Goal: Transaction & Acquisition: Purchase product/service

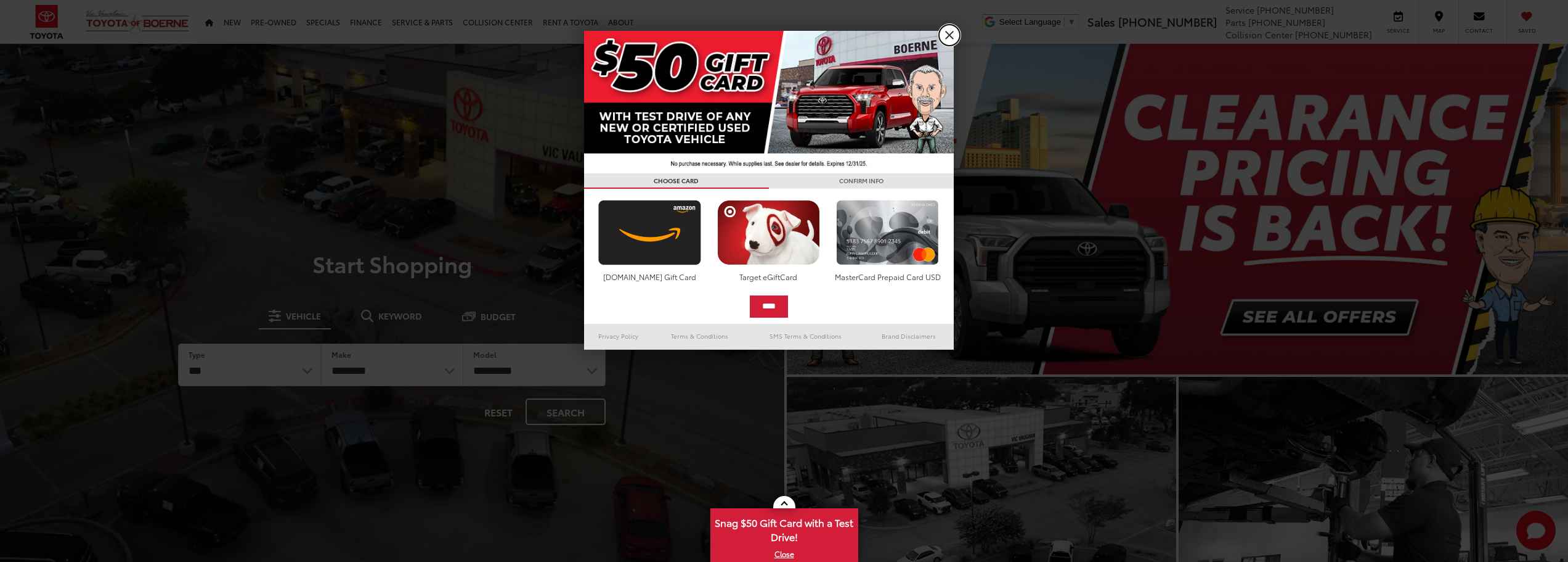
click at [953, 33] on link "X" at bounding box center [949, 35] width 21 height 21
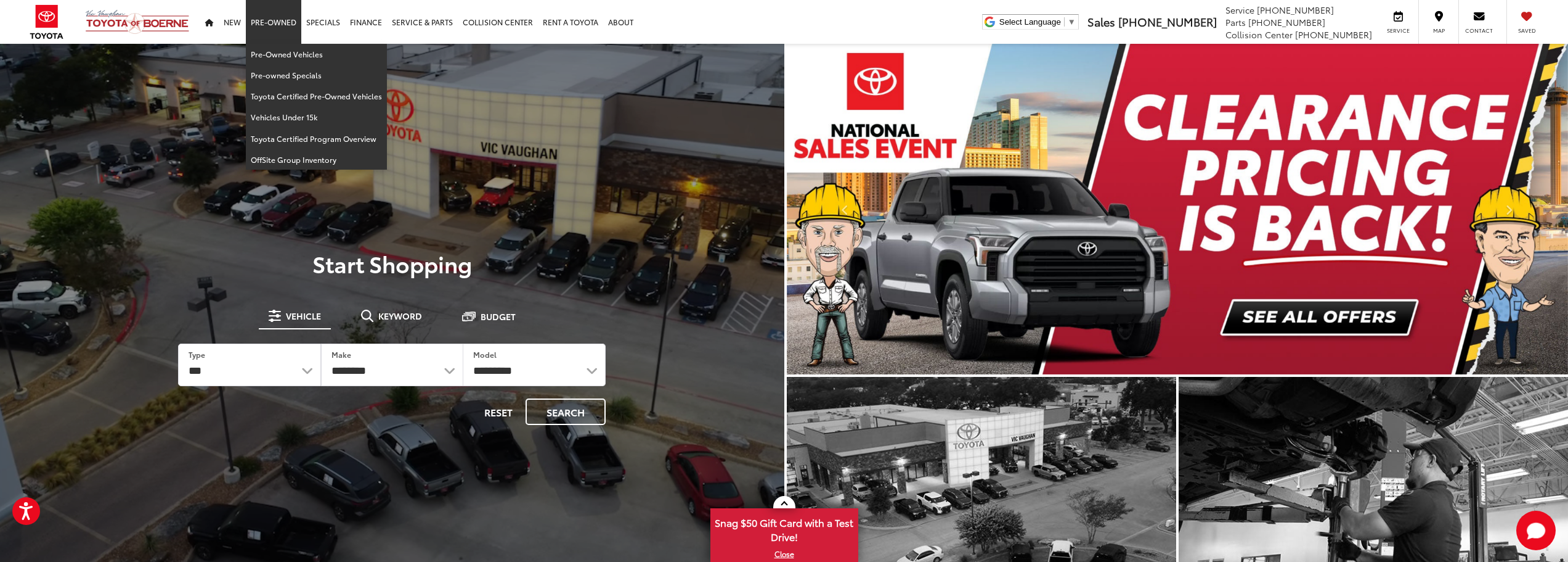
click at [263, 24] on link "Pre-Owned" at bounding box center [274, 22] width 56 height 44
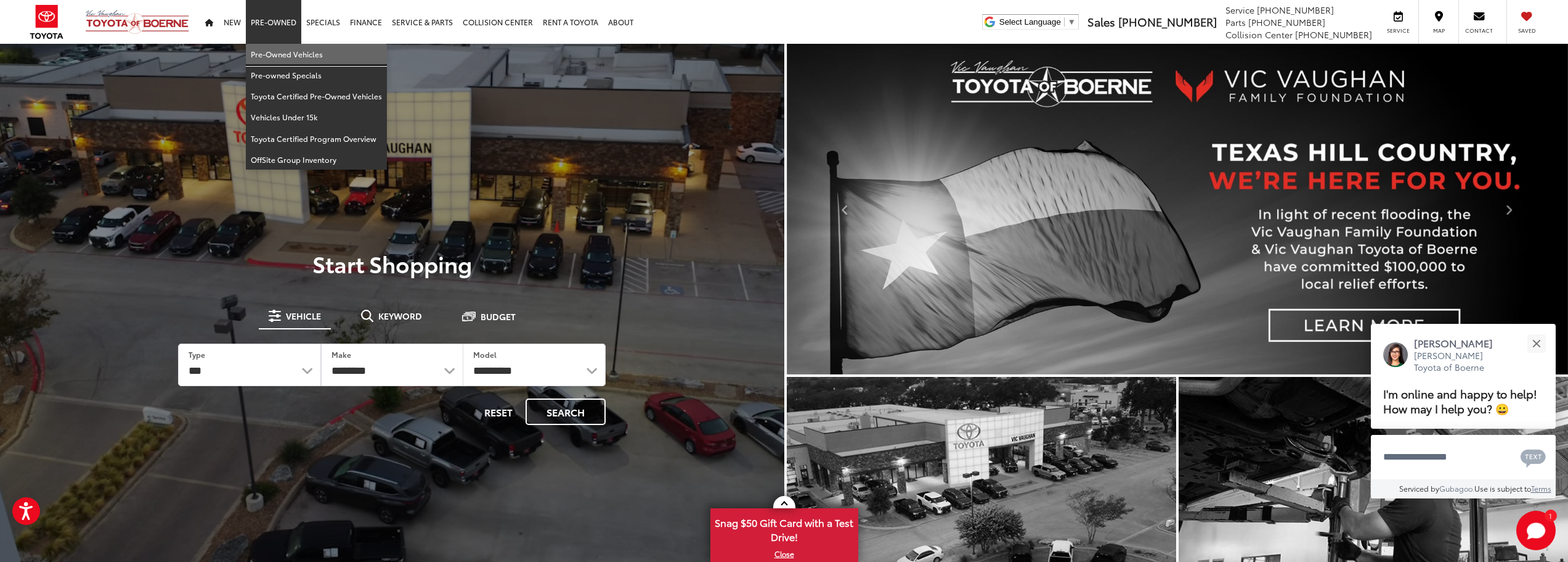
click at [277, 55] on link "Pre-Owned Vehicles" at bounding box center [317, 54] width 141 height 21
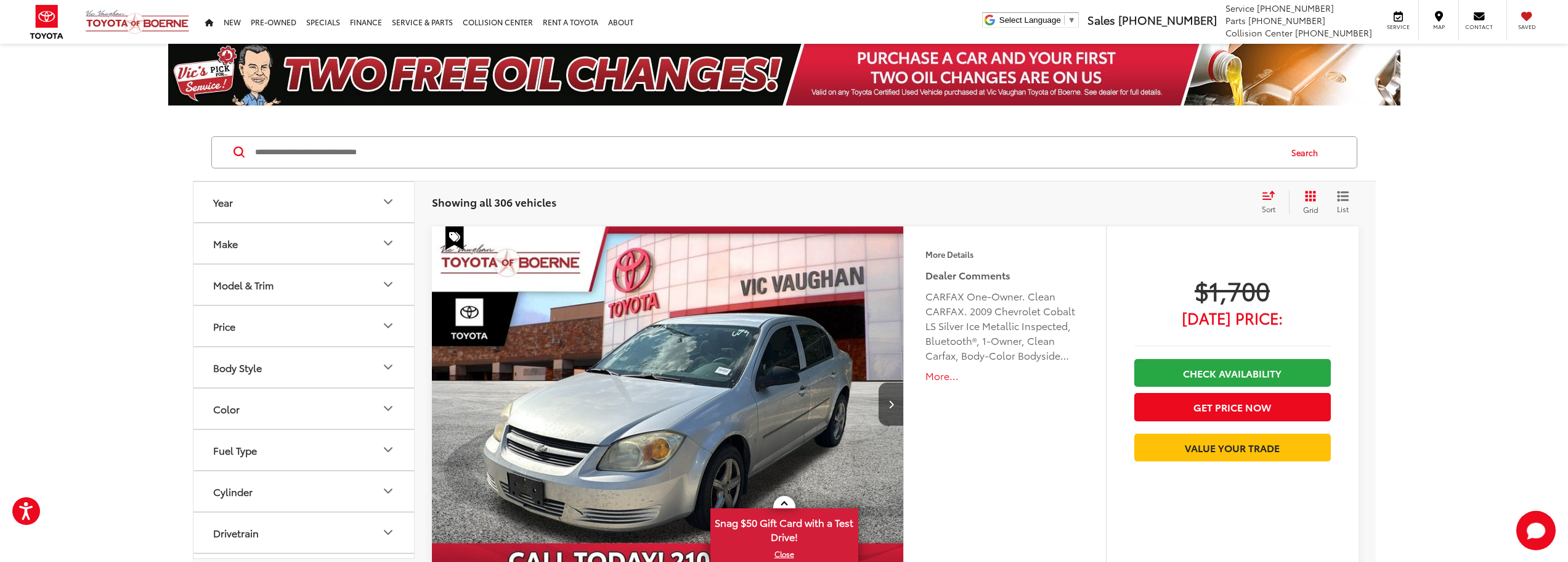
click at [379, 248] on button "Make" at bounding box center [304, 243] width 222 height 40
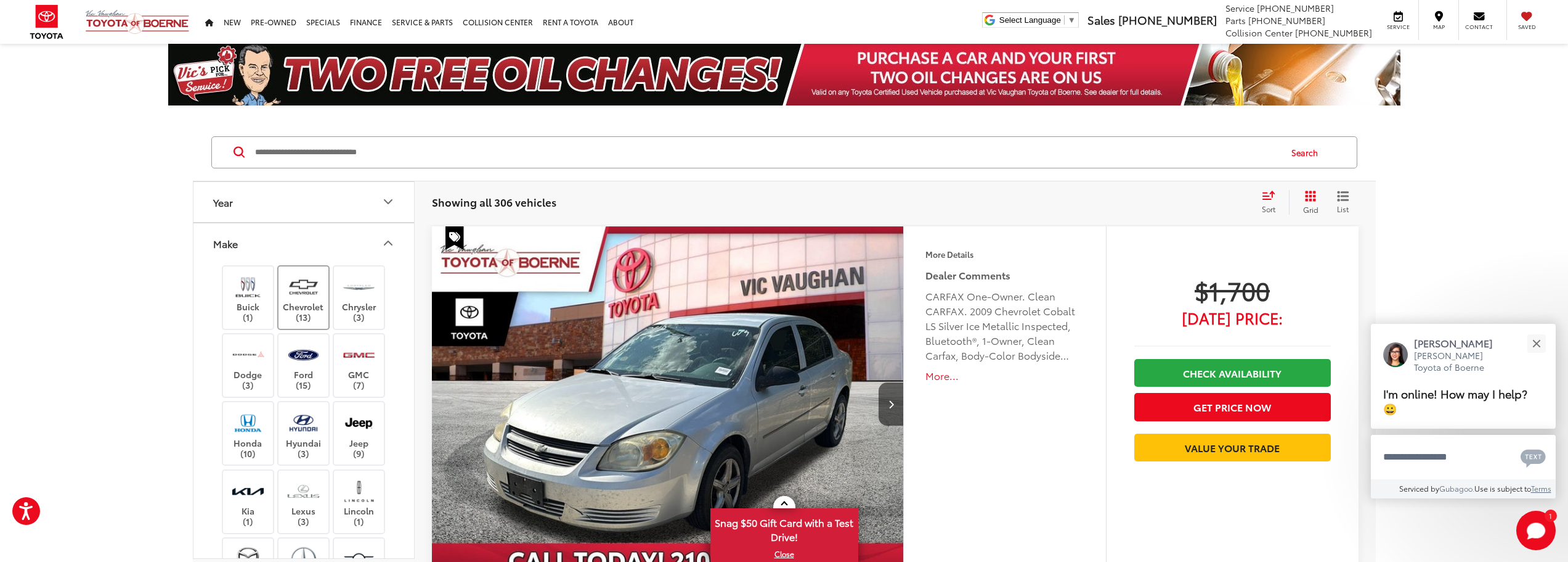
click at [297, 288] on img at bounding box center [303, 287] width 34 height 29
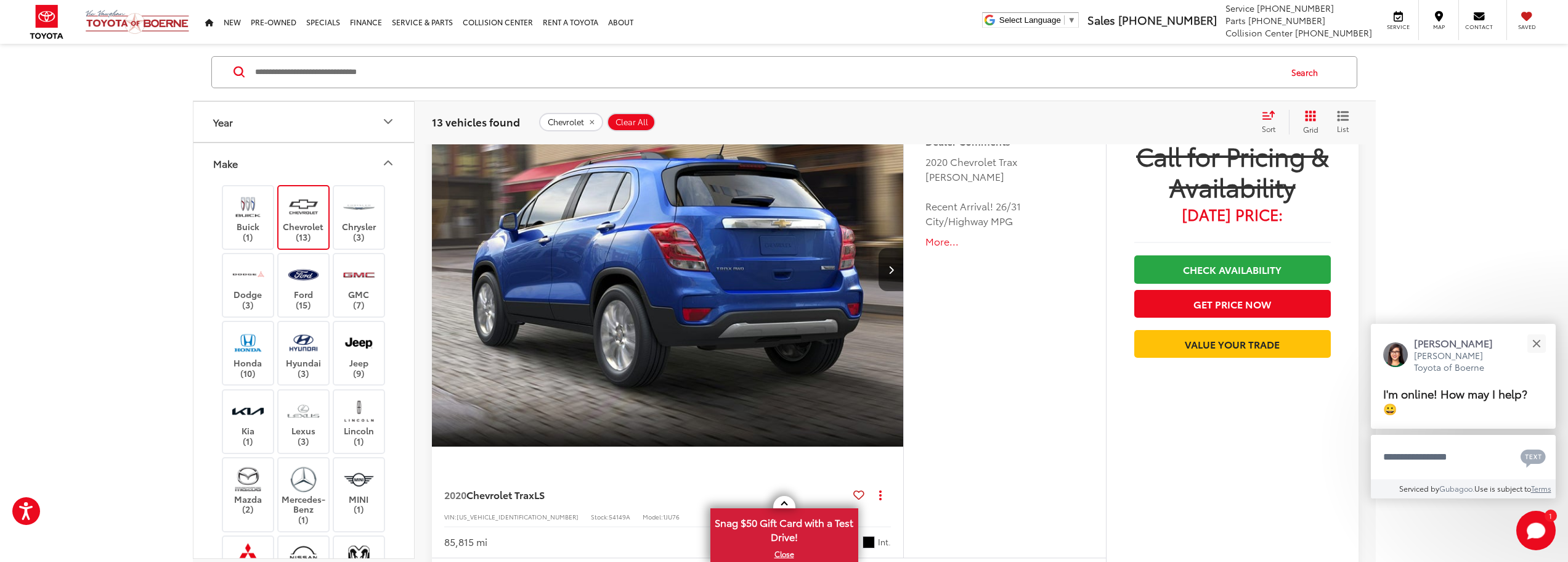
scroll to position [4194, 0]
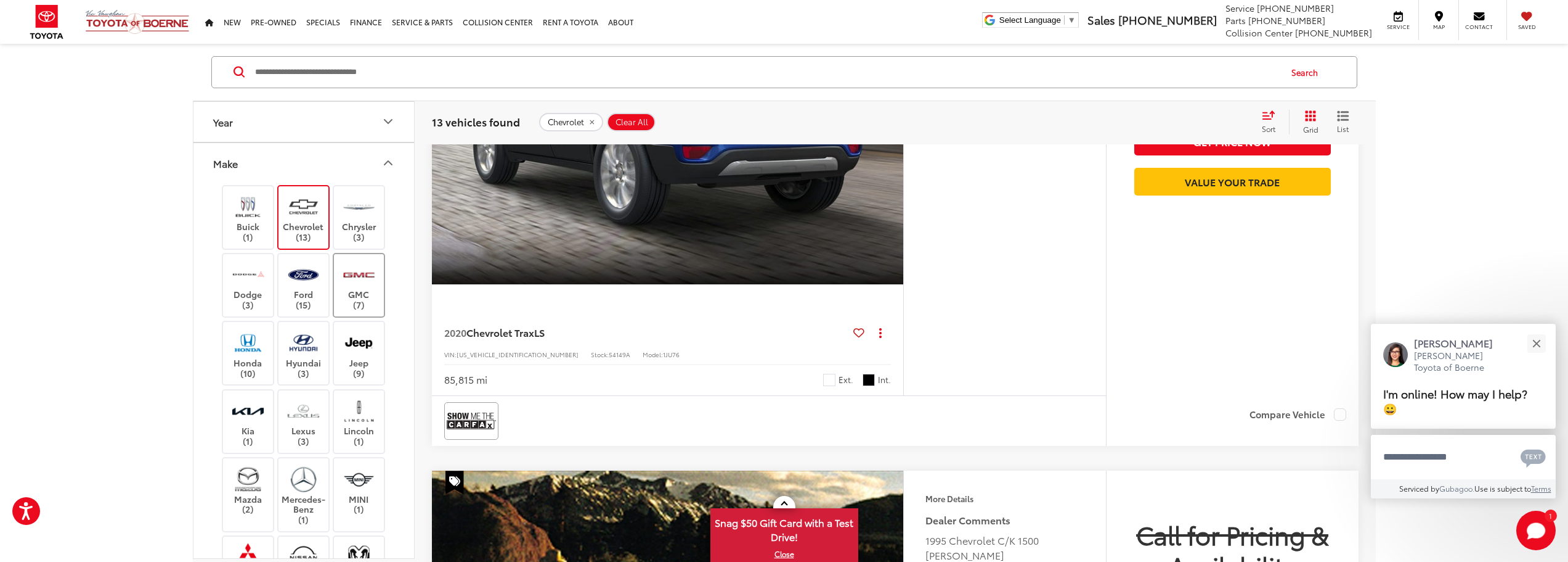
click at [347, 295] on label "GMC (7)" at bounding box center [359, 285] width 50 height 50
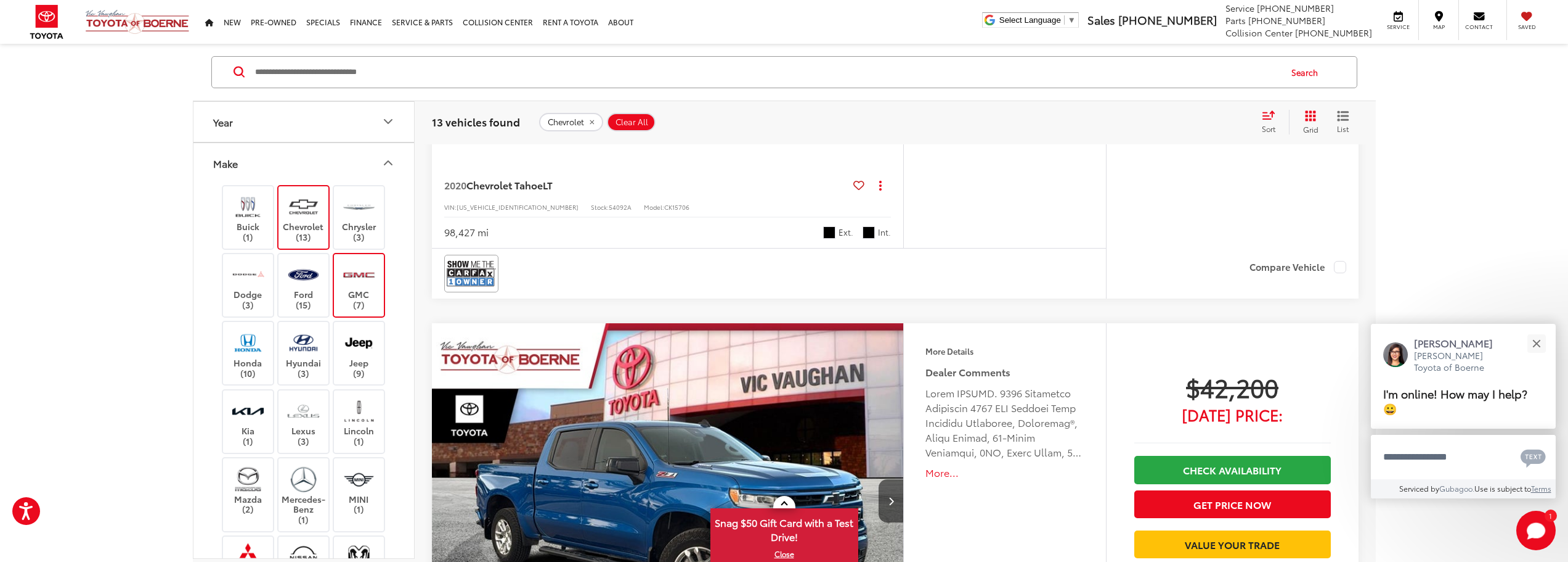
click at [304, 205] on img at bounding box center [303, 207] width 34 height 29
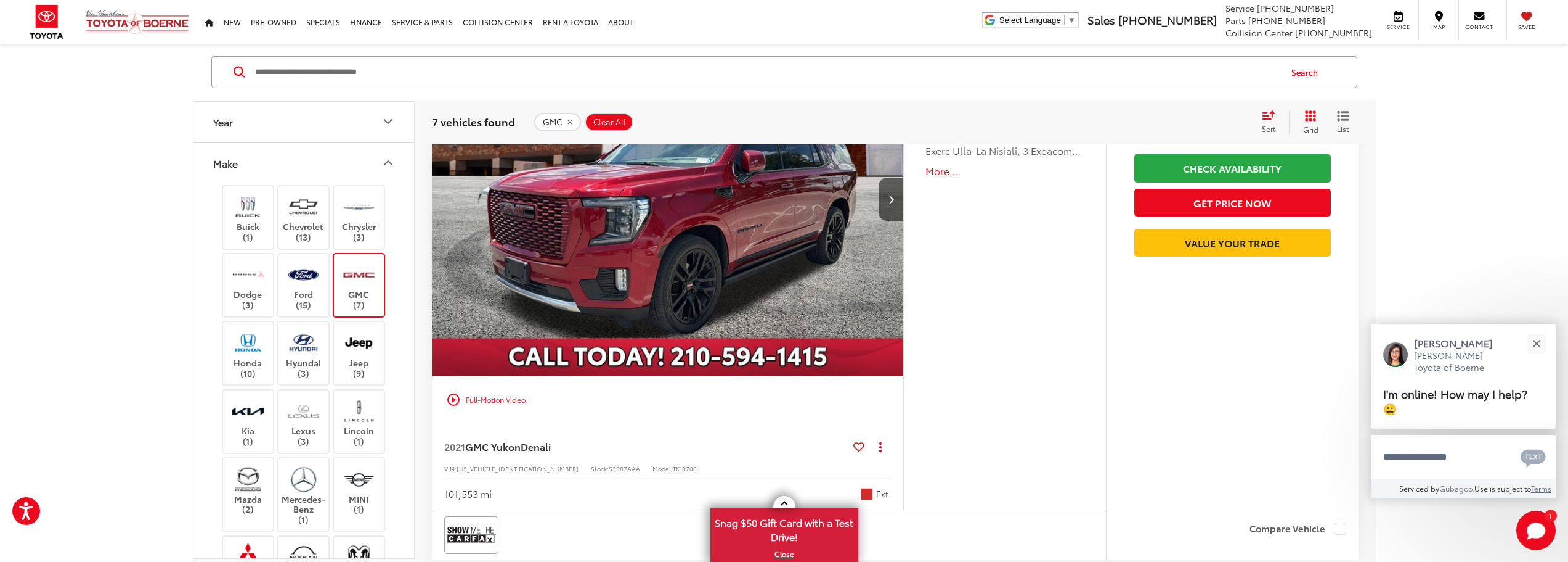
scroll to position [2547, 0]
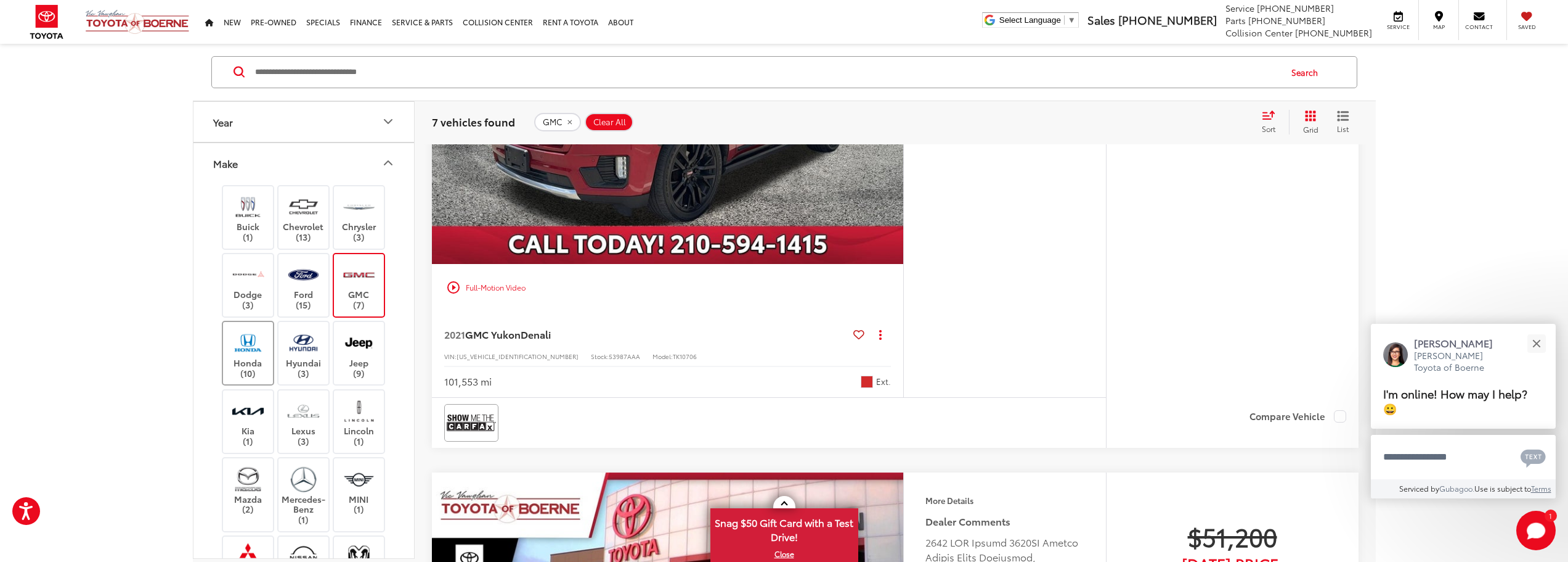
click at [256, 358] on label "Honda (10)" at bounding box center [248, 353] width 50 height 50
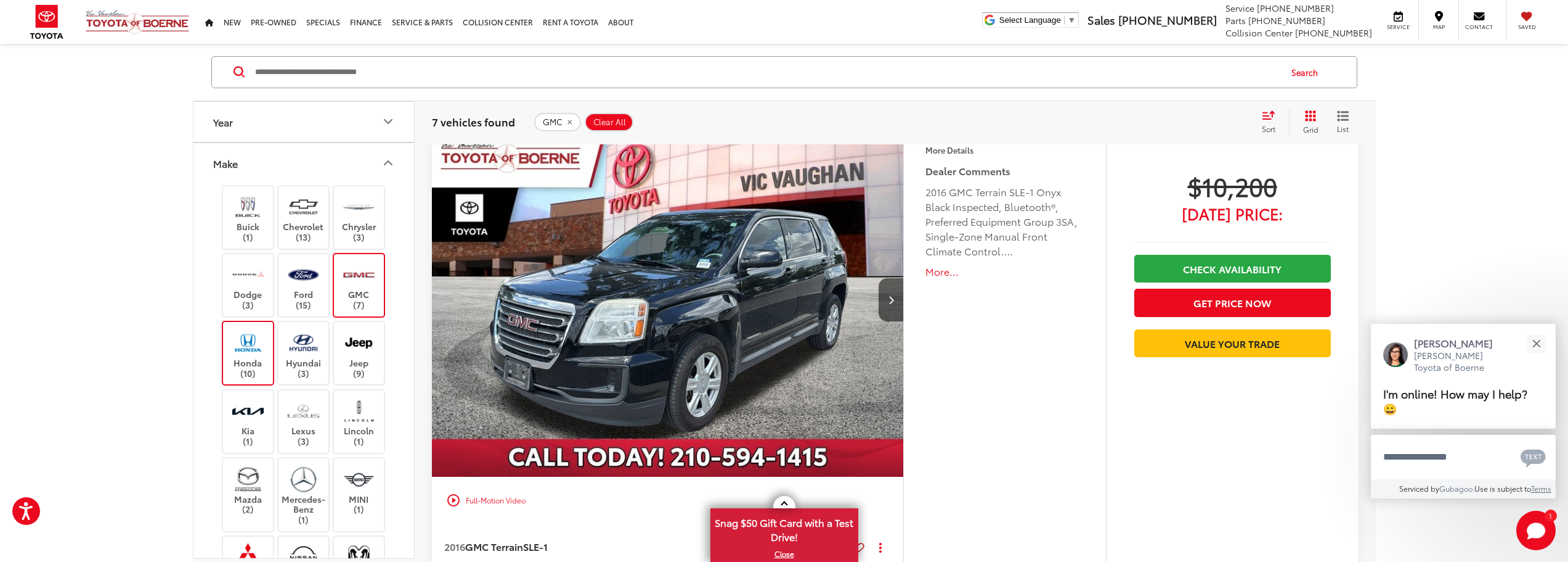
scroll to position [80, 0]
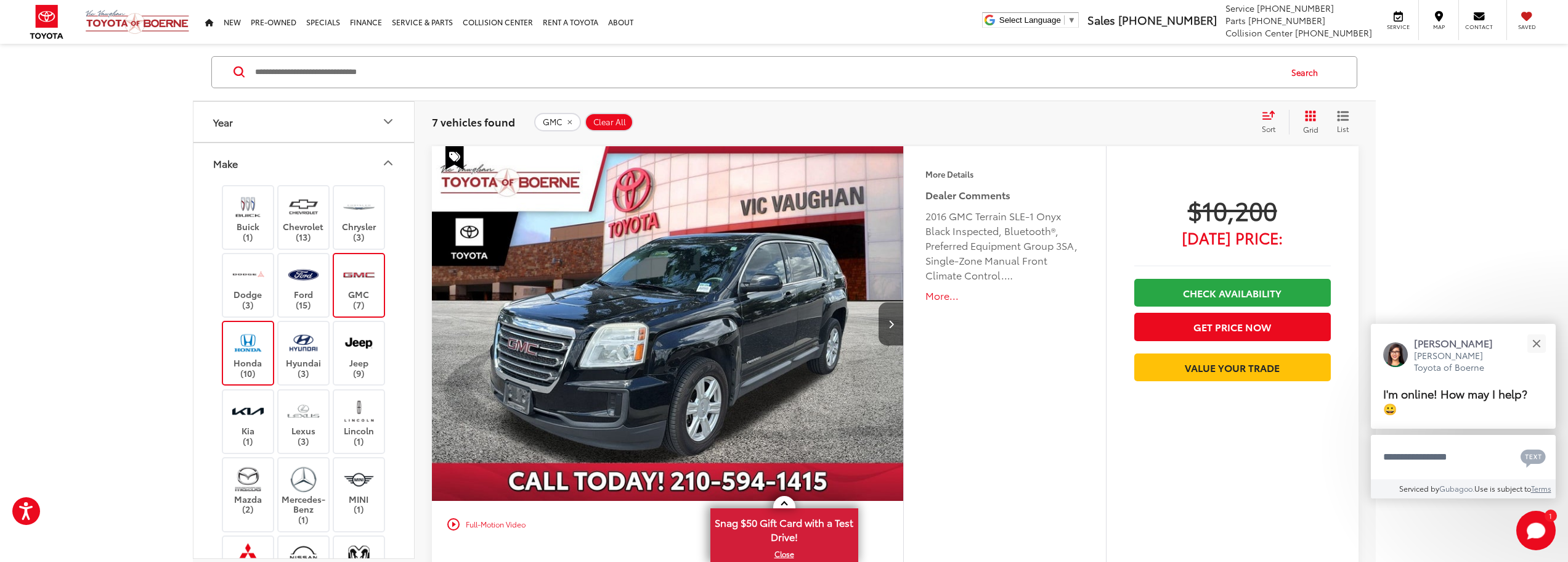
click at [353, 298] on label "GMC (7)" at bounding box center [359, 285] width 50 height 50
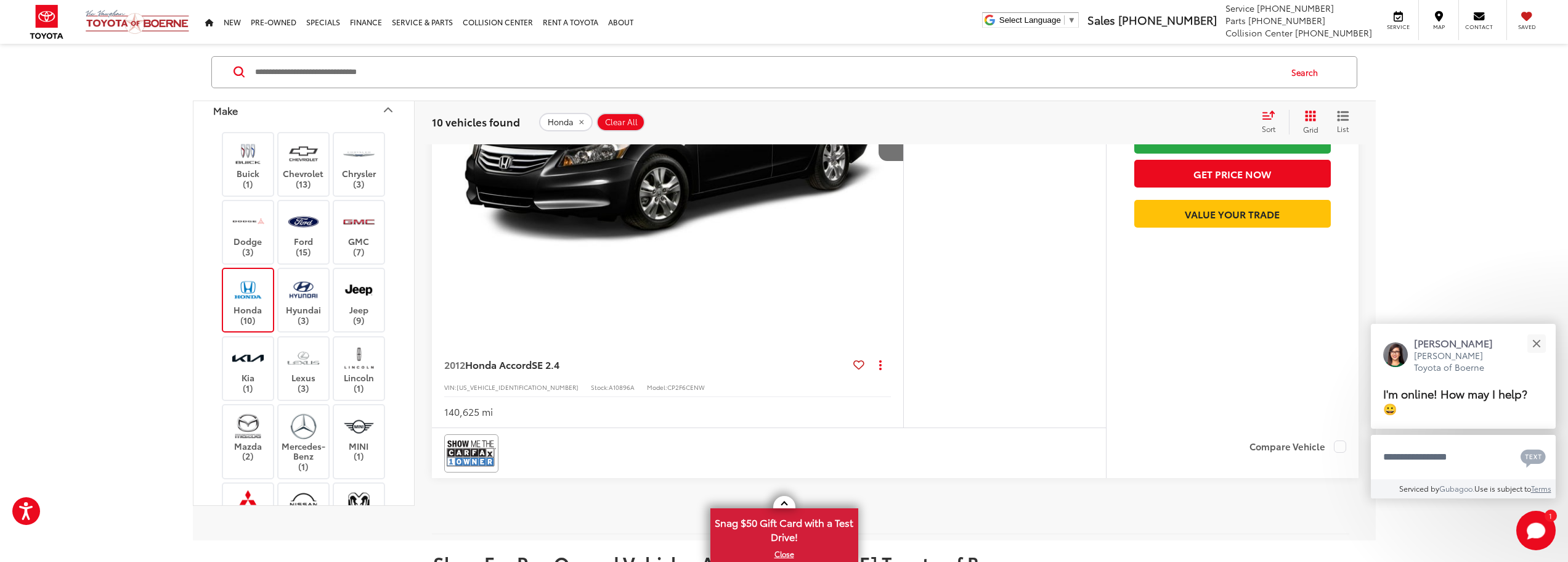
scroll to position [5014, 0]
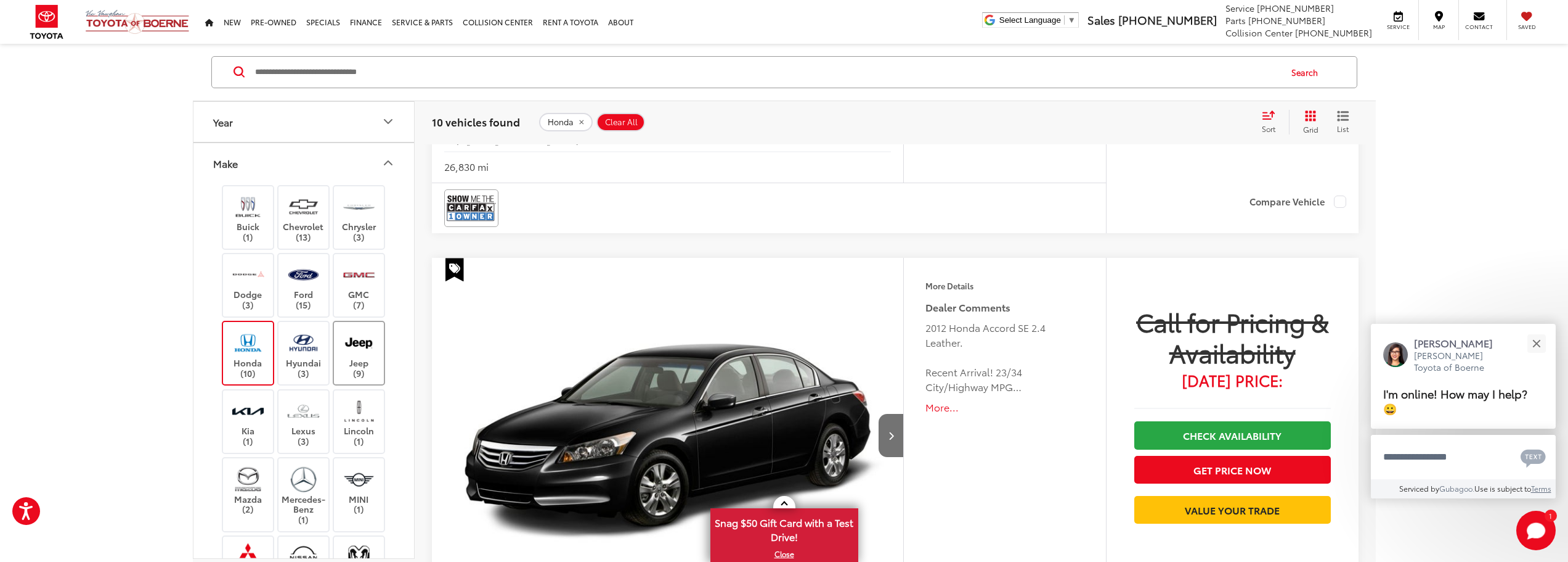
click at [348, 355] on img at bounding box center [359, 342] width 34 height 29
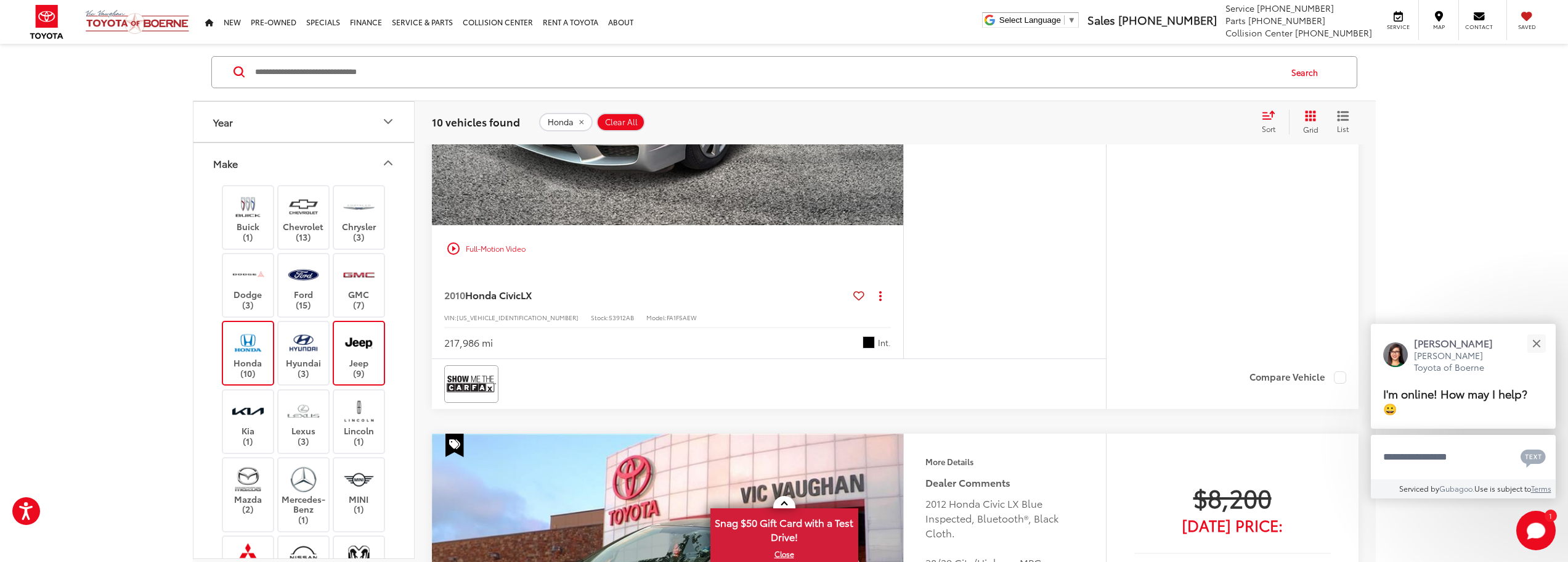
scroll to position [80, 0]
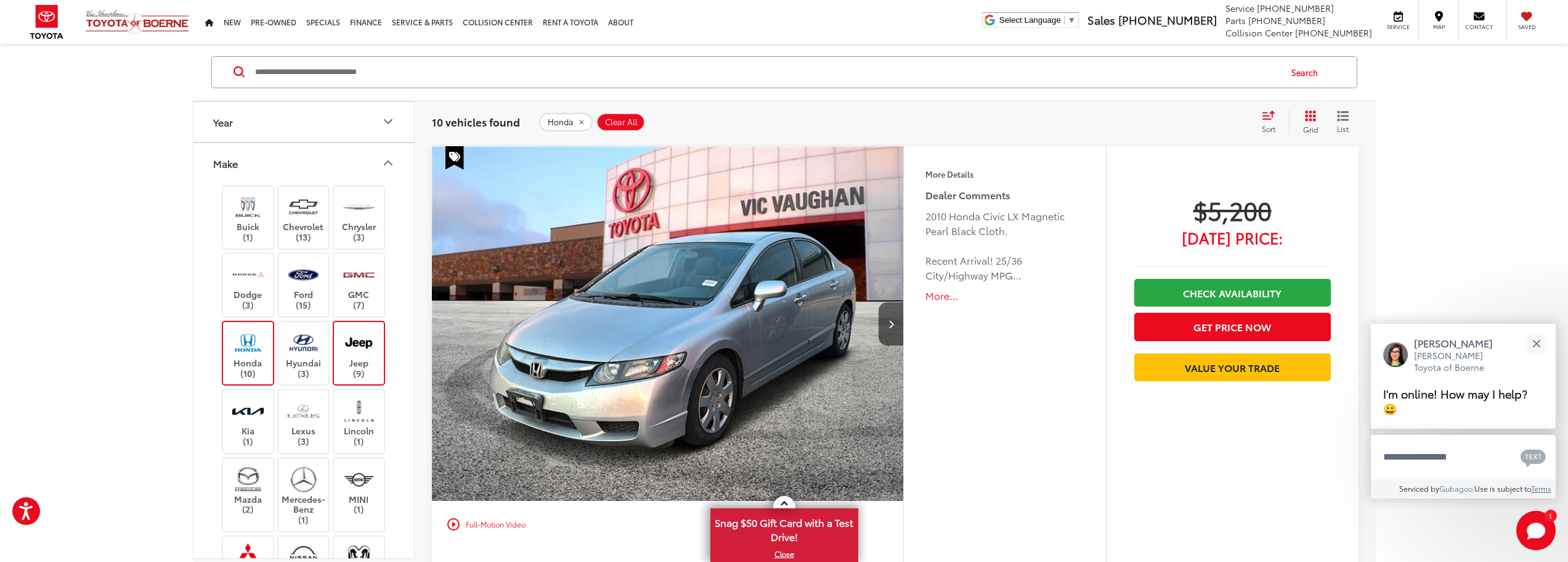
click at [257, 348] on img at bounding box center [247, 342] width 34 height 29
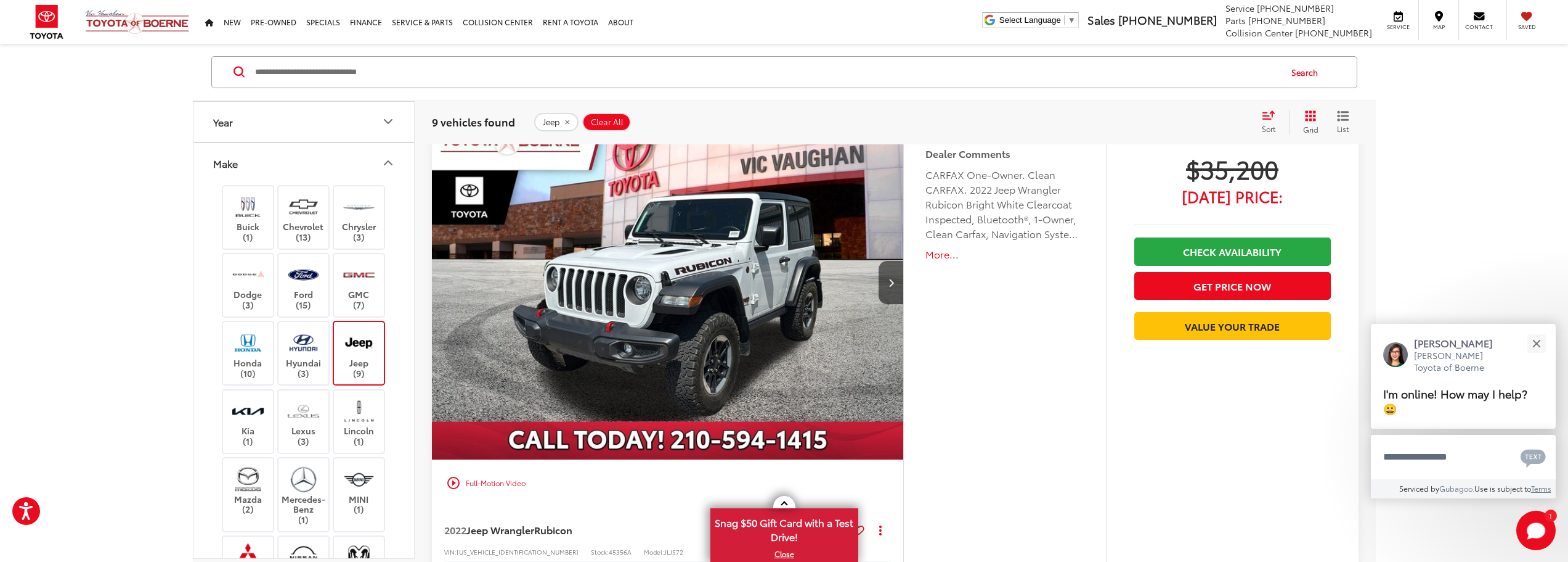
scroll to position [2301, 0]
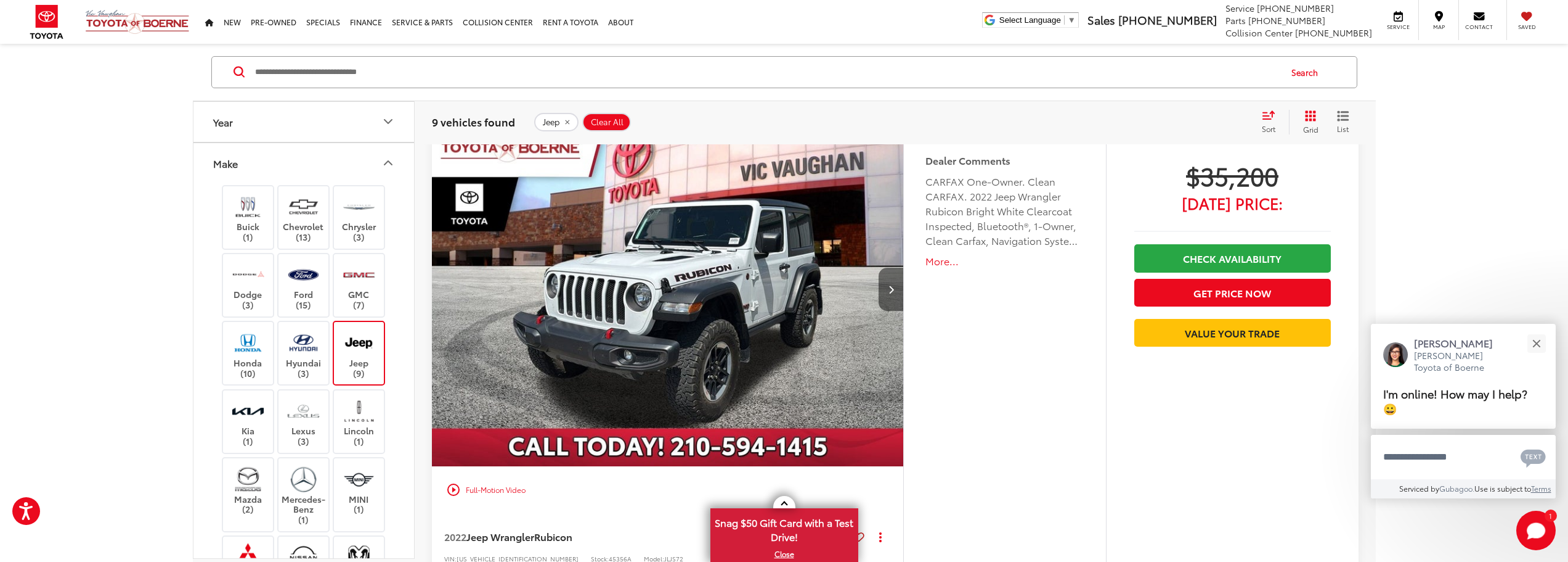
click at [884, 284] on button "Next image" at bounding box center [891, 289] width 24 height 43
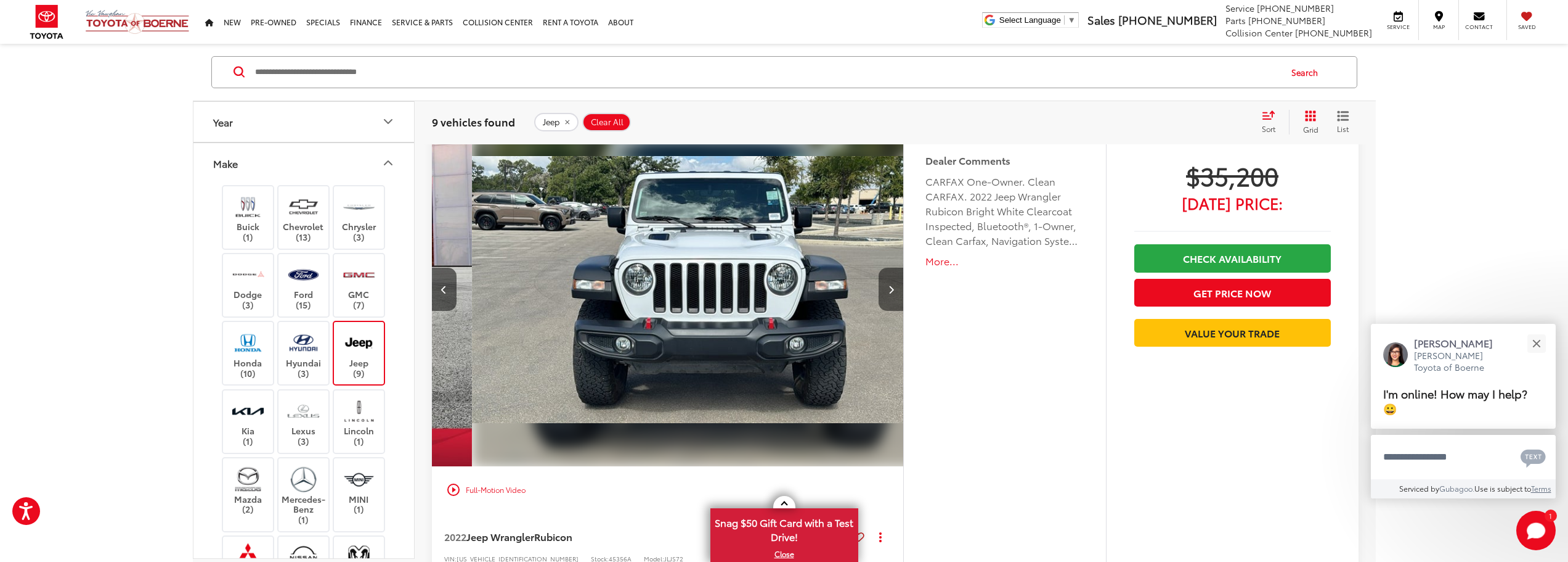
scroll to position [0, 474]
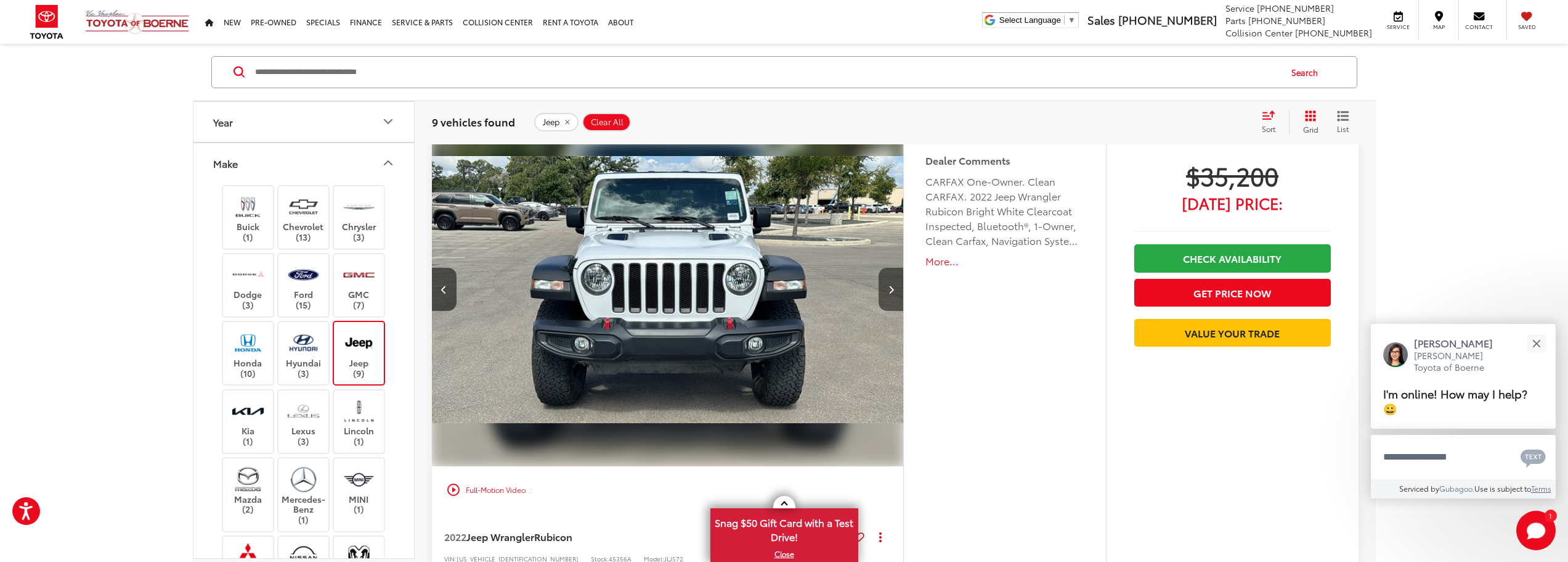
click at [881, 284] on button "Next image" at bounding box center [891, 289] width 24 height 43
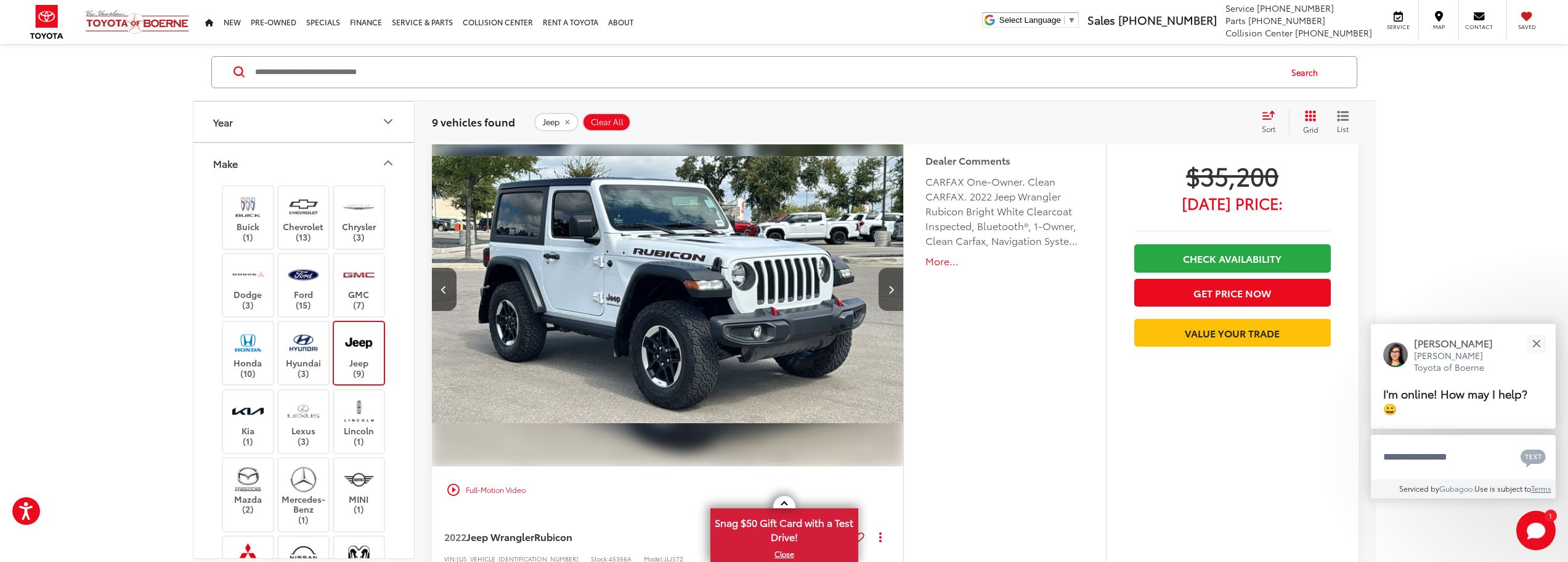
click at [881, 284] on button "Next image" at bounding box center [891, 289] width 24 height 43
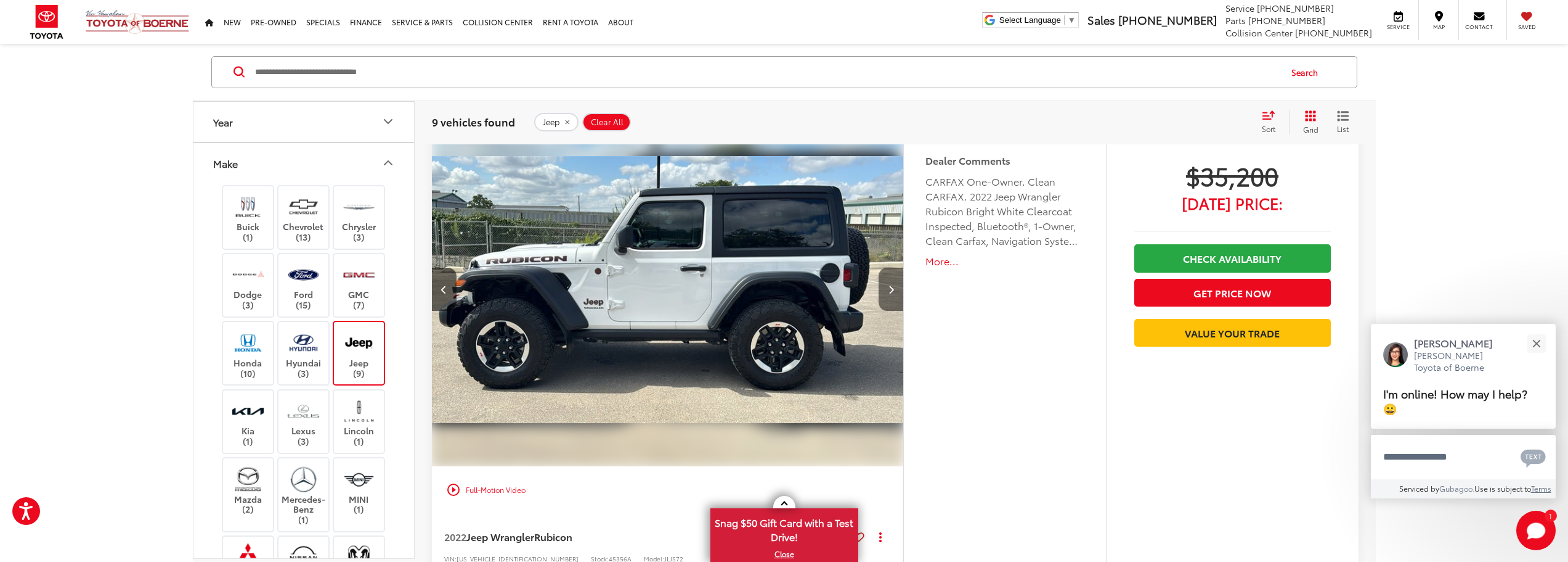
click at [881, 284] on button "Next image" at bounding box center [891, 289] width 24 height 43
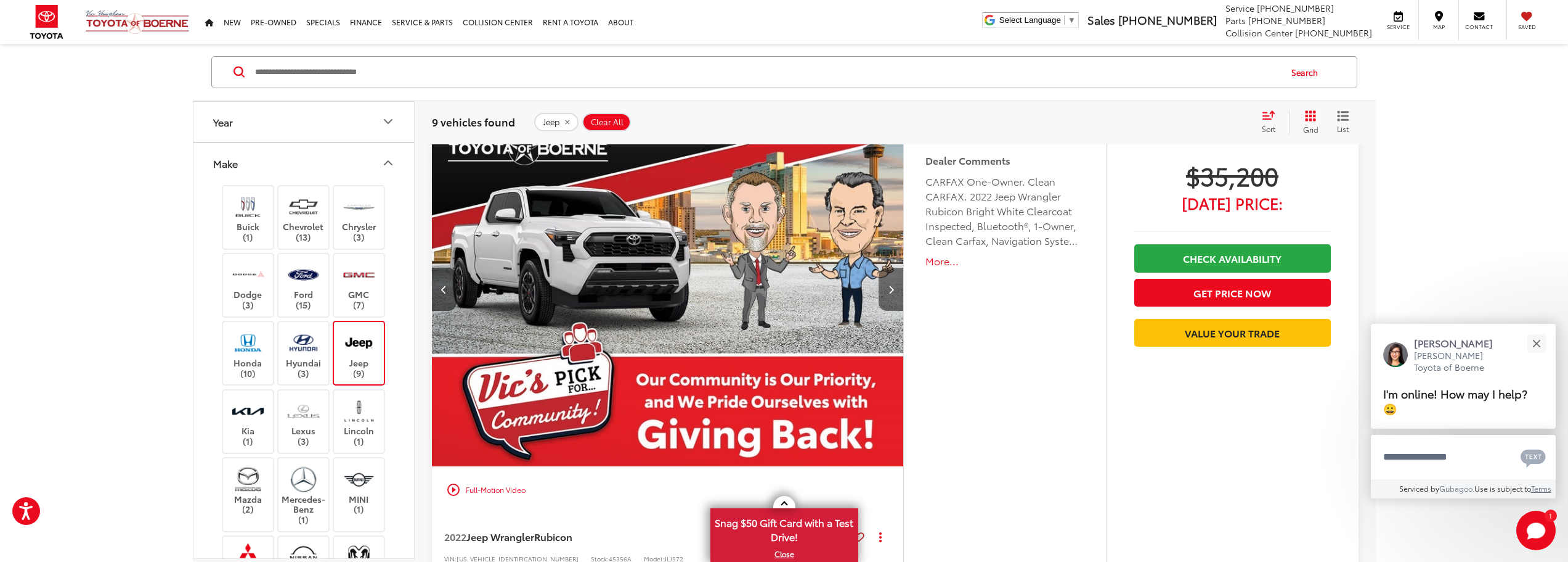
click at [880, 284] on button "Next image" at bounding box center [891, 289] width 24 height 43
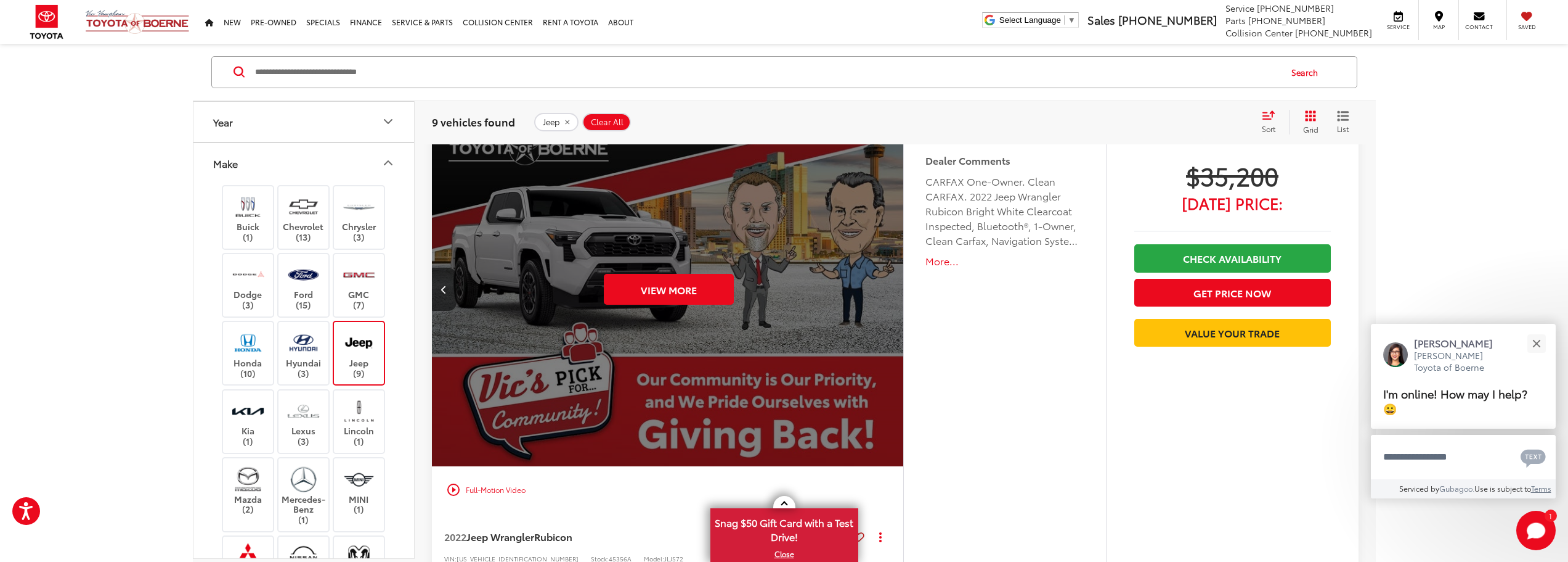
scroll to position [0, 2369]
click at [880, 284] on div "View More" at bounding box center [668, 289] width 474 height 356
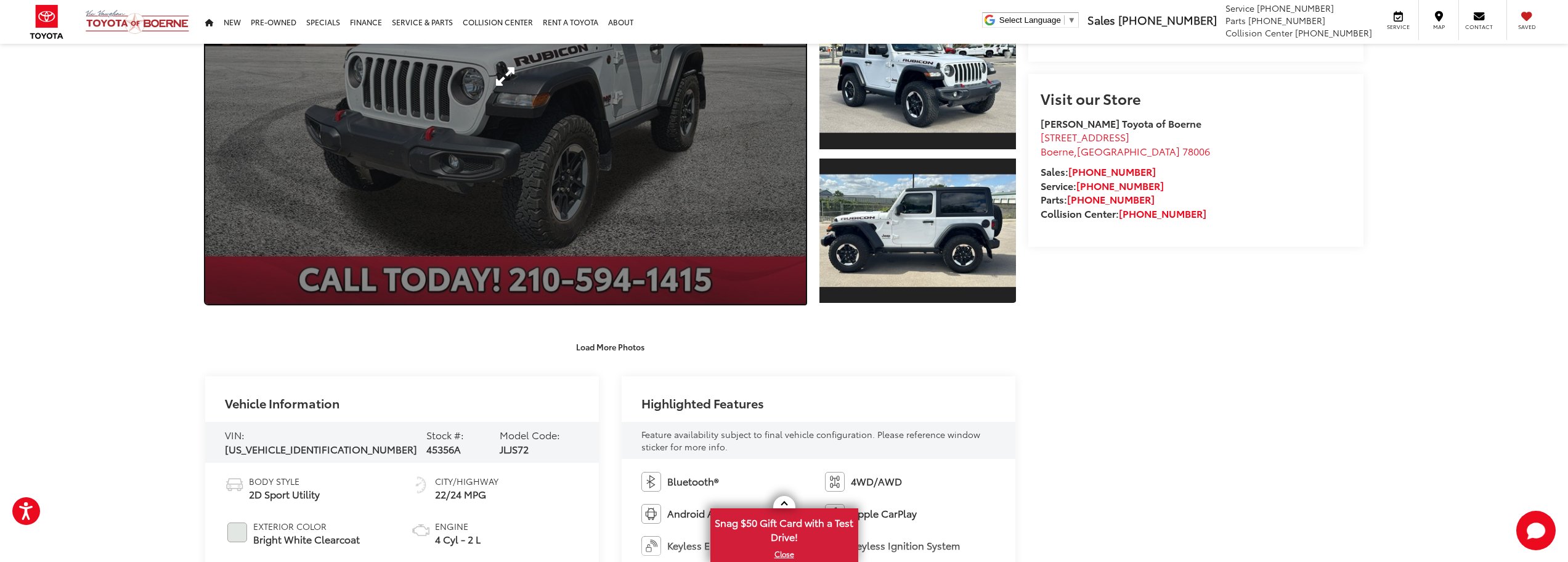
click at [653, 223] on link "Expand Photo 0" at bounding box center [506, 76] width 601 height 455
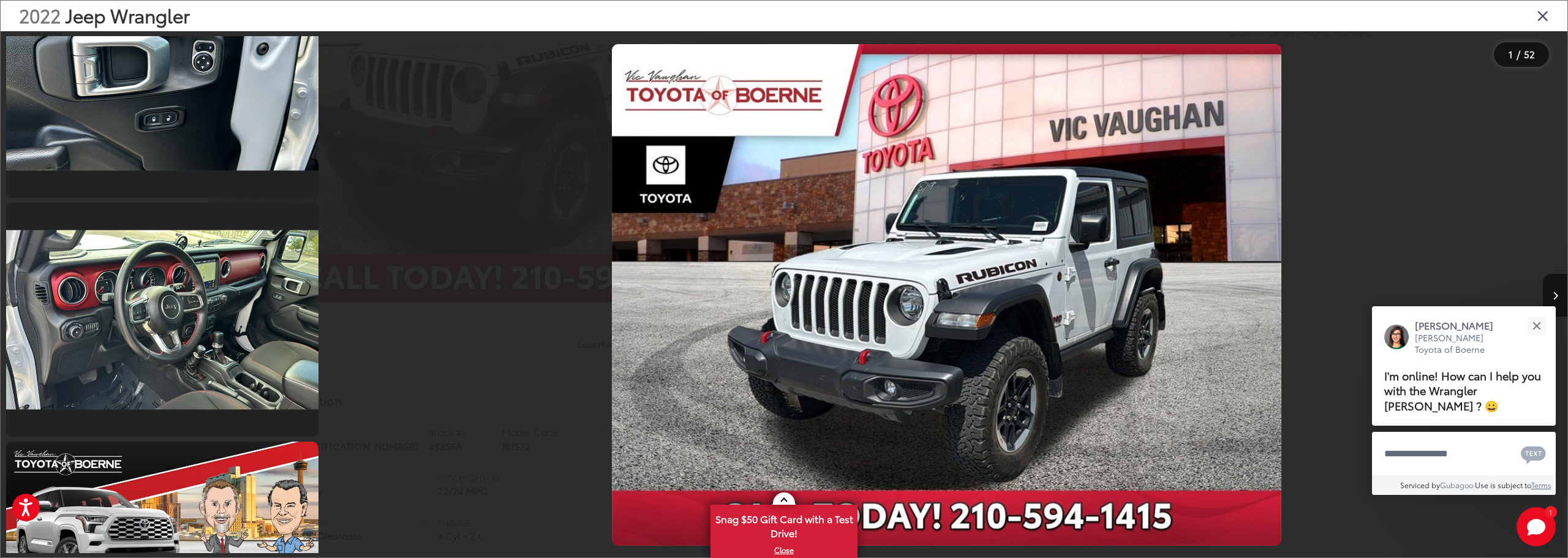
scroll to position [3429, 0]
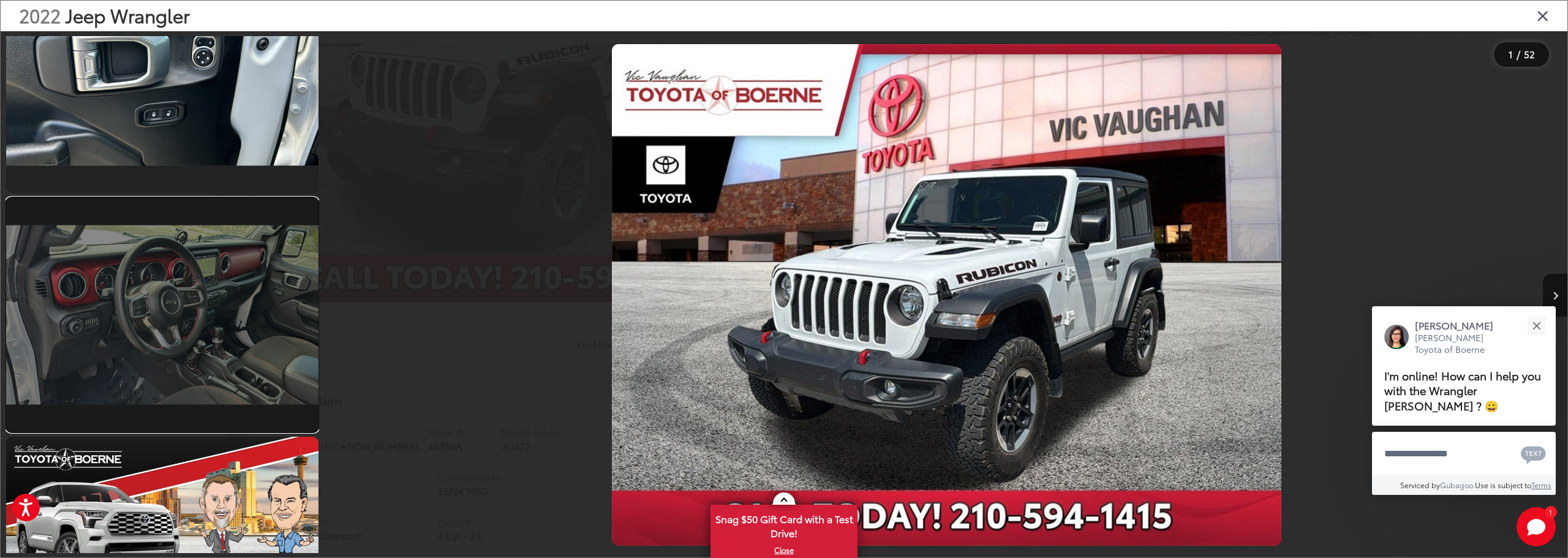
click at [180, 359] on link at bounding box center [162, 314] width 312 height 234
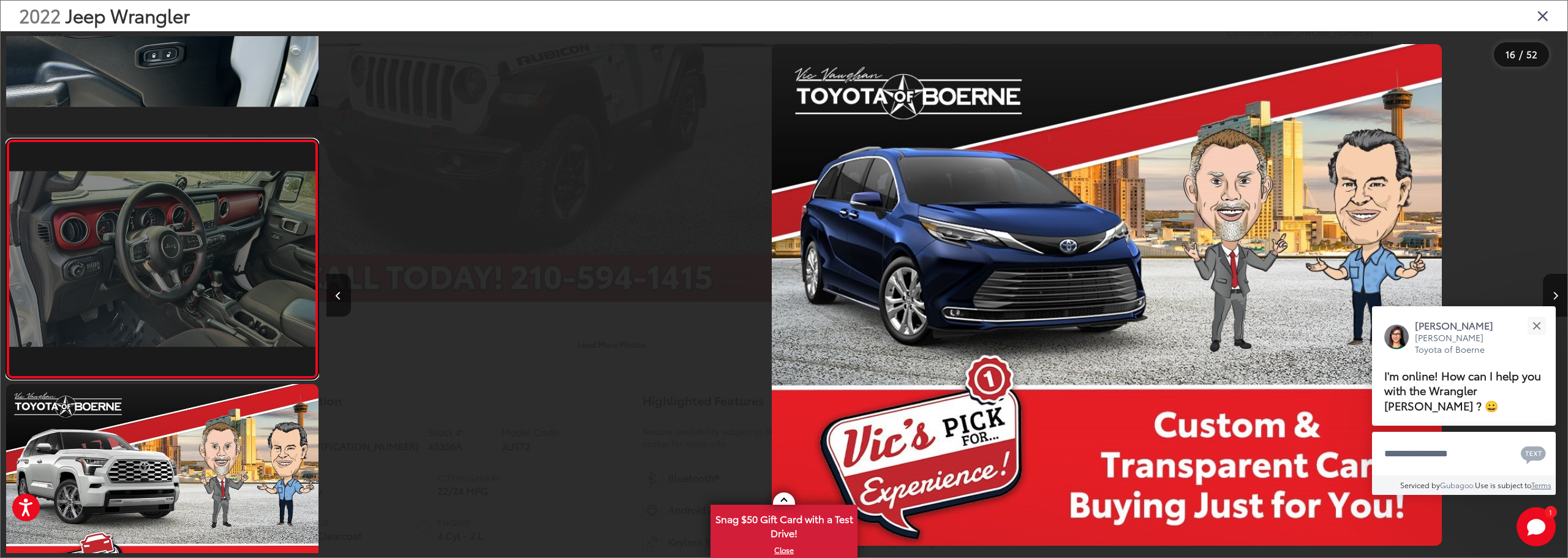
scroll to position [0, 18617]
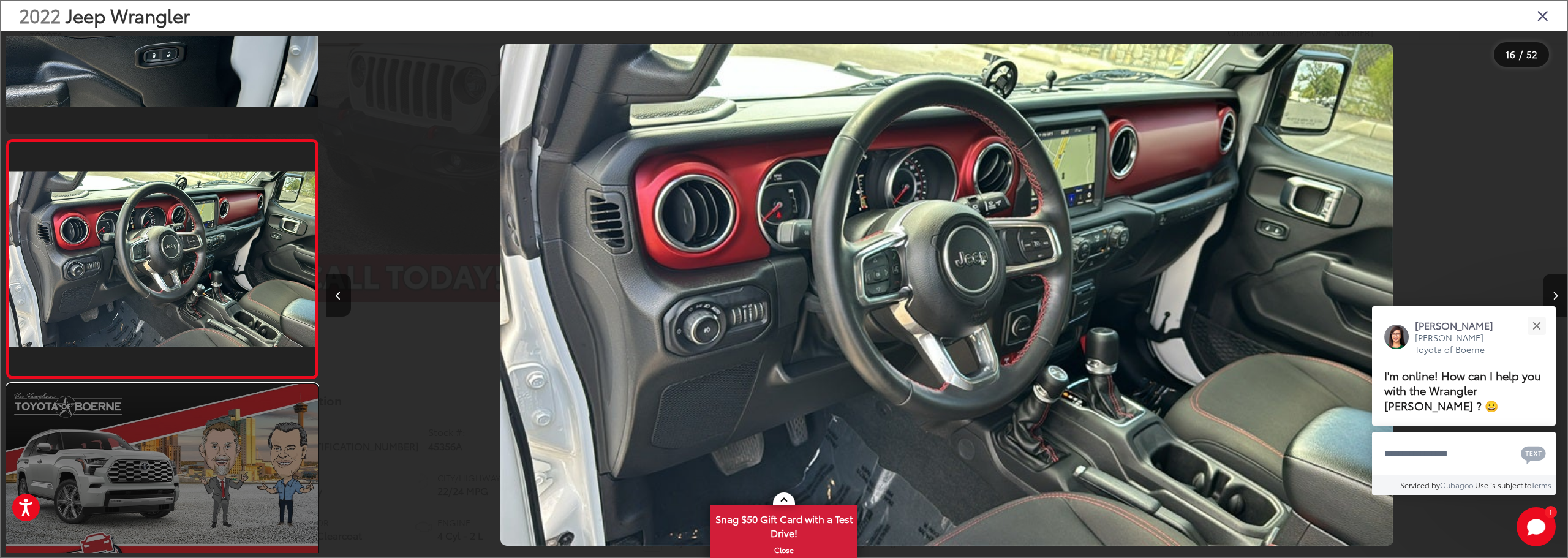
click at [162, 433] on link at bounding box center [162, 501] width 312 height 234
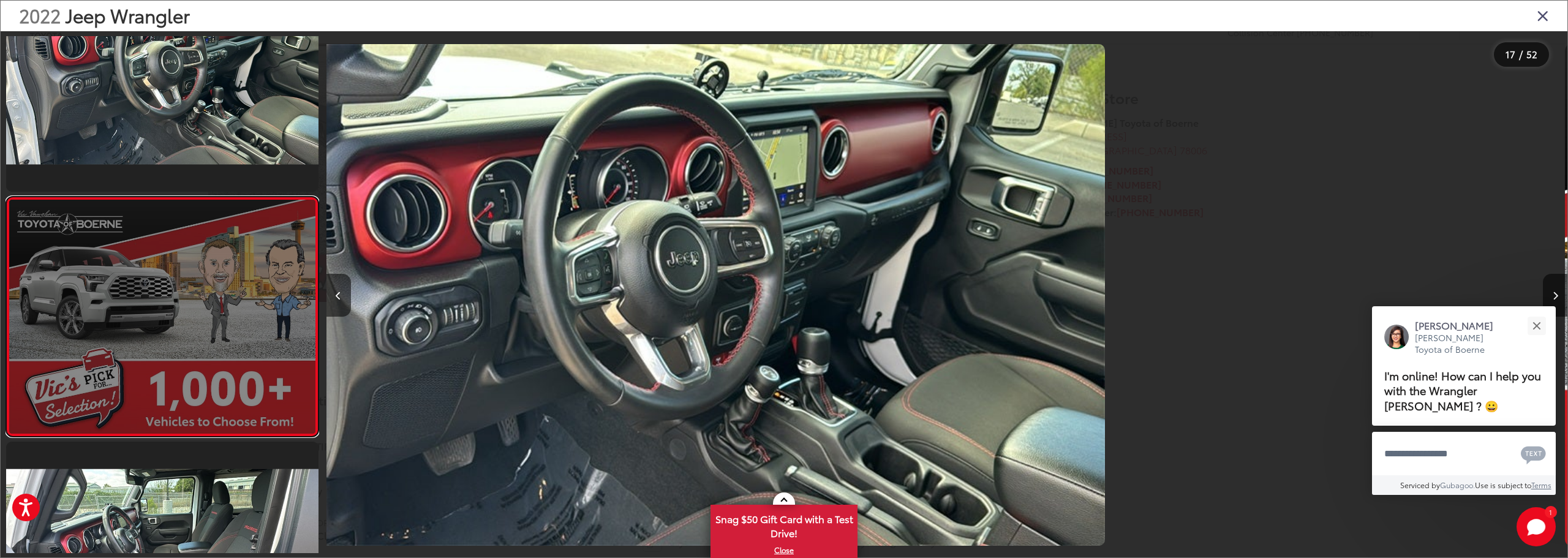
scroll to position [3721, 0]
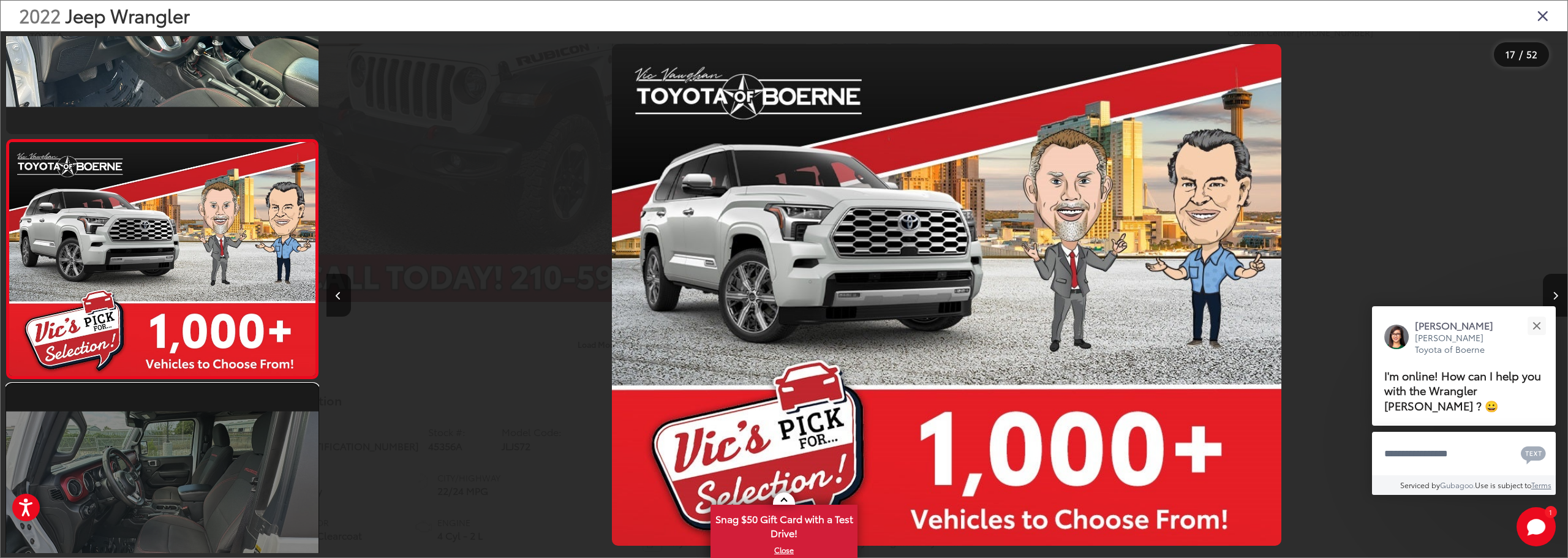
click at [158, 457] on link at bounding box center [162, 501] width 312 height 234
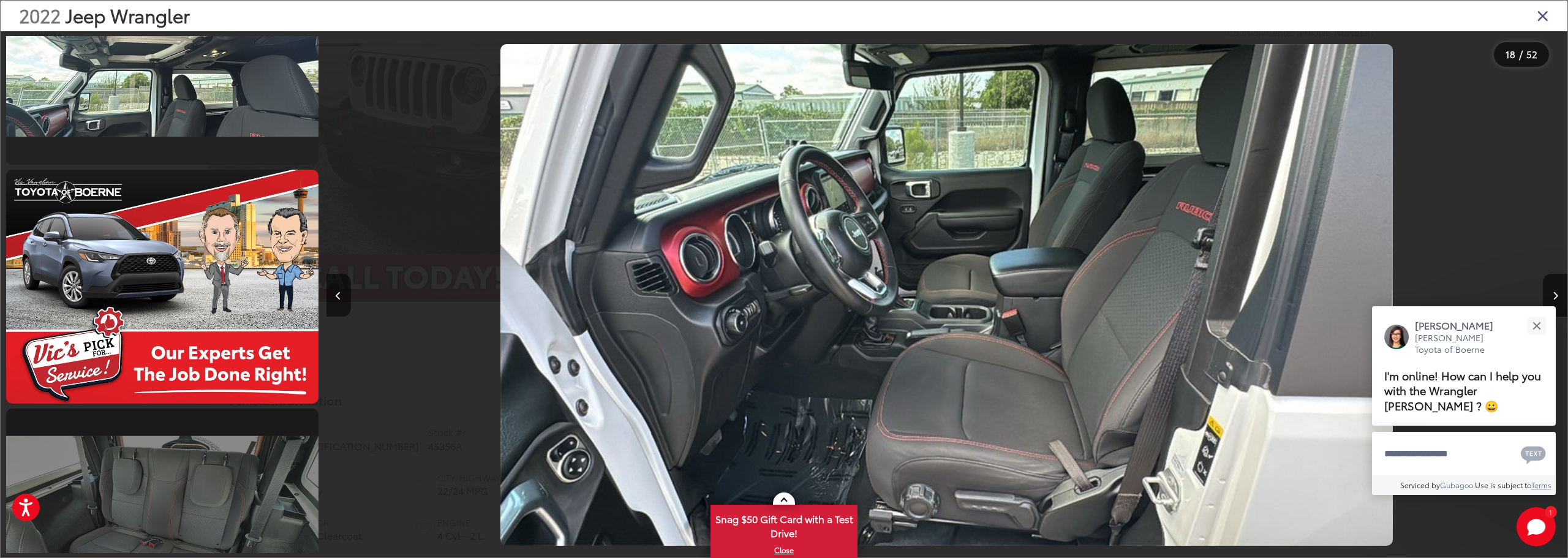
scroll to position [4572, 0]
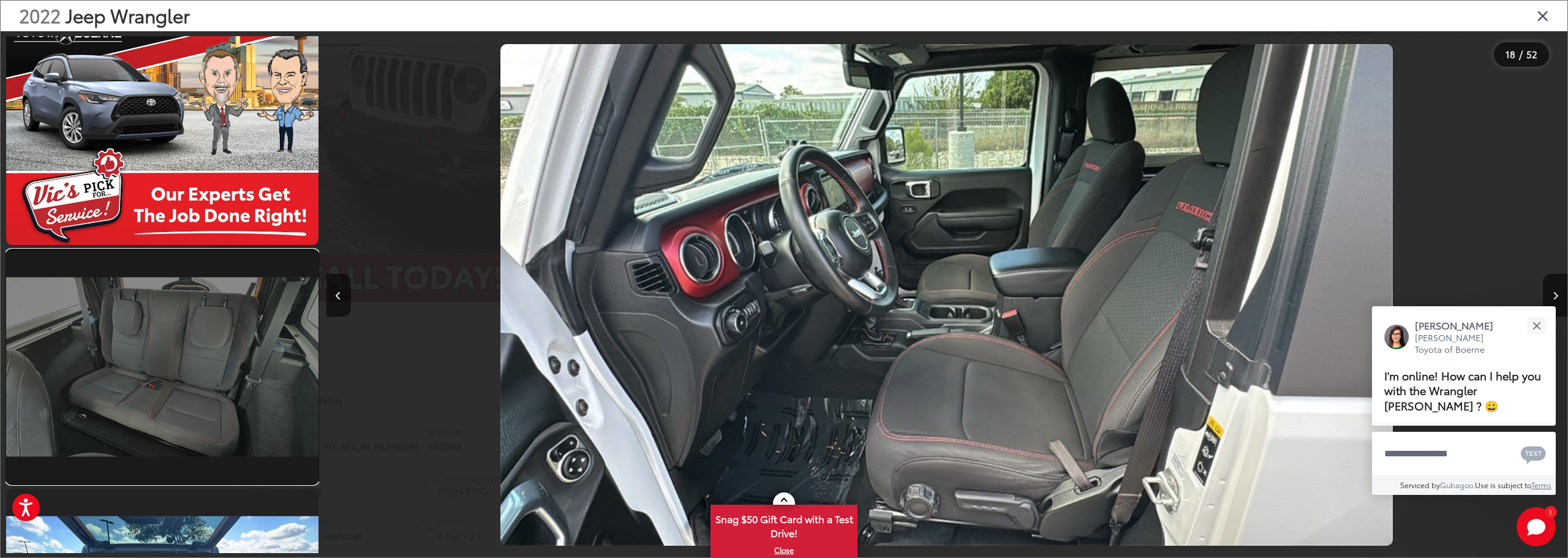
click at [173, 371] on link at bounding box center [162, 366] width 312 height 234
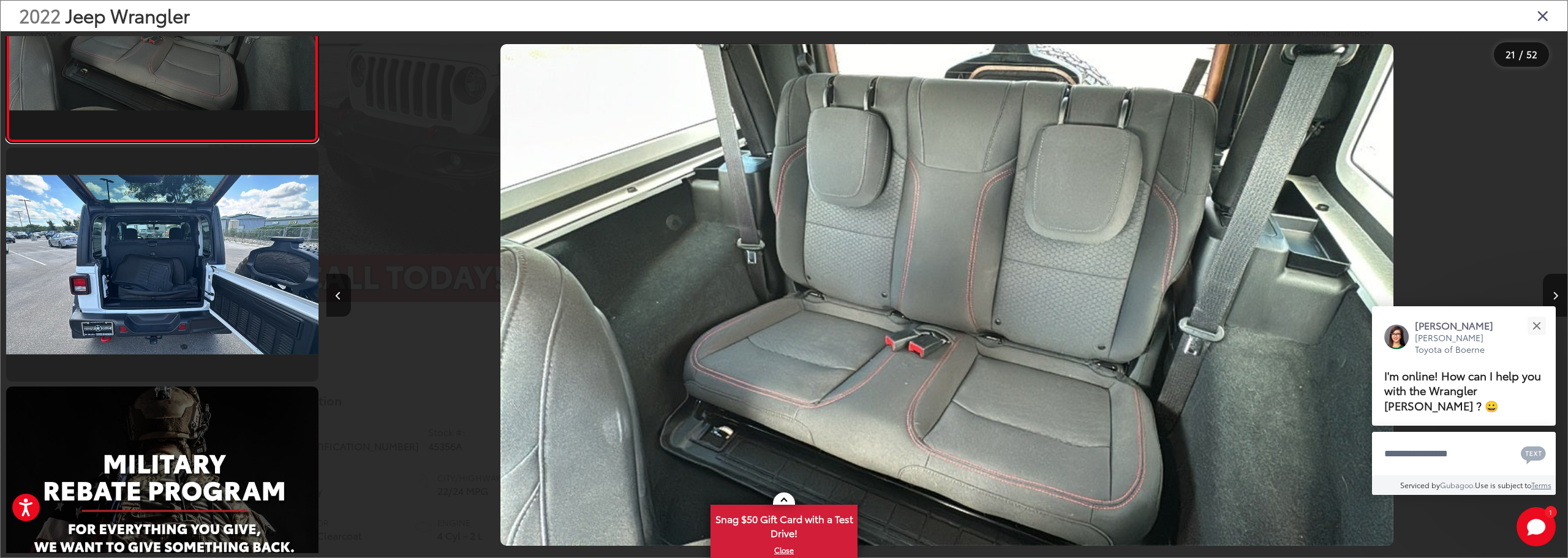
scroll to position [4921, 0]
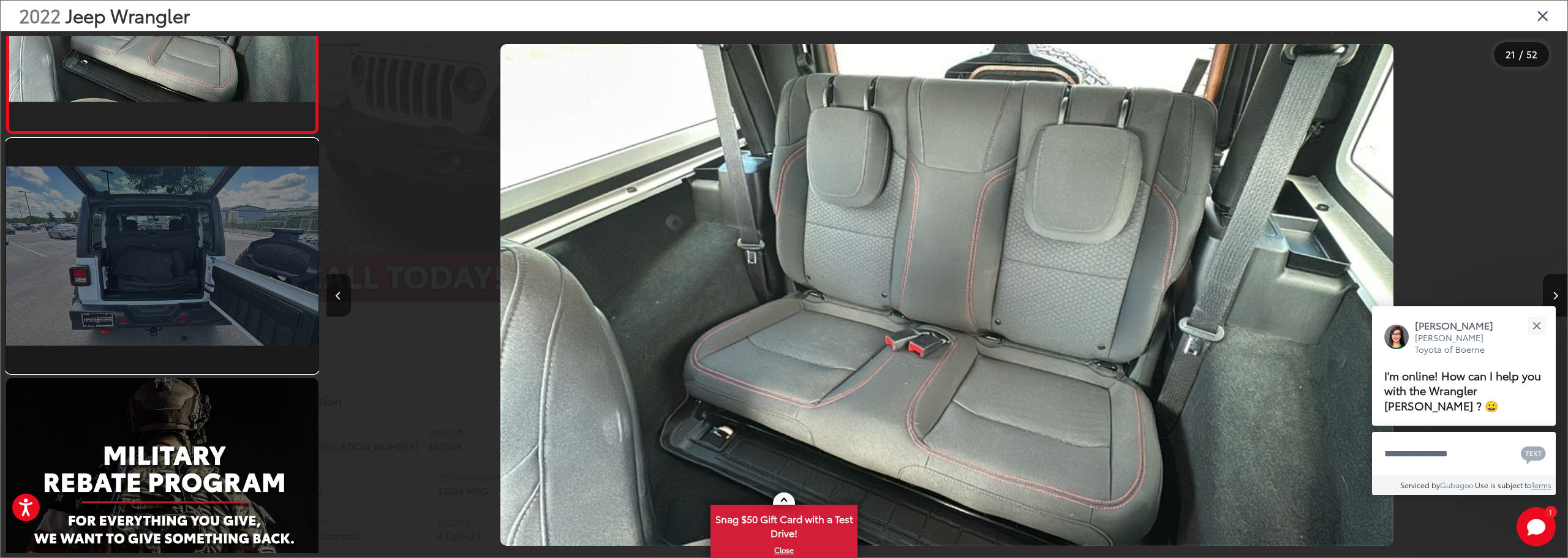
click at [203, 296] on link at bounding box center [162, 255] width 312 height 234
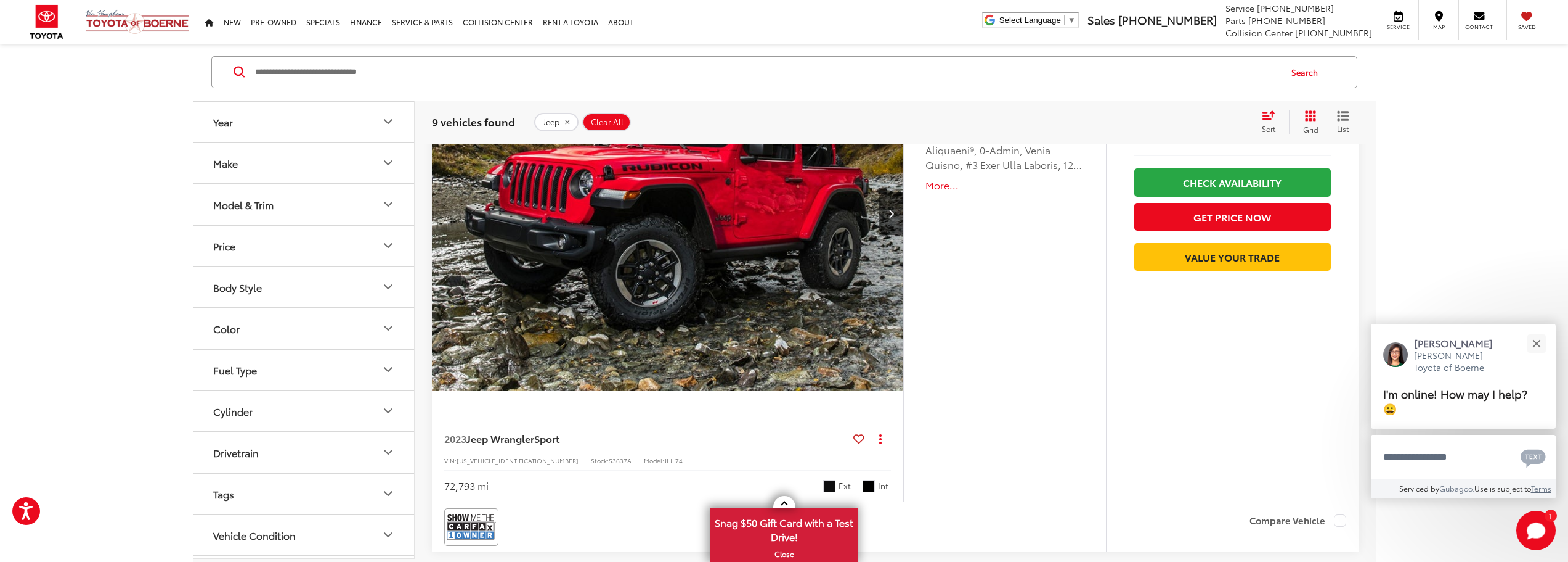
scroll to position [2177, 0]
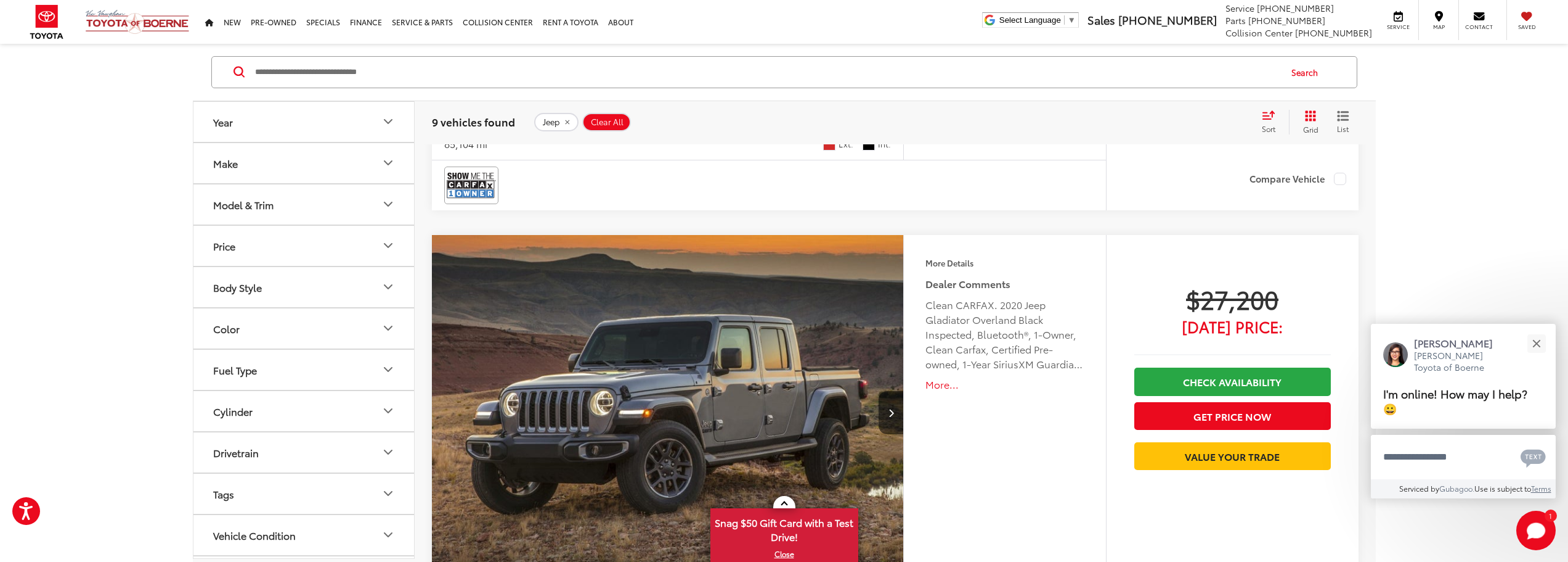
click at [387, 163] on icon "Make" at bounding box center [388, 163] width 15 height 15
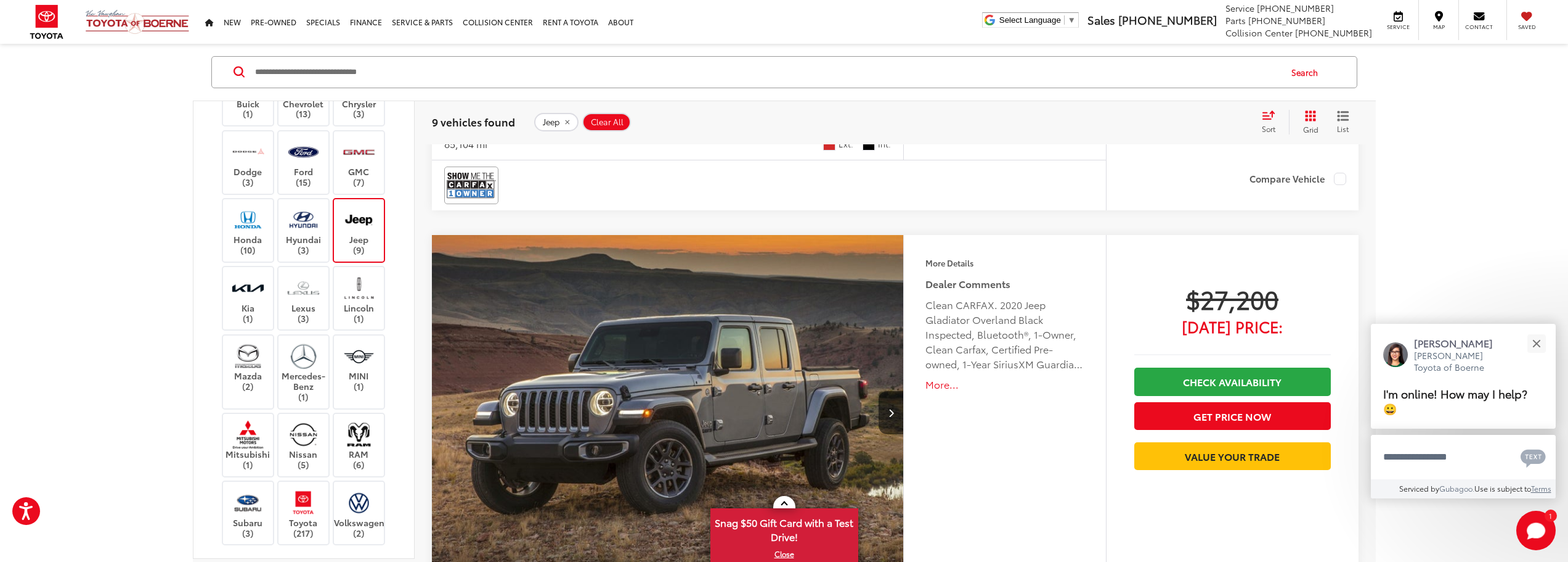
scroll to position [123, 0]
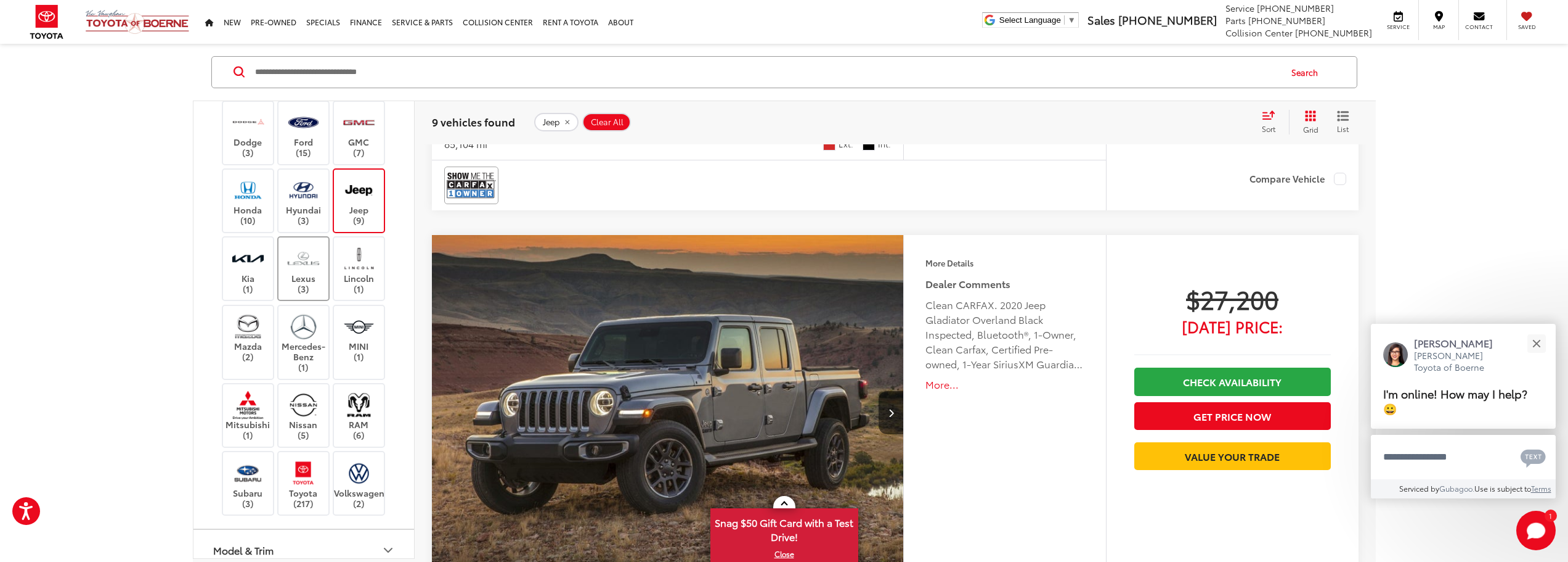
click at [294, 294] on label "Lexus (3)" at bounding box center [303, 269] width 50 height 50
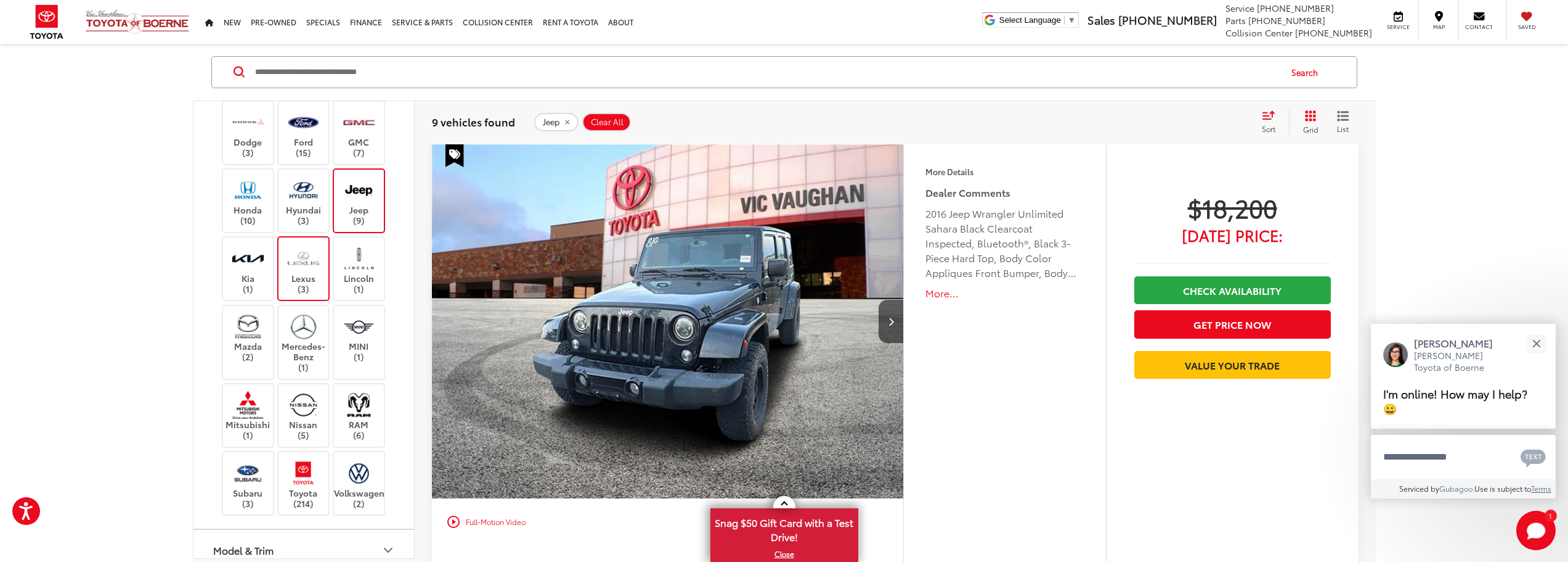
click at [362, 226] on label "Jeep (9)" at bounding box center [359, 201] width 50 height 50
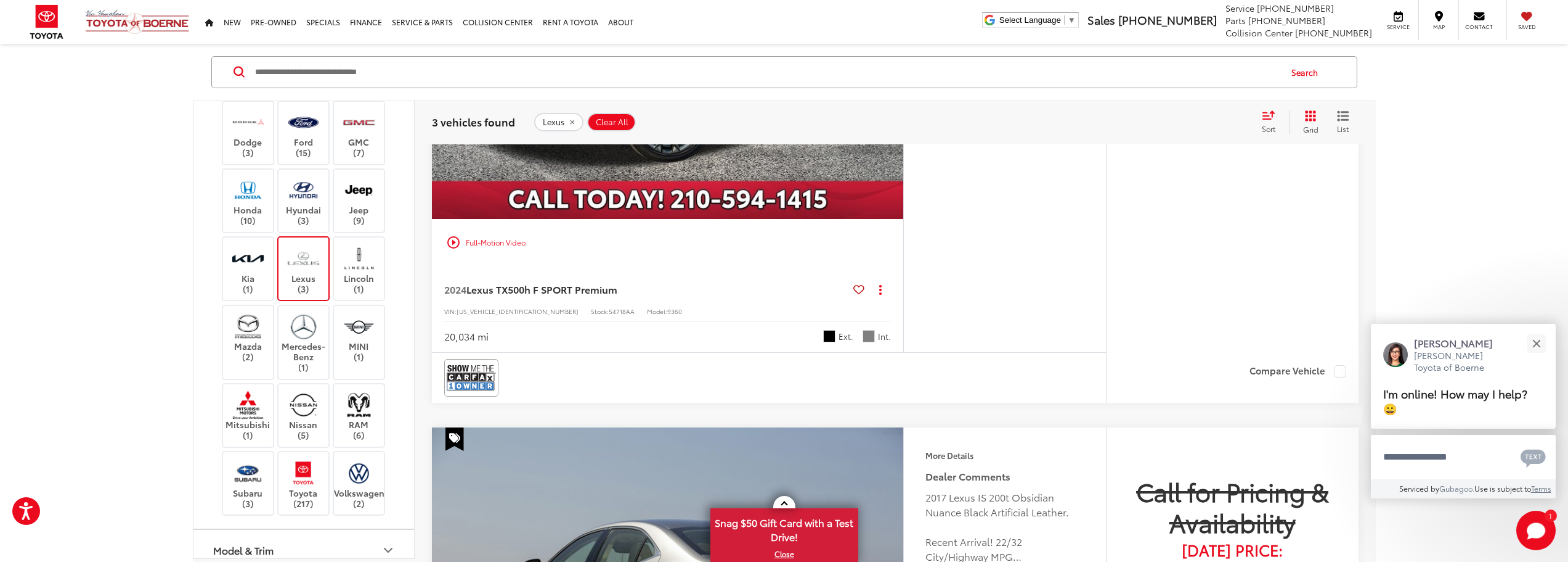
scroll to position [1067, 0]
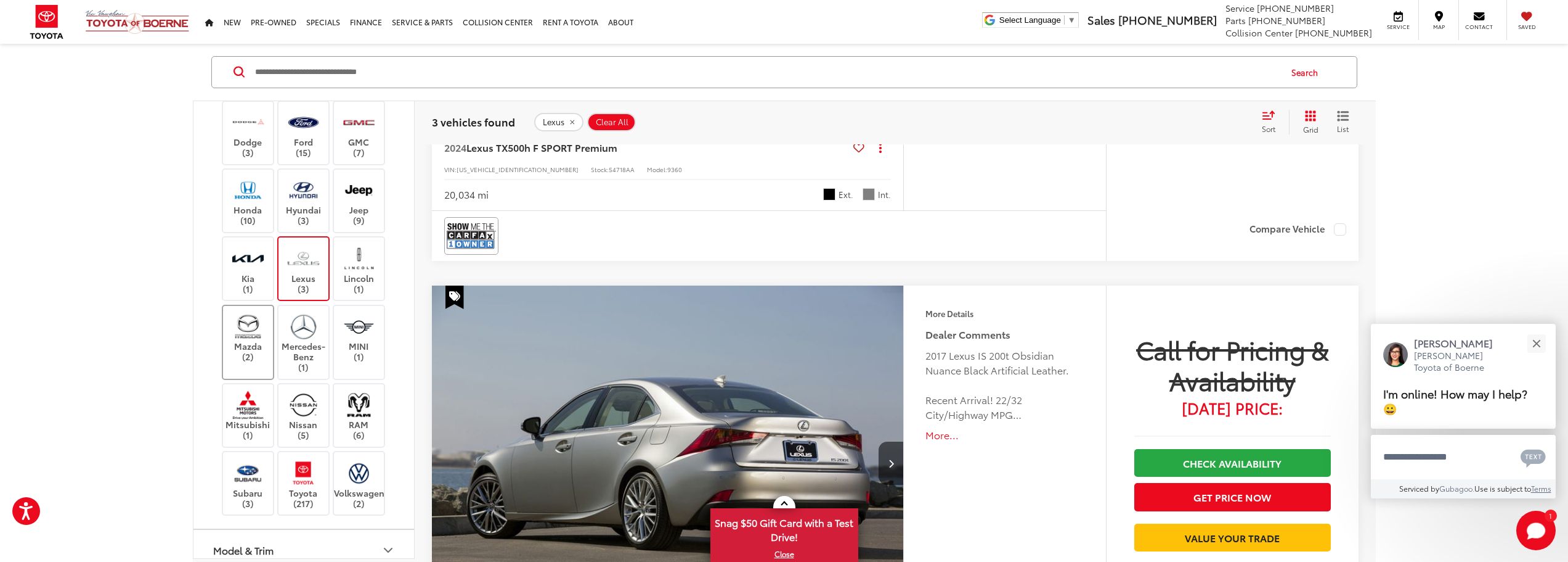
click at [253, 362] on label "Mazda (2)" at bounding box center [248, 337] width 50 height 50
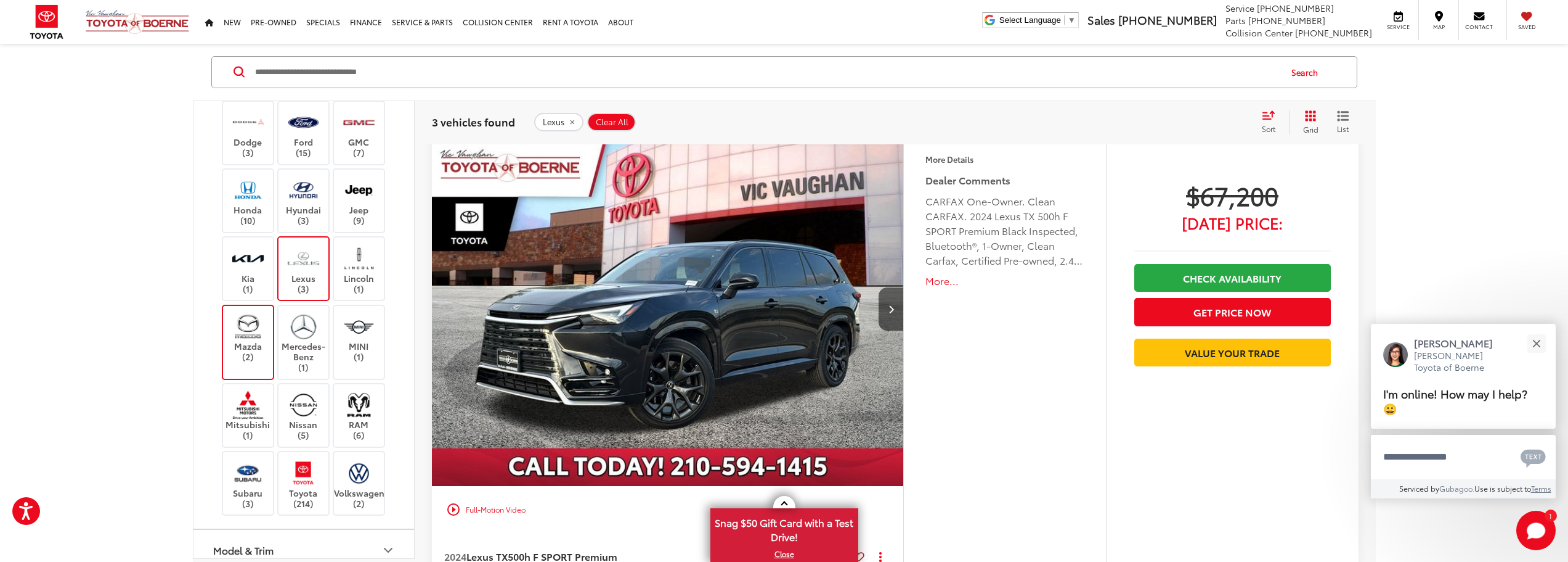
click at [312, 294] on label "Lexus (3)" at bounding box center [303, 269] width 50 height 50
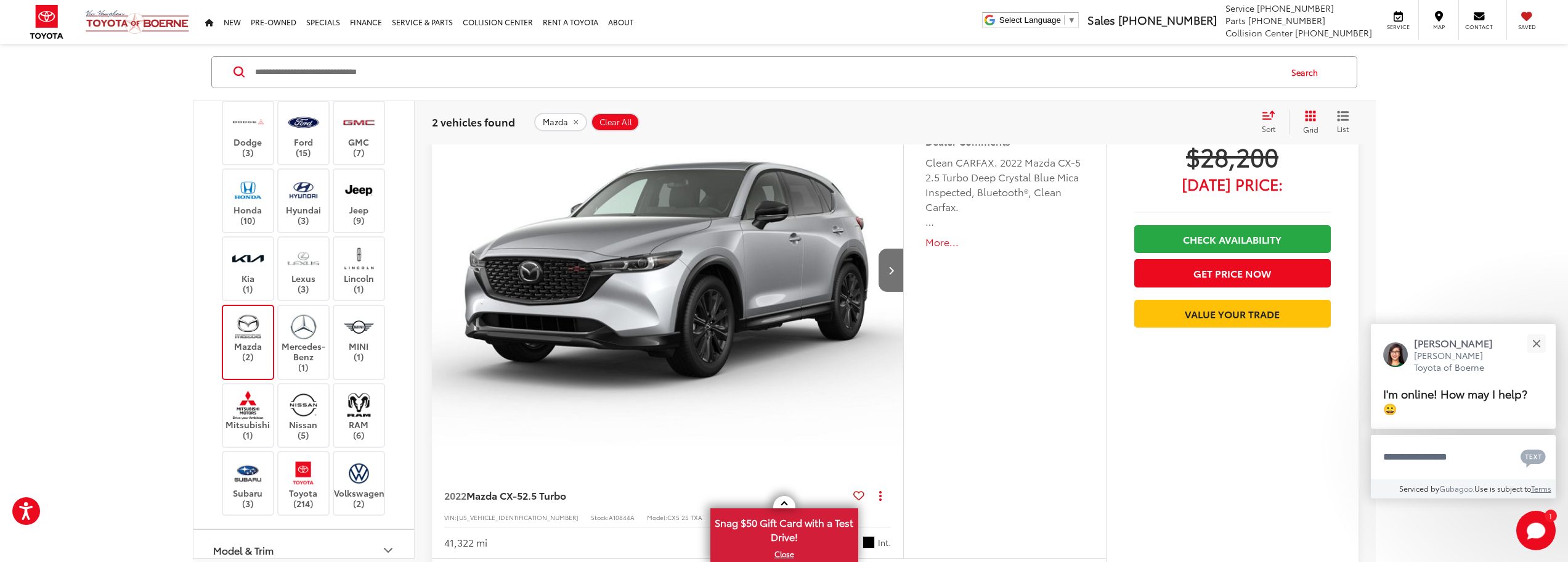
scroll to position [820, 0]
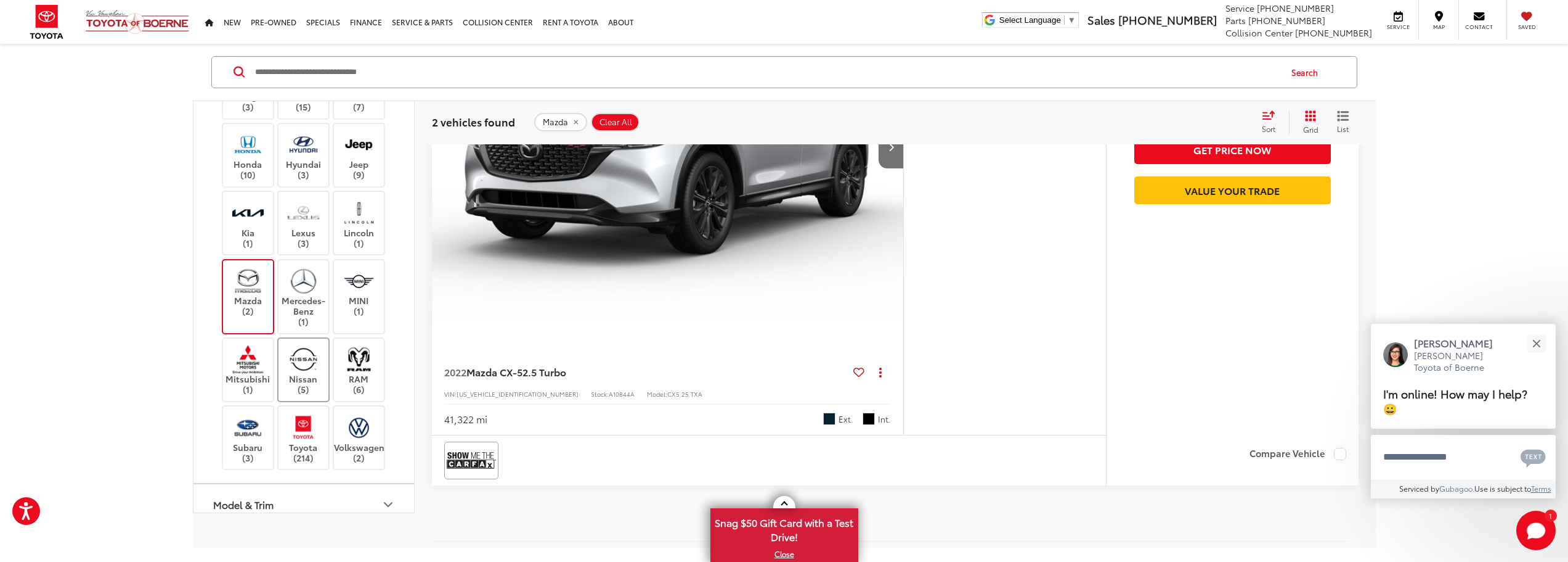
click at [312, 395] on label "Nissan (5)" at bounding box center [303, 370] width 50 height 50
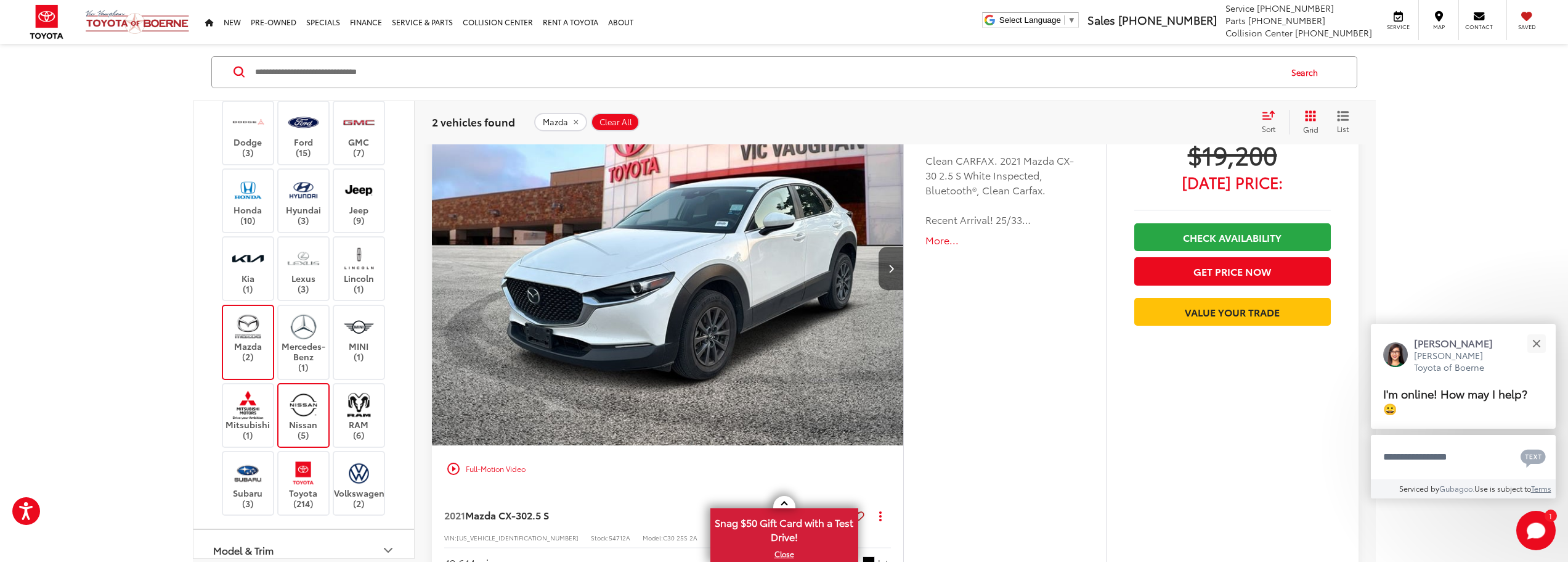
scroll to position [80, 0]
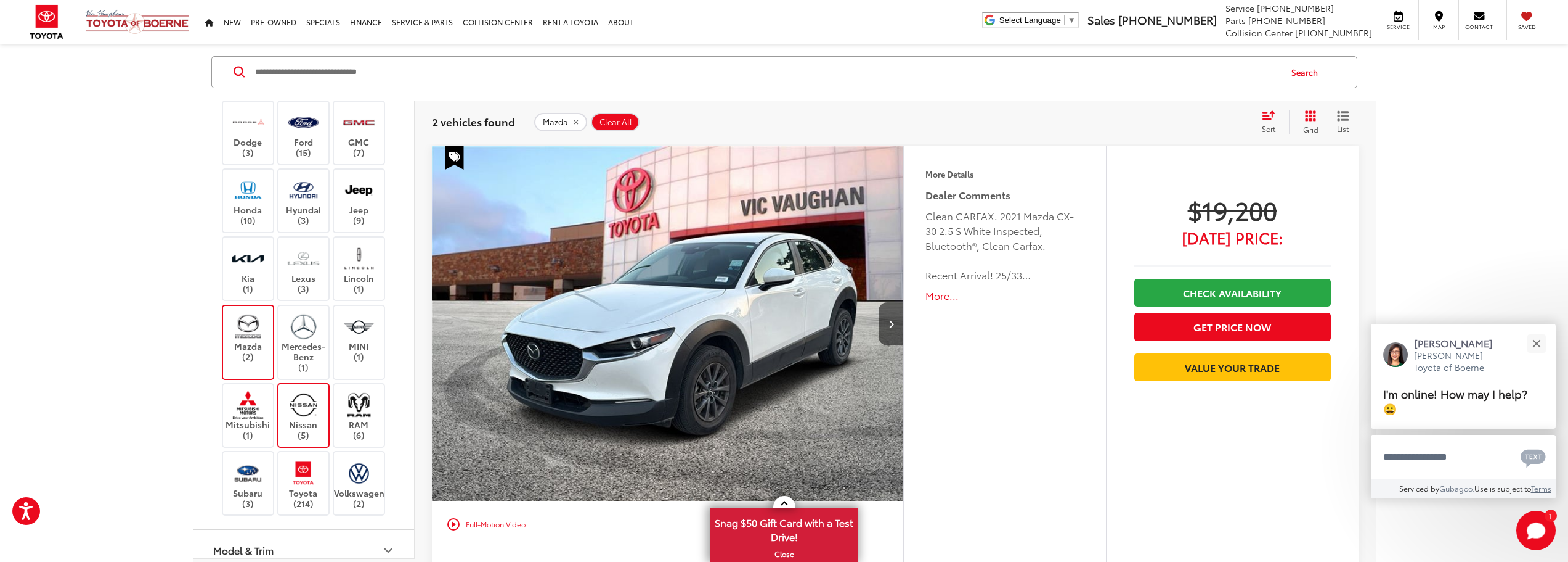
click at [236, 362] on label "Mazda (2)" at bounding box center [248, 337] width 50 height 50
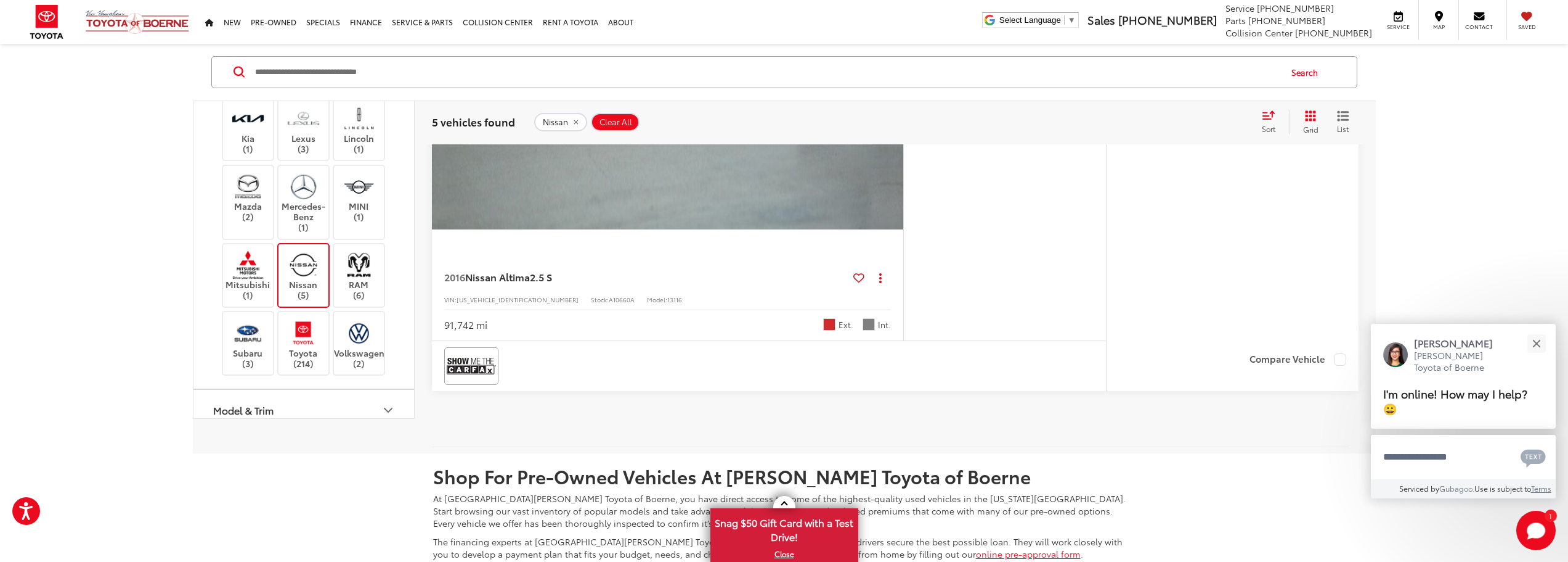
scroll to position [2301, 0]
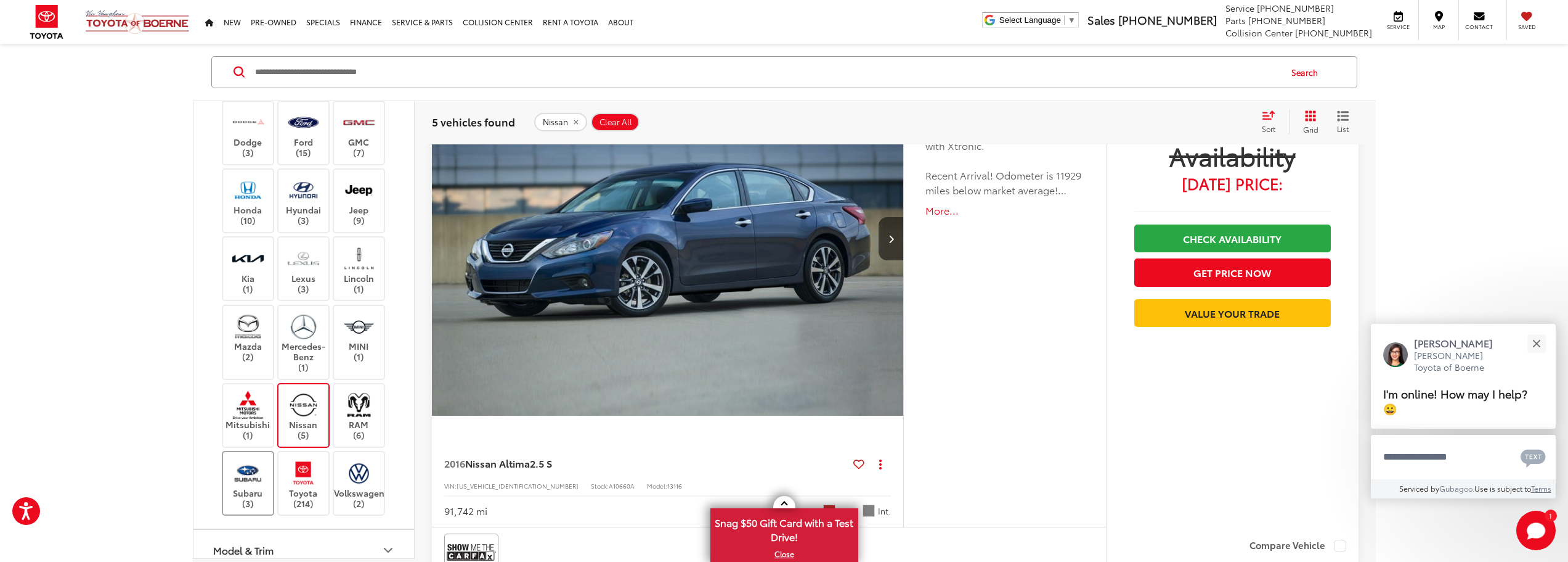
click at [256, 508] on label "Subaru (3)" at bounding box center [248, 483] width 50 height 50
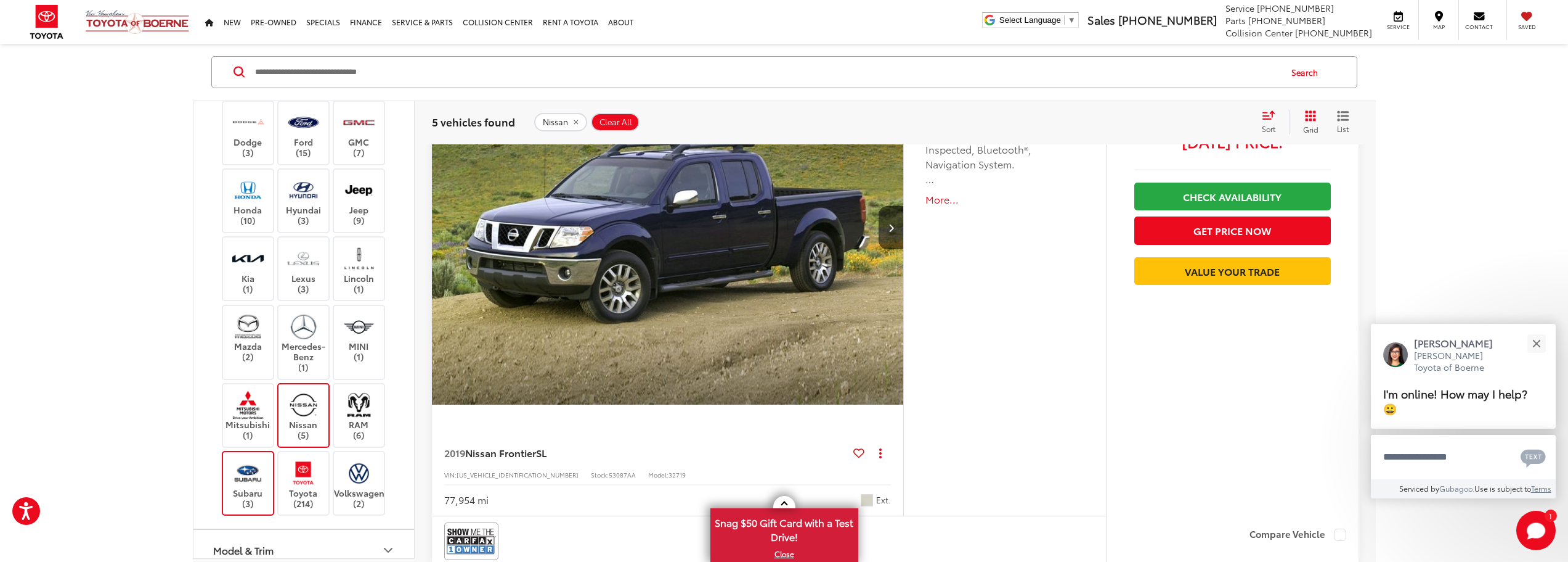
click at [296, 440] on label "Nissan (5)" at bounding box center [303, 415] width 50 height 50
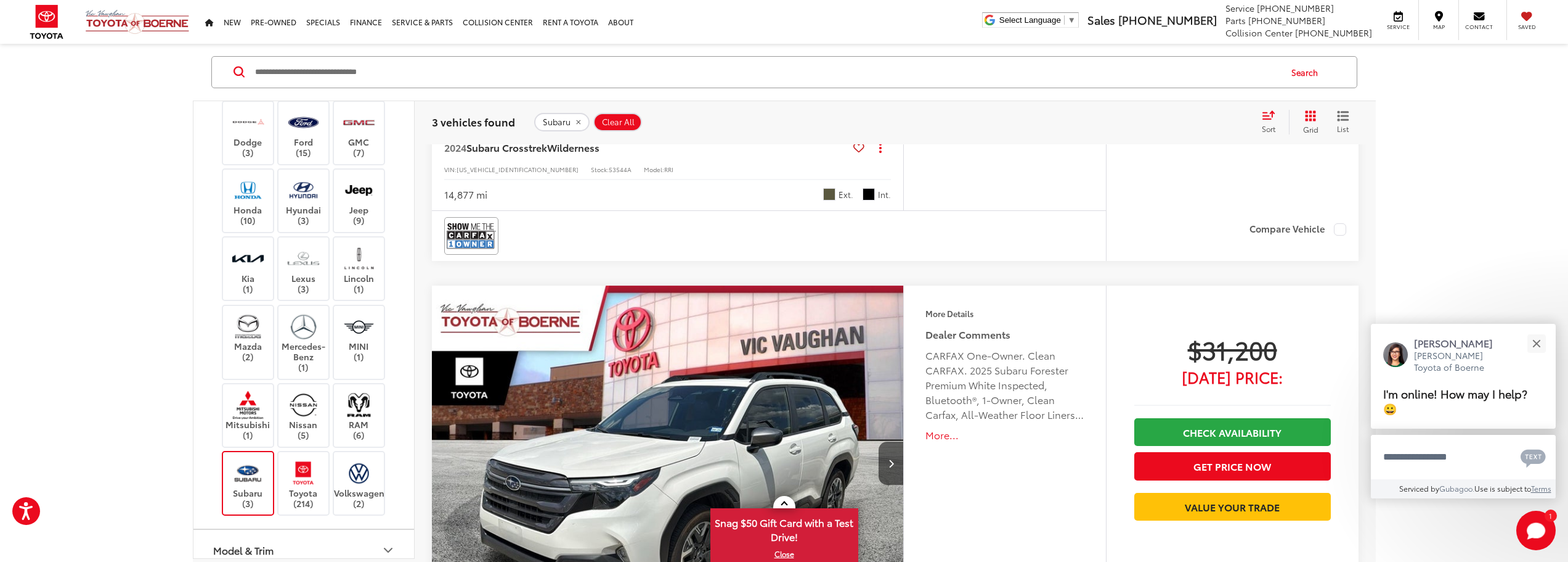
scroll to position [1190, 0]
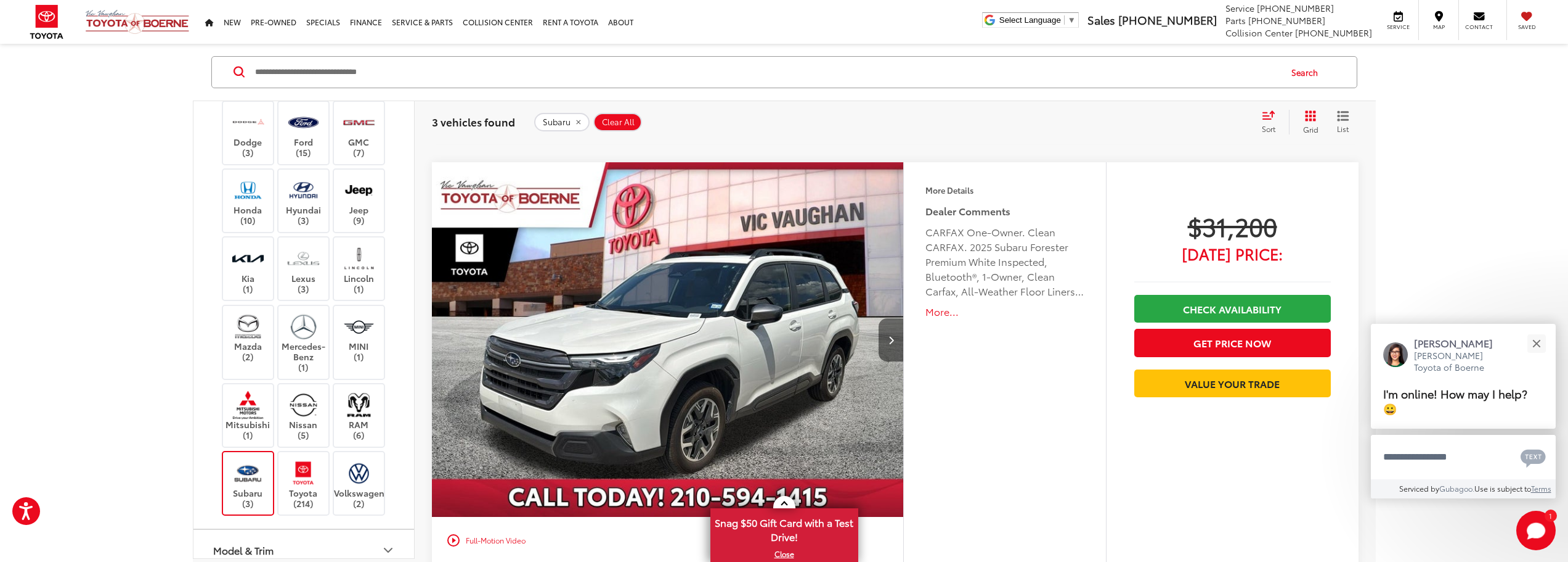
click at [889, 325] on button "Next image" at bounding box center [891, 339] width 24 height 43
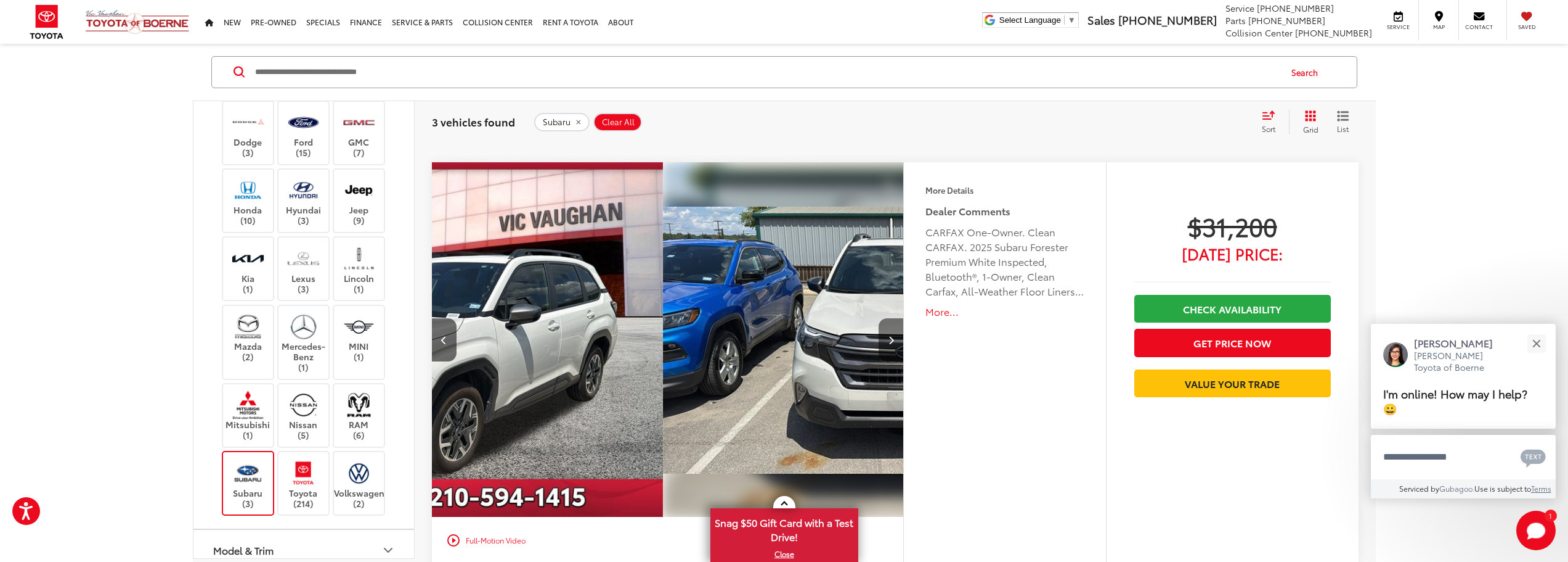
scroll to position [0, 474]
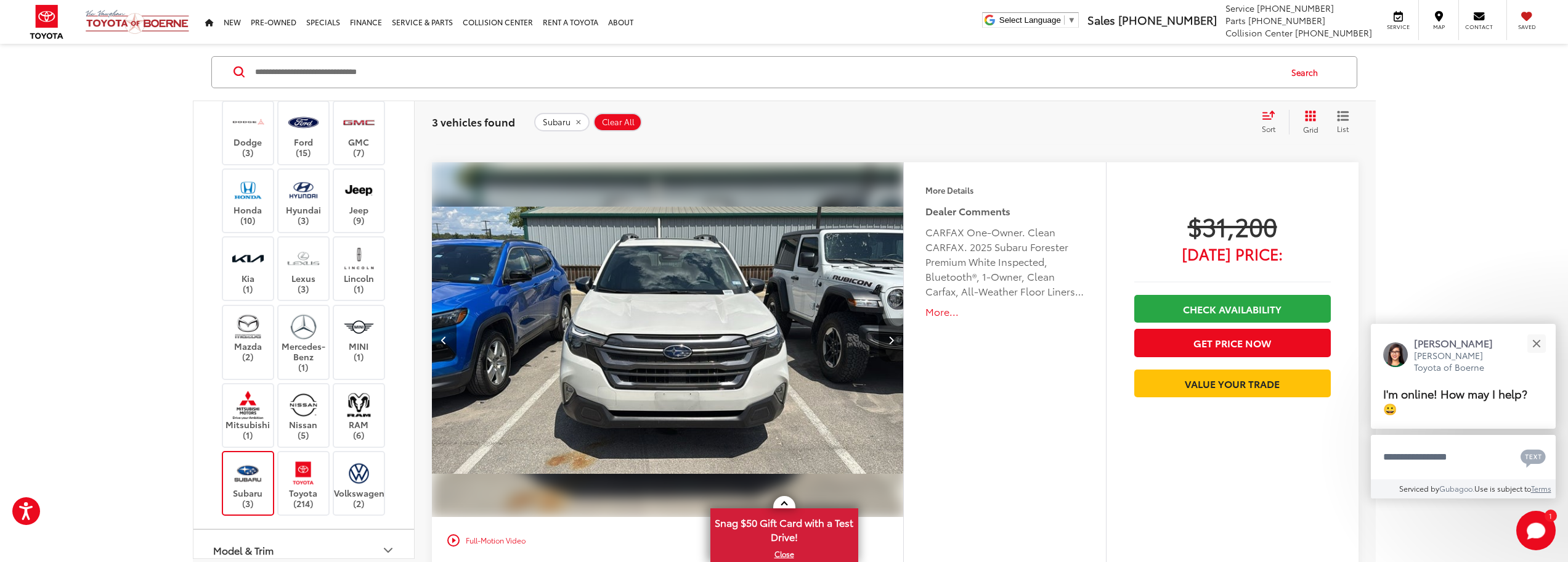
click at [883, 323] on button "Next image" at bounding box center [891, 339] width 24 height 43
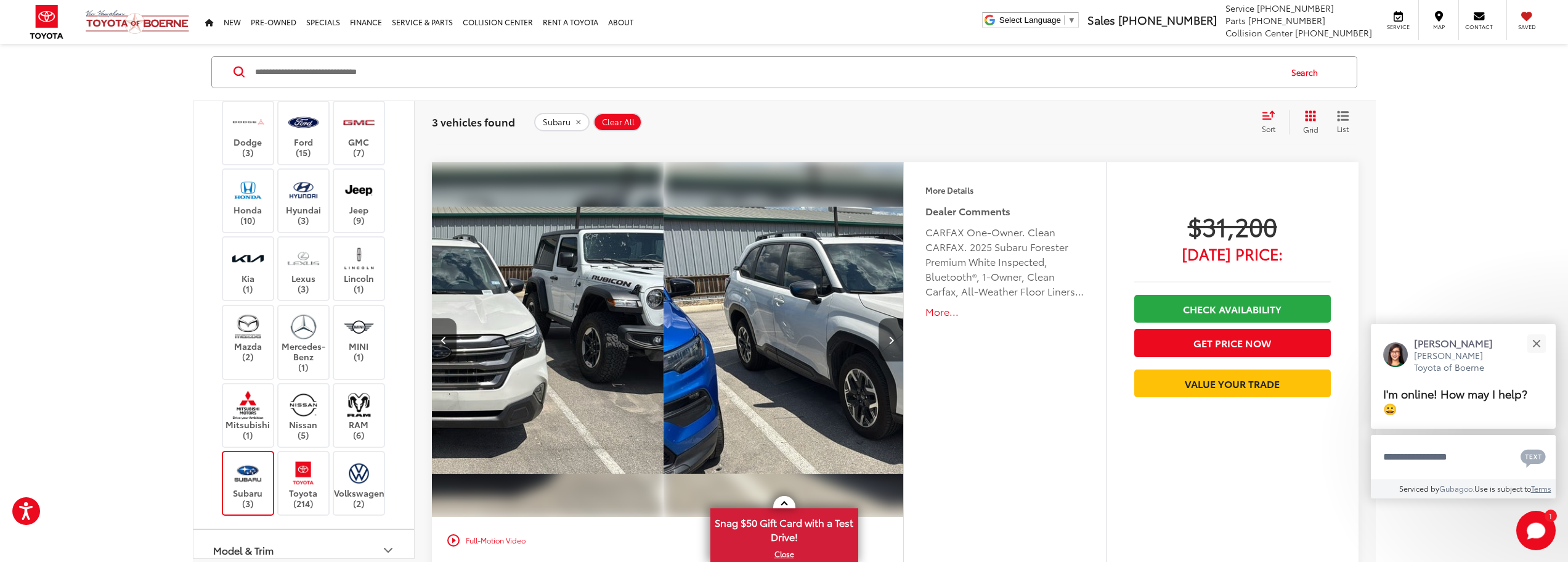
scroll to position [0, 947]
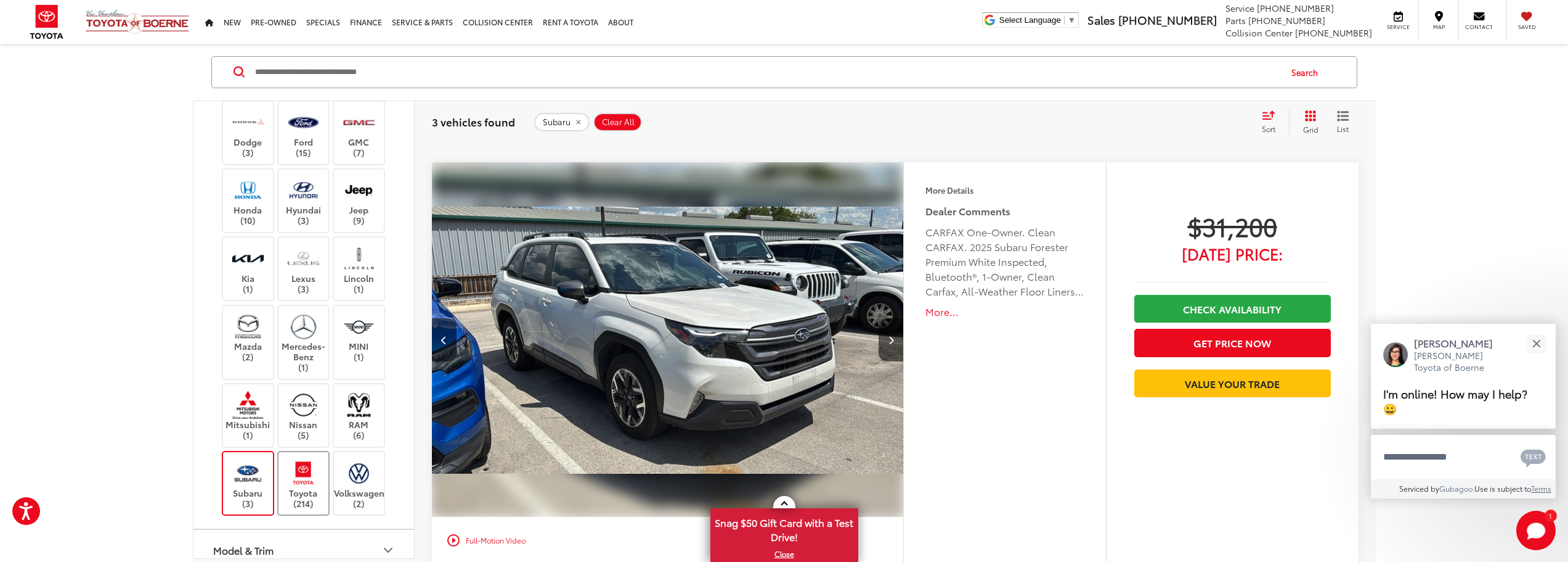
click at [313, 487] on img at bounding box center [303, 472] width 34 height 29
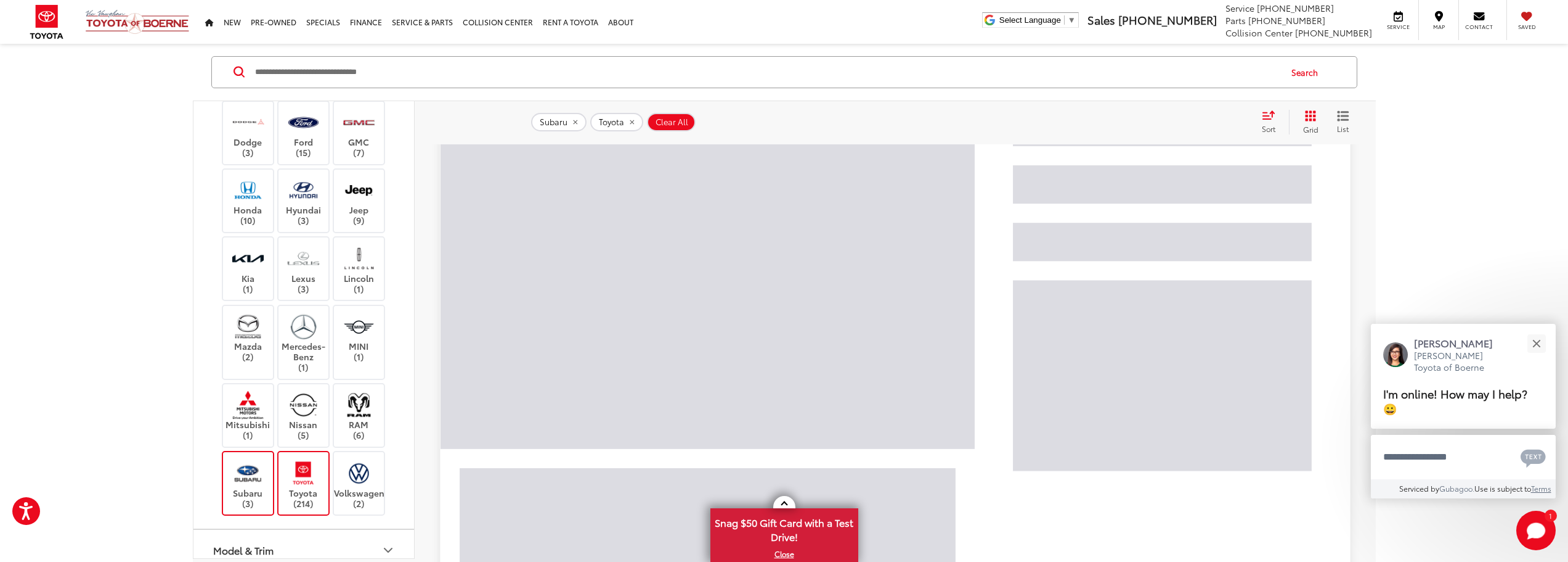
scroll to position [80, 0]
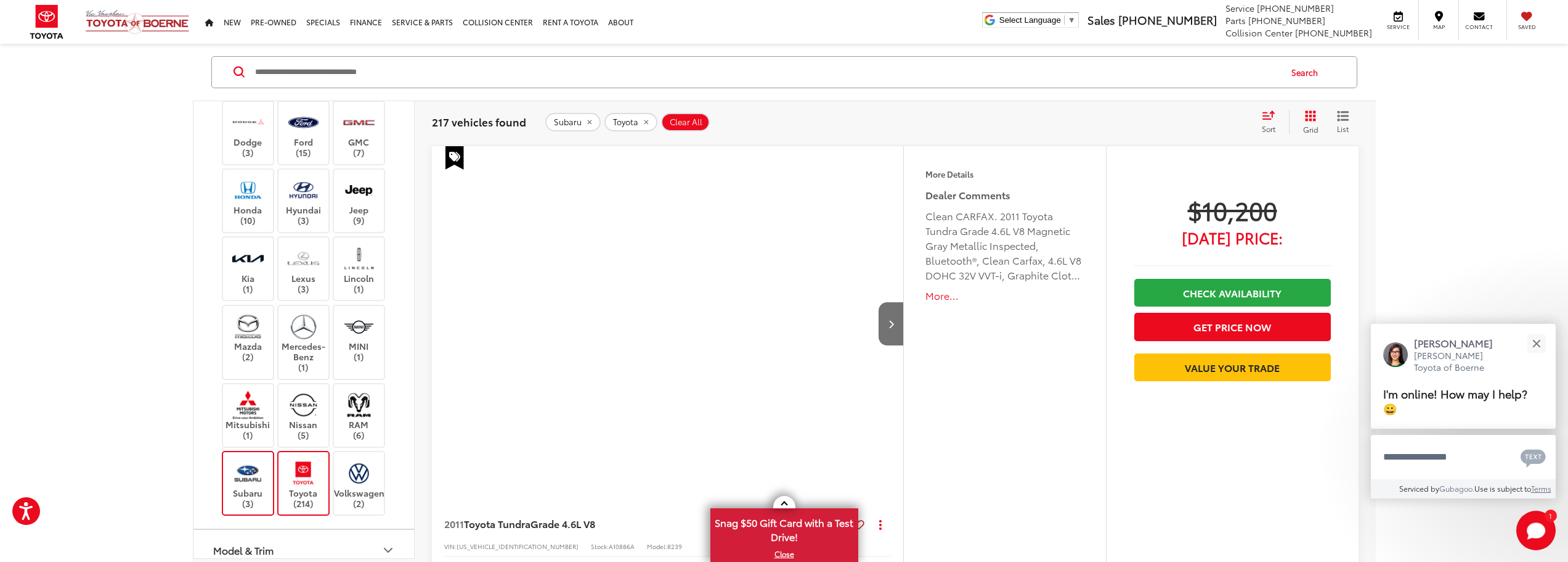
click at [241, 487] on img at bounding box center [247, 472] width 34 height 29
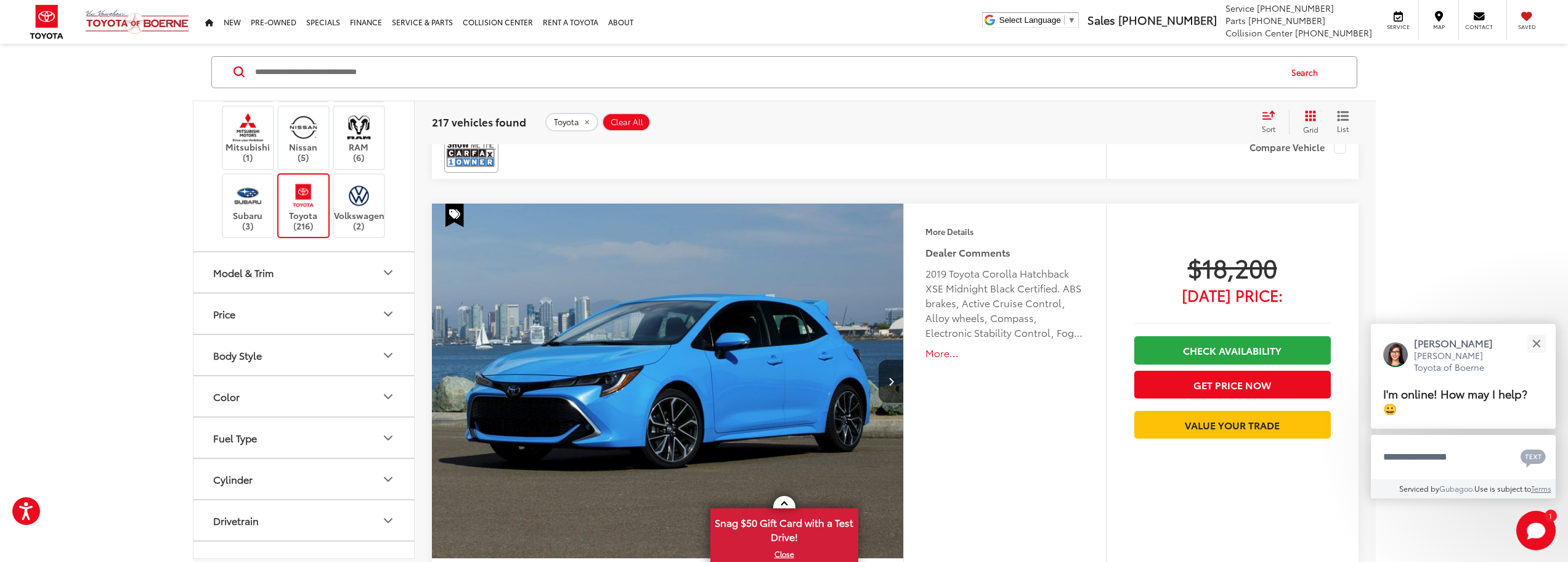
scroll to position [493, 0]
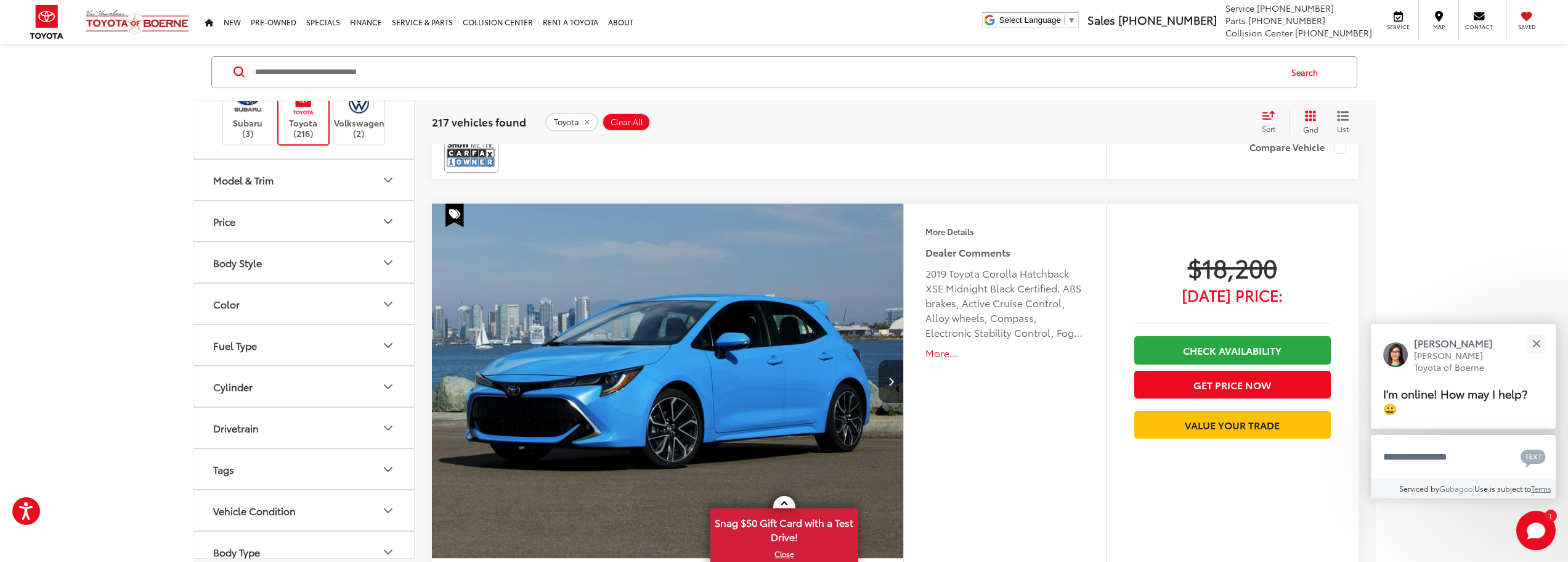
click at [378, 282] on button "Body Style" at bounding box center [304, 262] width 222 height 40
click at [215, 384] on label "4D Sport Utility (76)" at bounding box center [258, 374] width 100 height 21
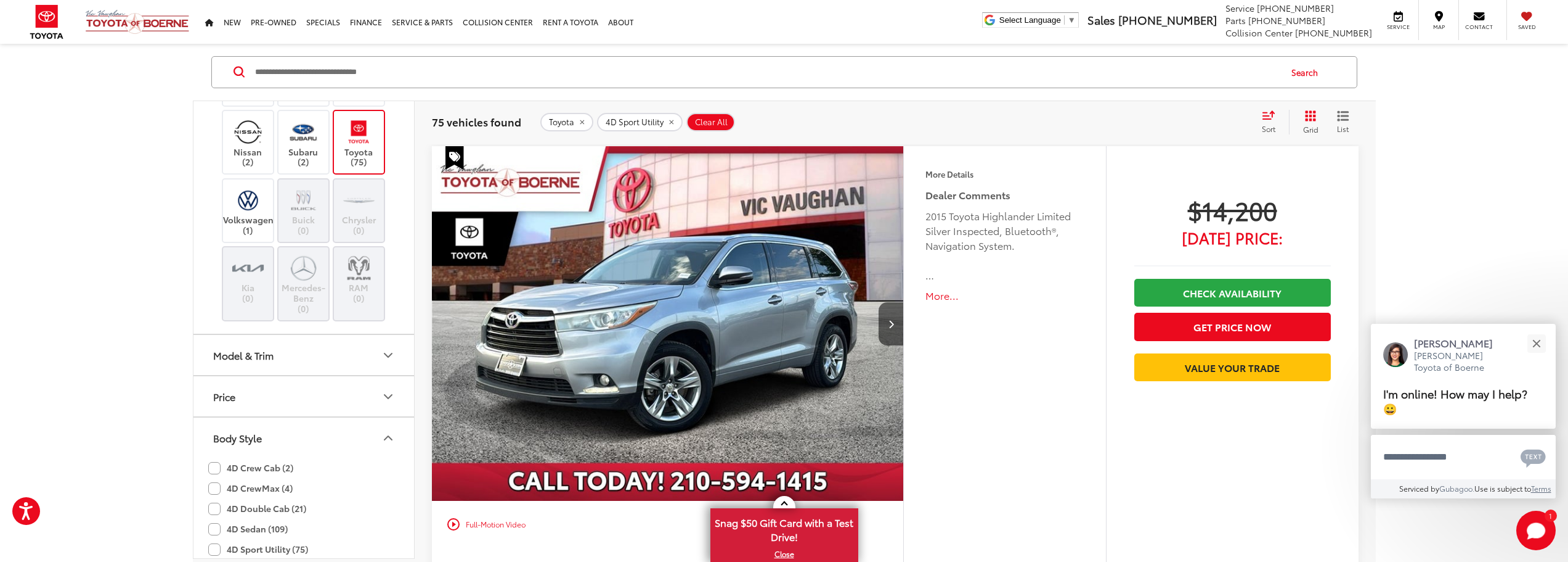
scroll to position [594, 0]
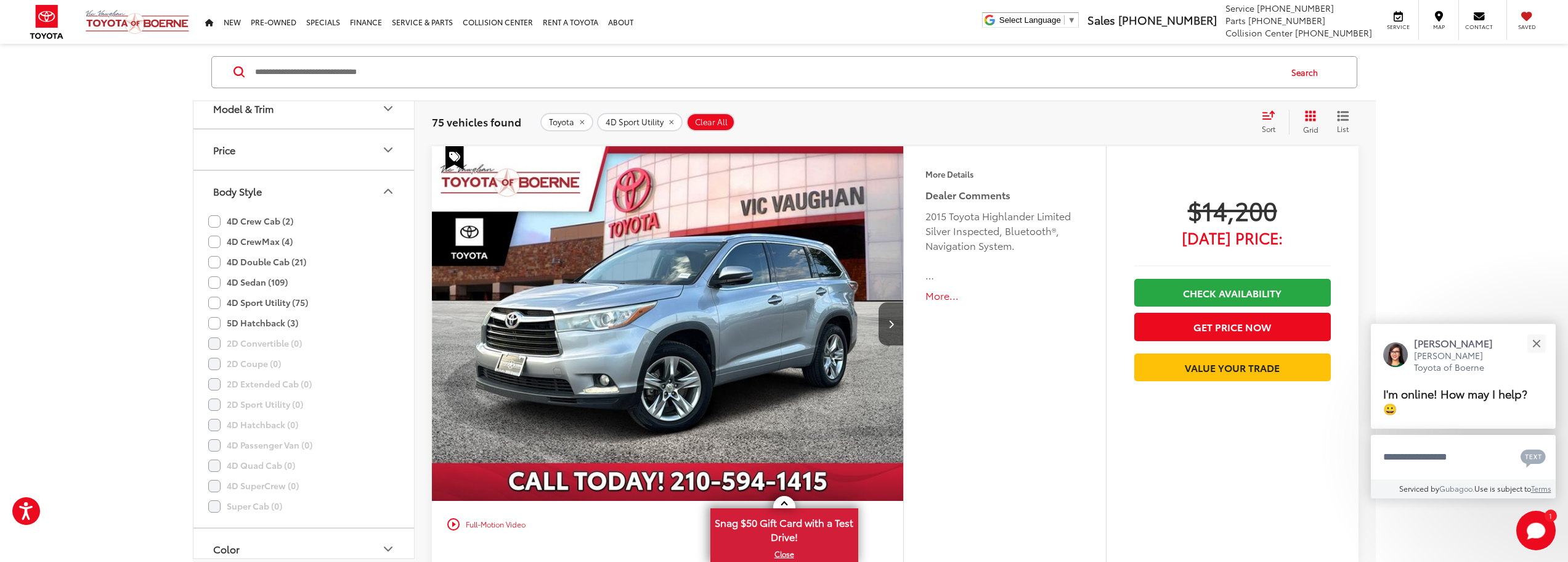
click at [215, 220] on label "4D Crew Cab (2)" at bounding box center [251, 221] width 85 height 21
click at [215, 244] on label "4D CrewMax (4)" at bounding box center [251, 241] width 85 height 21
click at [215, 323] on label "5D Hatchback (3)" at bounding box center [253, 323] width 90 height 21
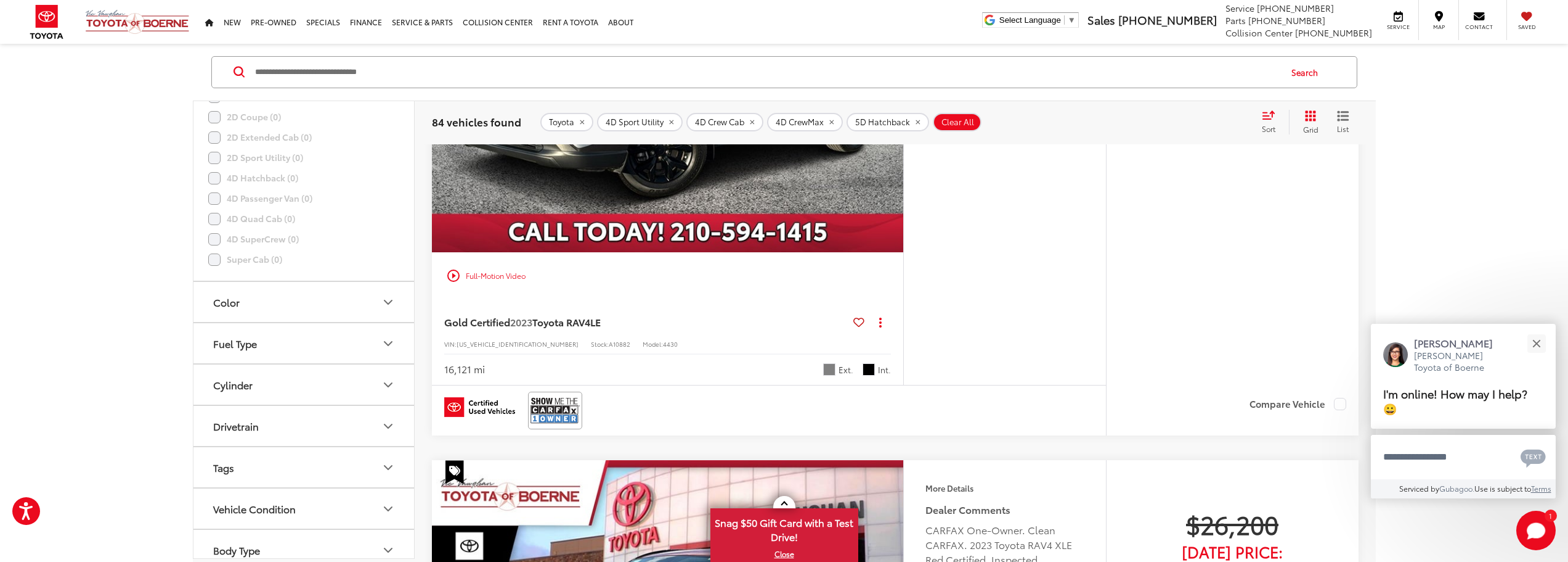
scroll to position [4520, 0]
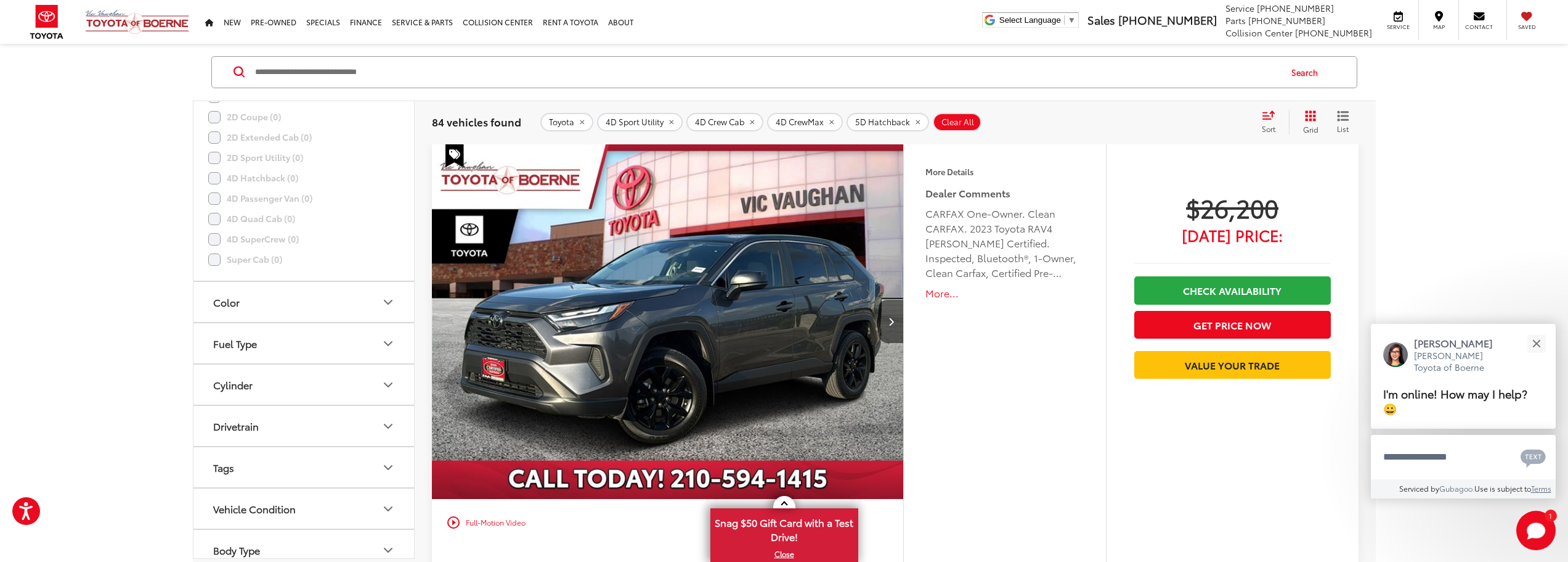
click at [651, 368] on img "2023 Toyota RAV4 LE 0" at bounding box center [668, 321] width 474 height 356
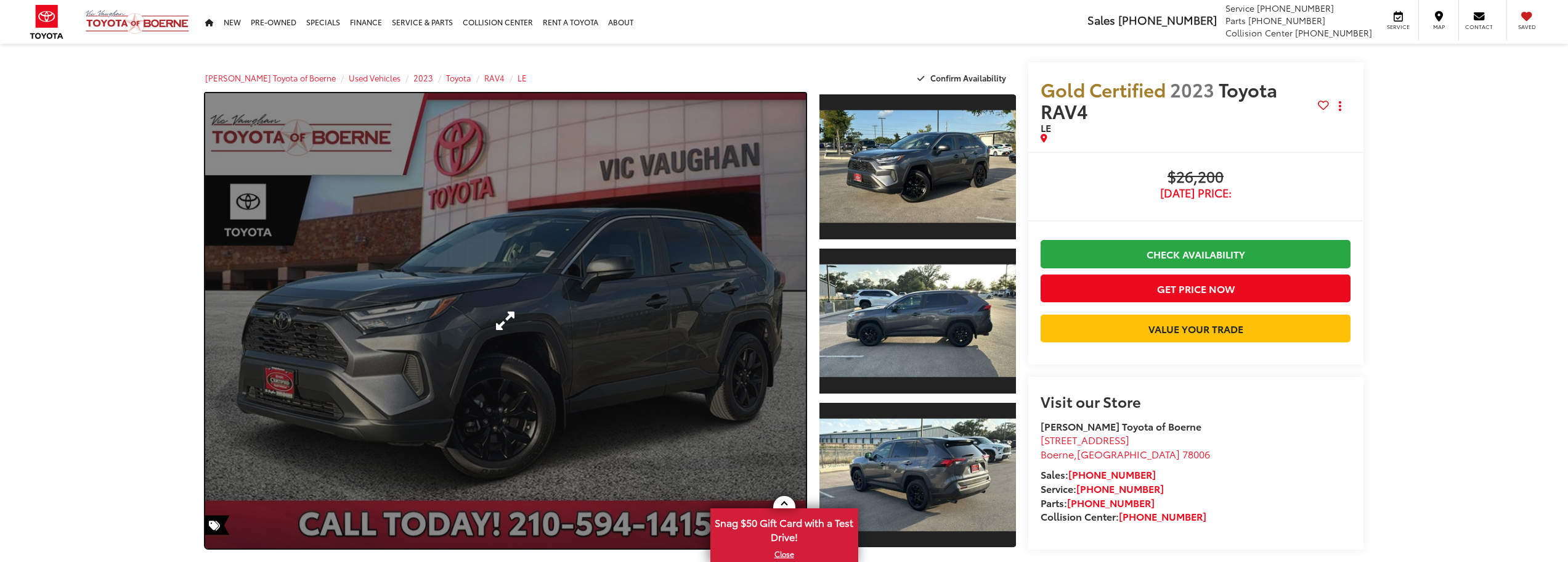
click at [663, 352] on link "Expand Photo 0" at bounding box center [506, 320] width 601 height 455
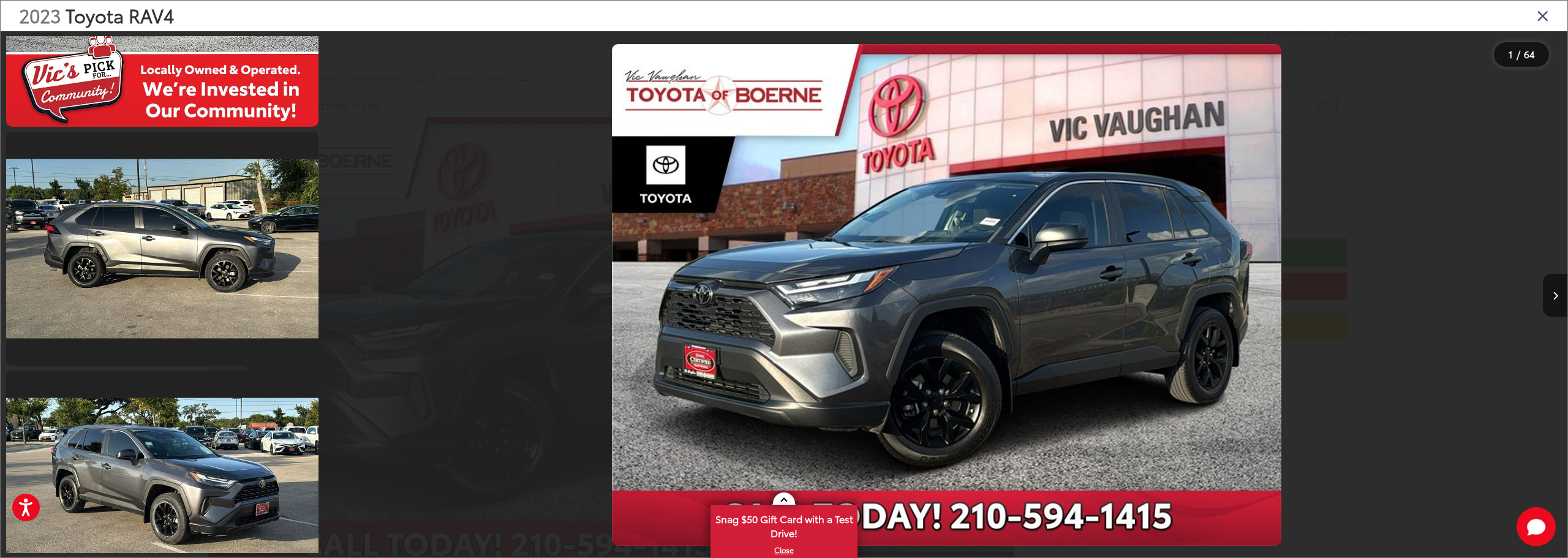
scroll to position [1837, 0]
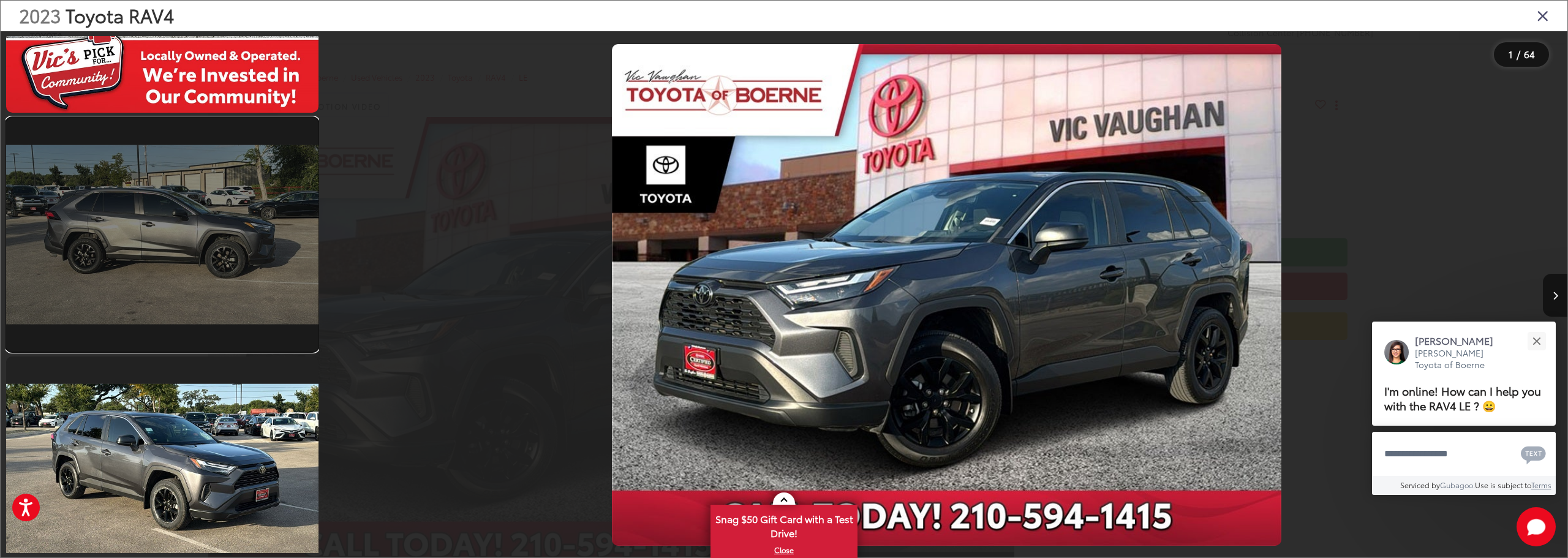
click at [236, 271] on link at bounding box center [162, 234] width 312 height 234
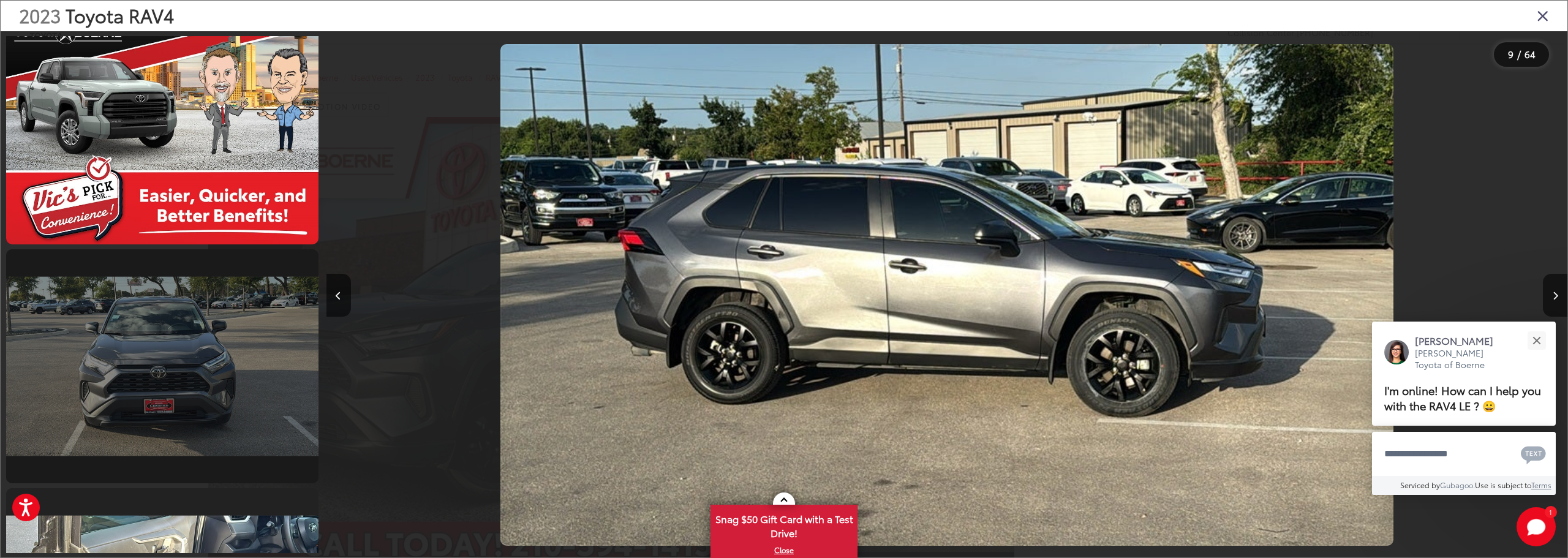
scroll to position [2789, 0]
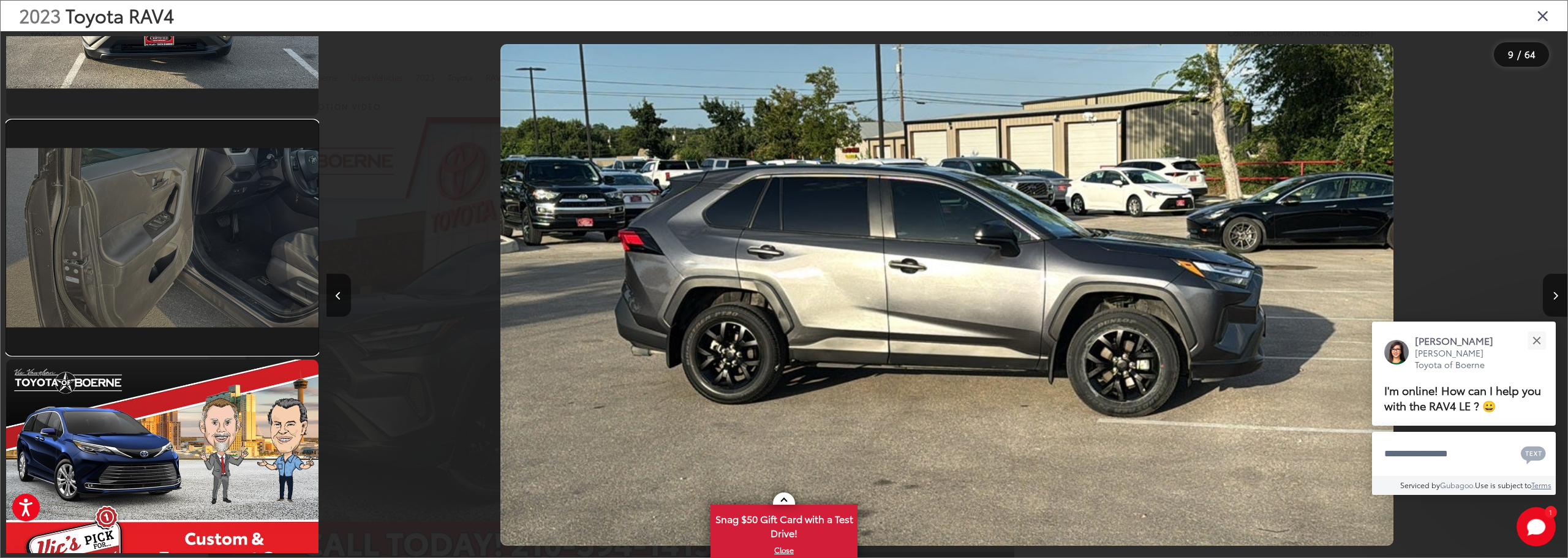
click at [229, 271] on link at bounding box center [162, 237] width 312 height 234
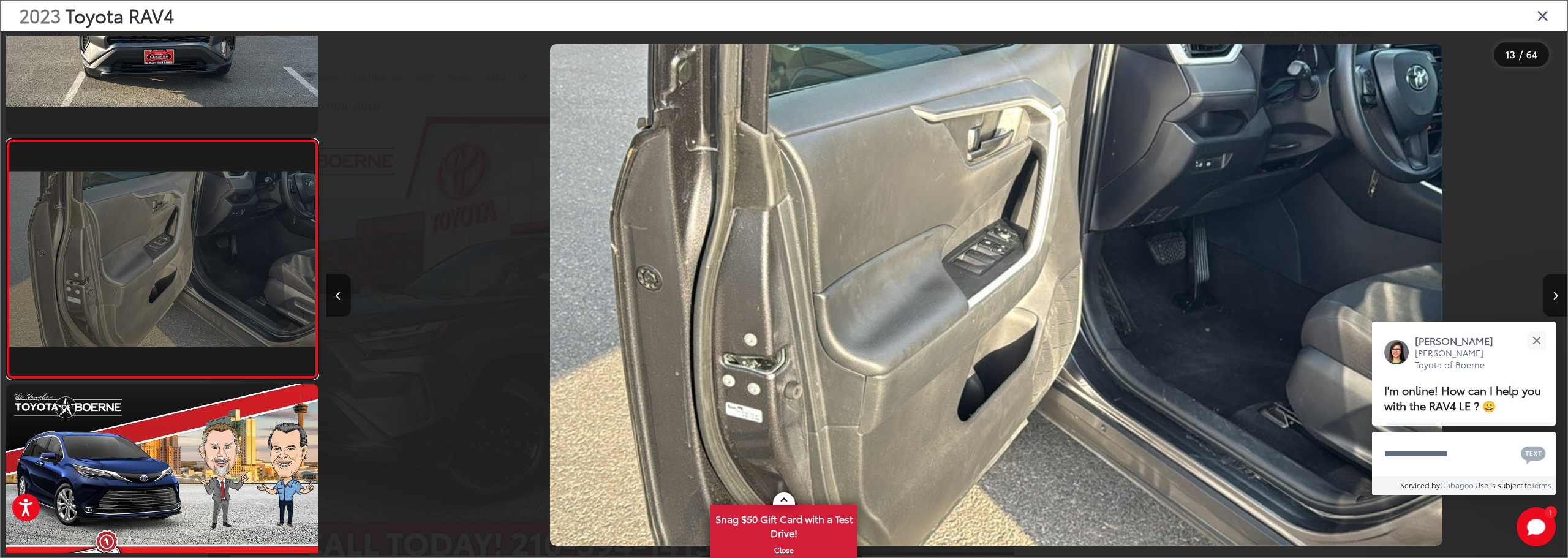
scroll to position [0, 14893]
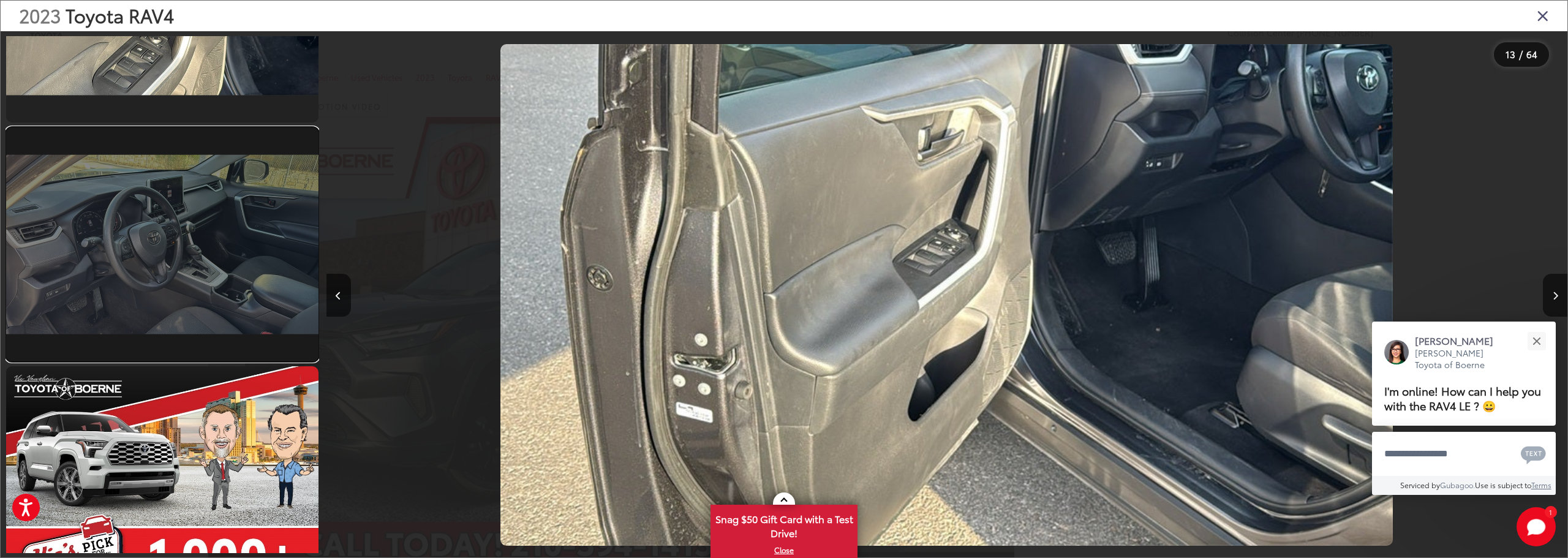
click at [219, 285] on link at bounding box center [162, 244] width 312 height 234
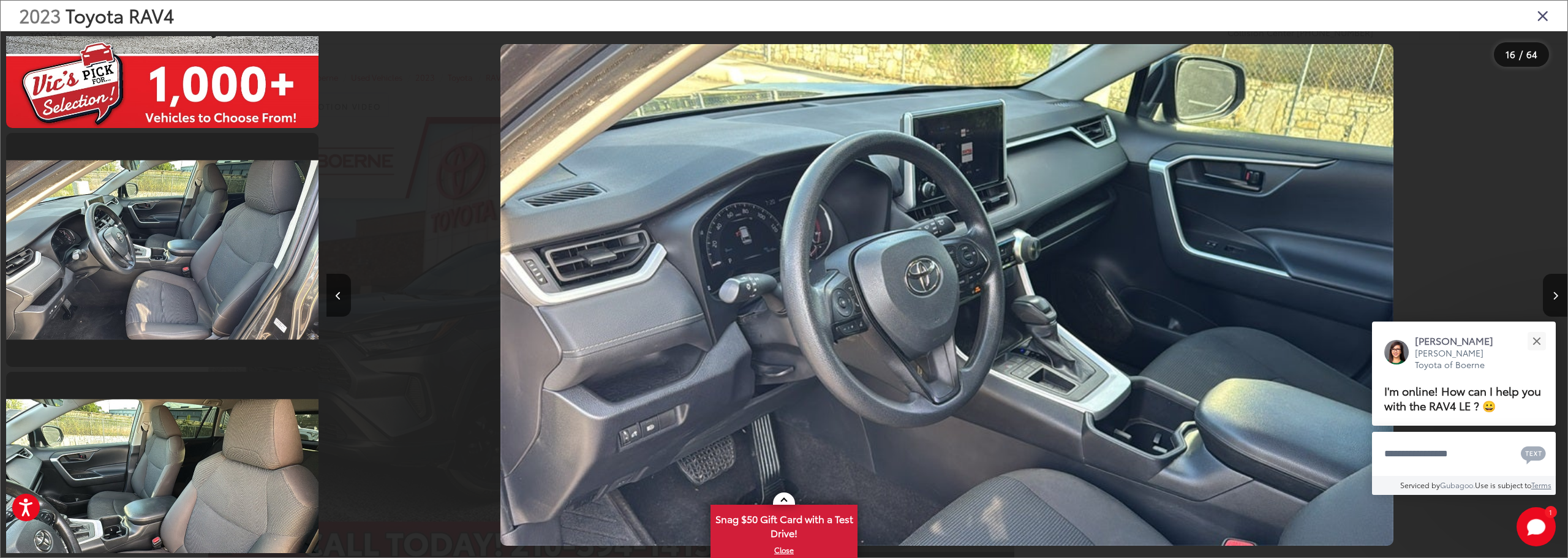
scroll to position [4216, 0]
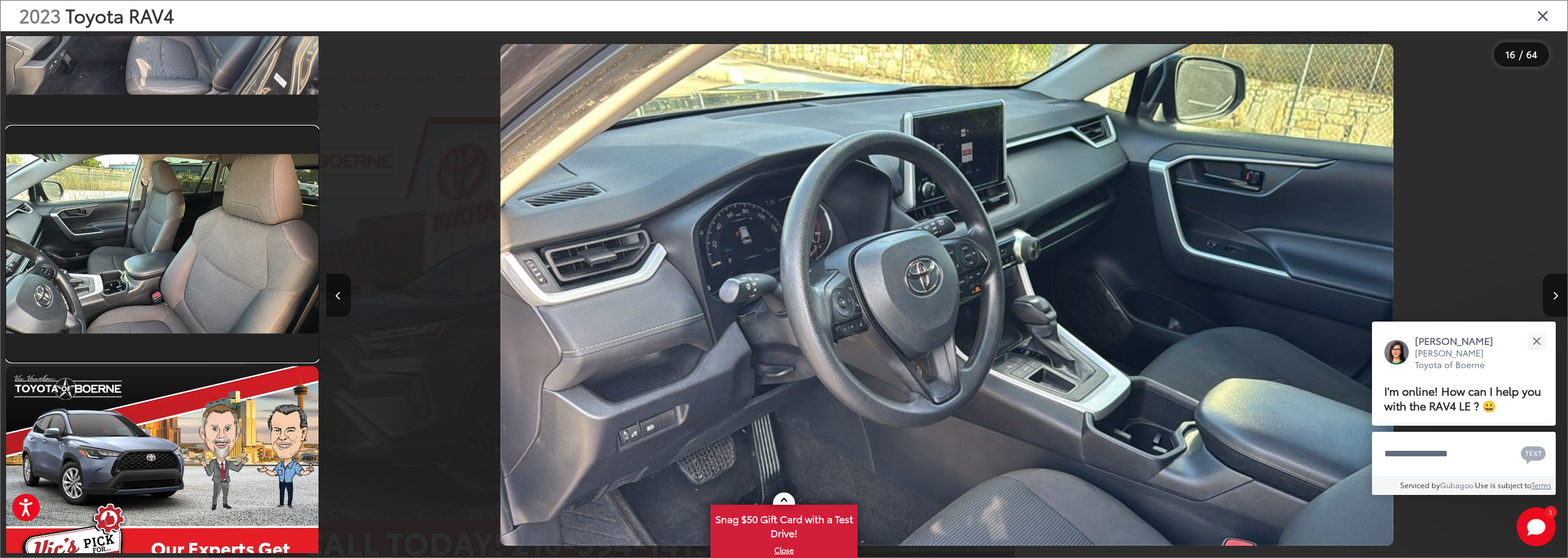
click at [219, 285] on link at bounding box center [162, 243] width 312 height 234
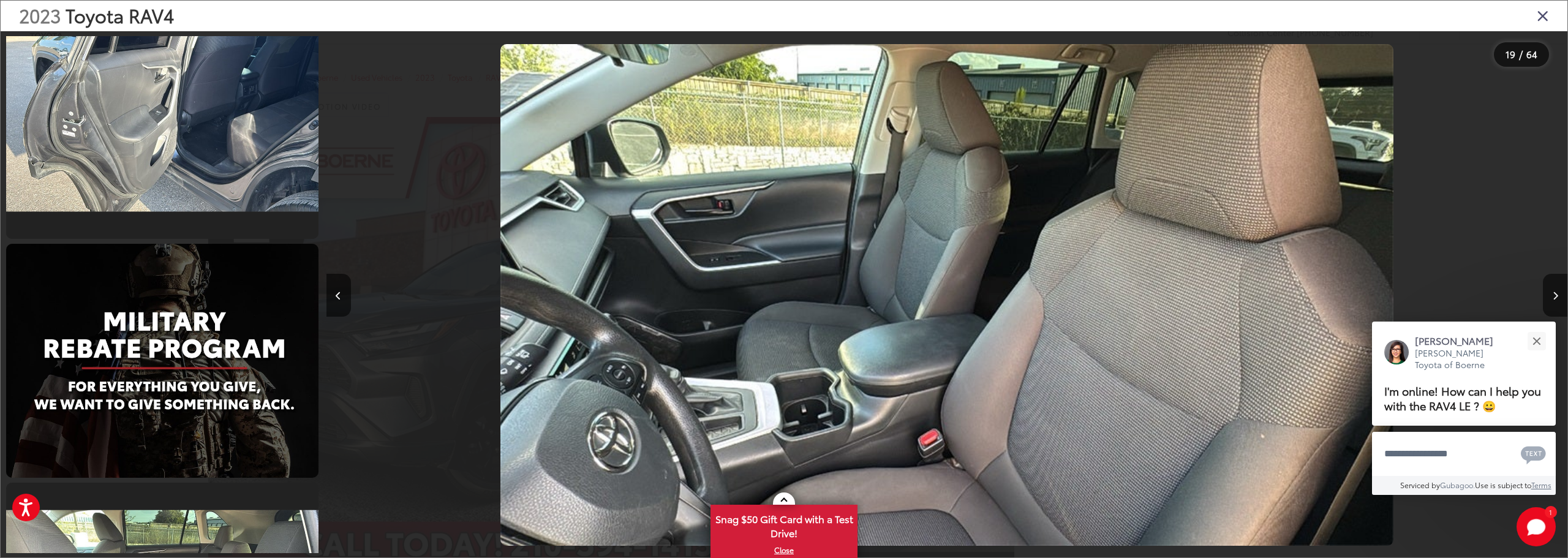
scroll to position [5423, 0]
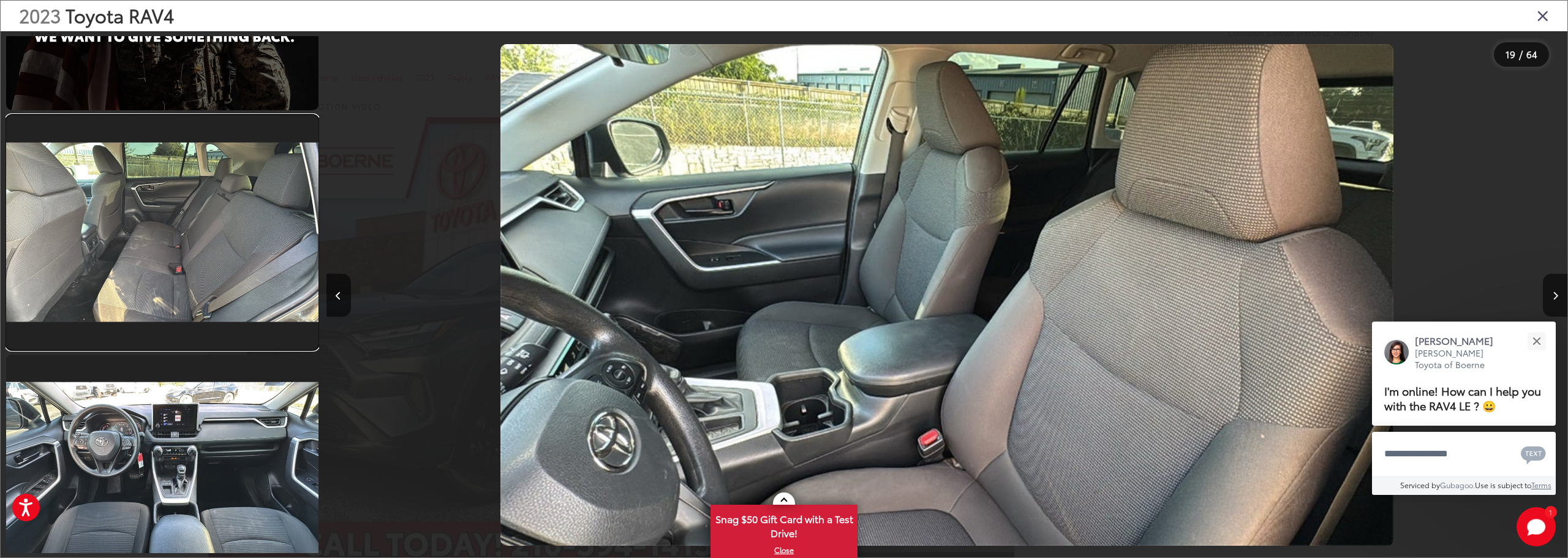
click at [219, 285] on link at bounding box center [162, 232] width 312 height 234
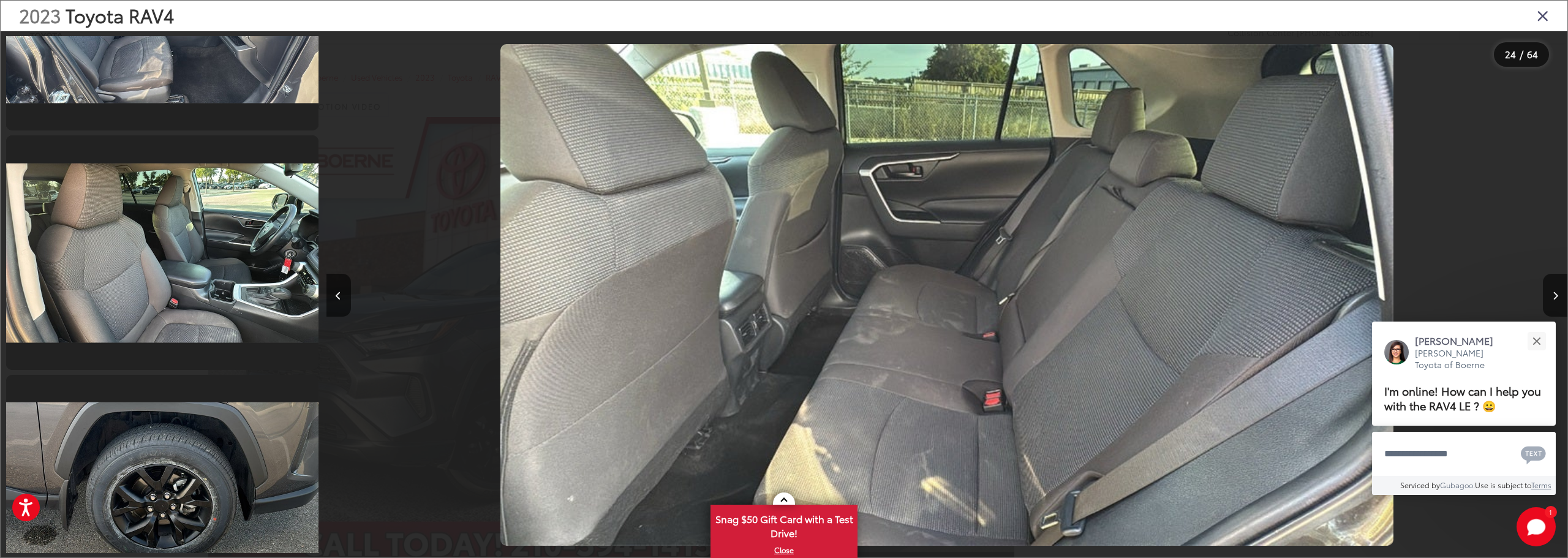
scroll to position [11149, 0]
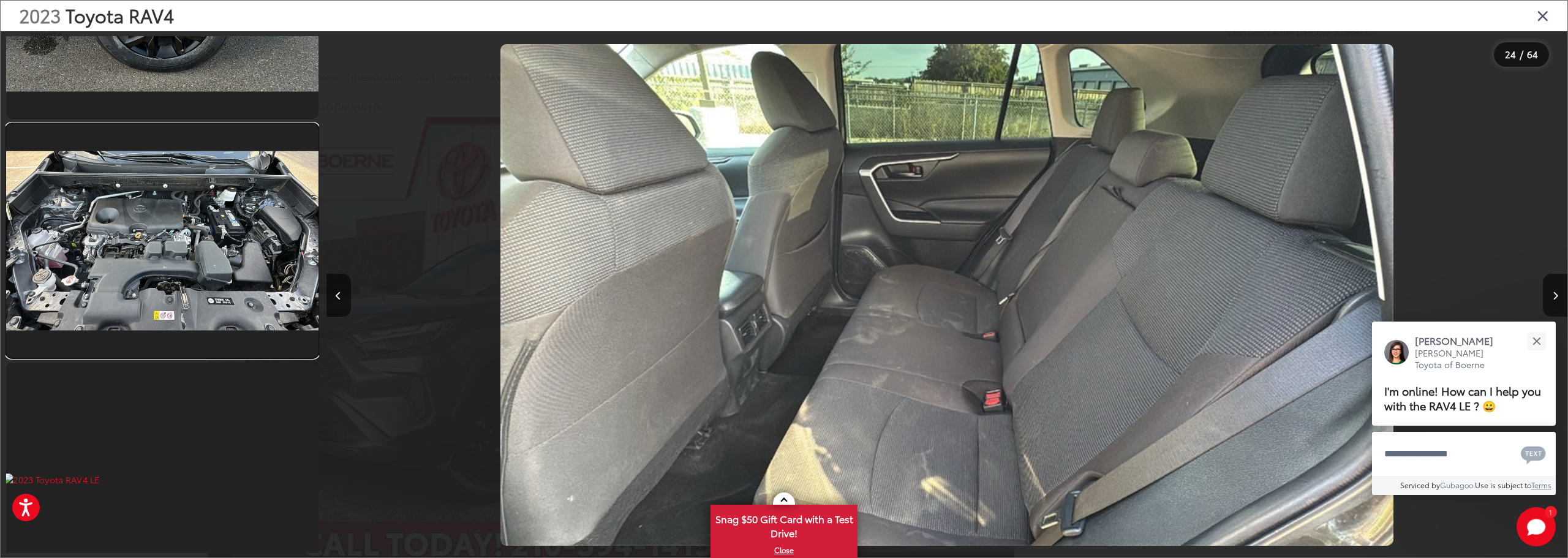
click at [212, 291] on link at bounding box center [162, 240] width 312 height 234
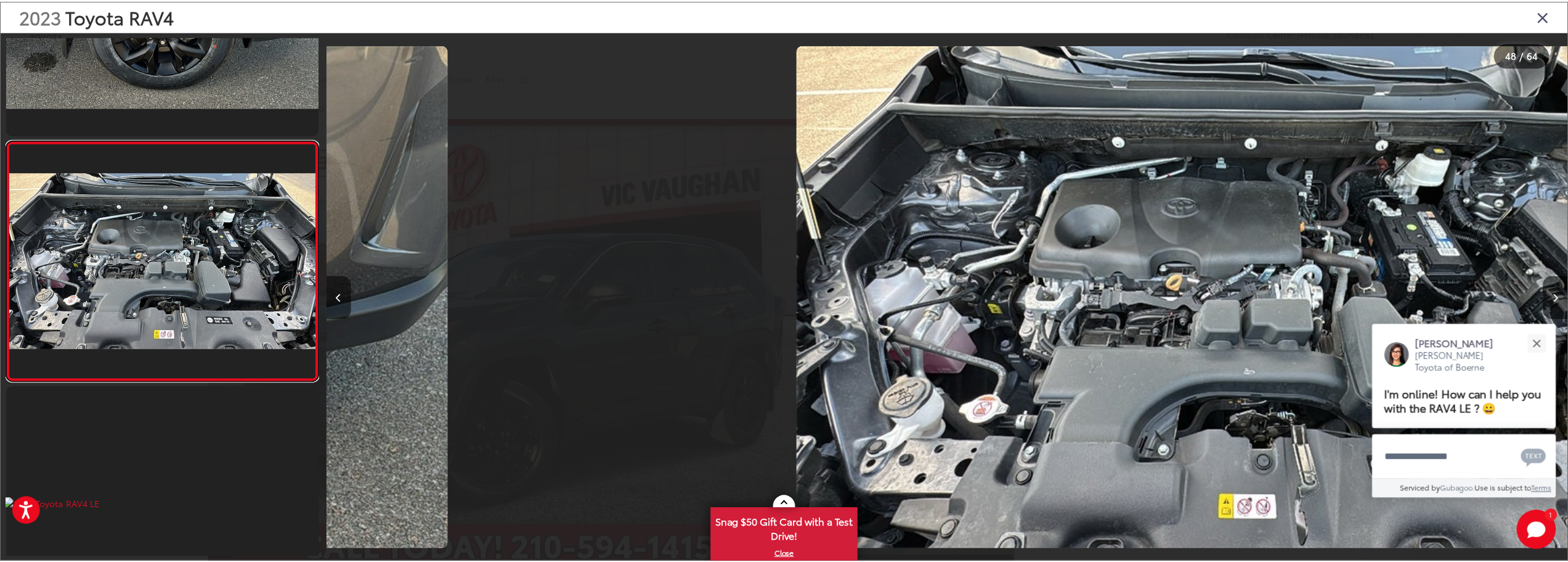
scroll to position [0, 58689]
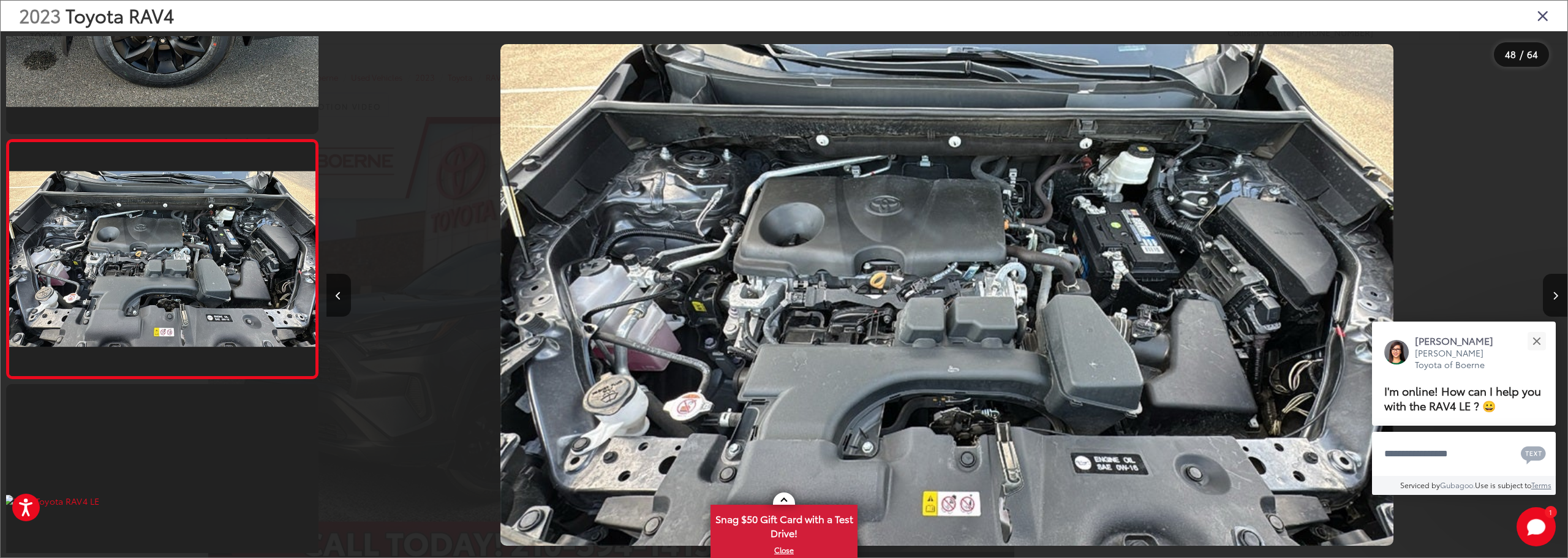
click at [1539, 11] on icon "Close gallery" at bounding box center [1543, 15] width 12 height 16
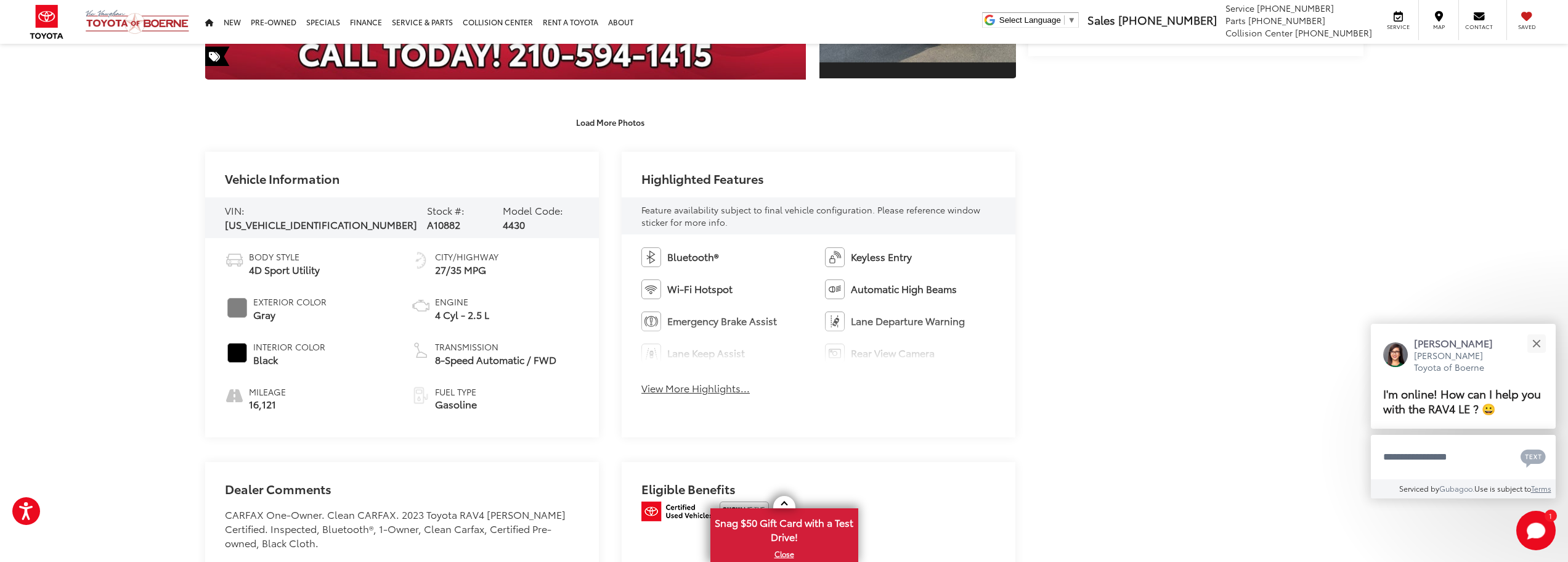
scroll to position [617, 0]
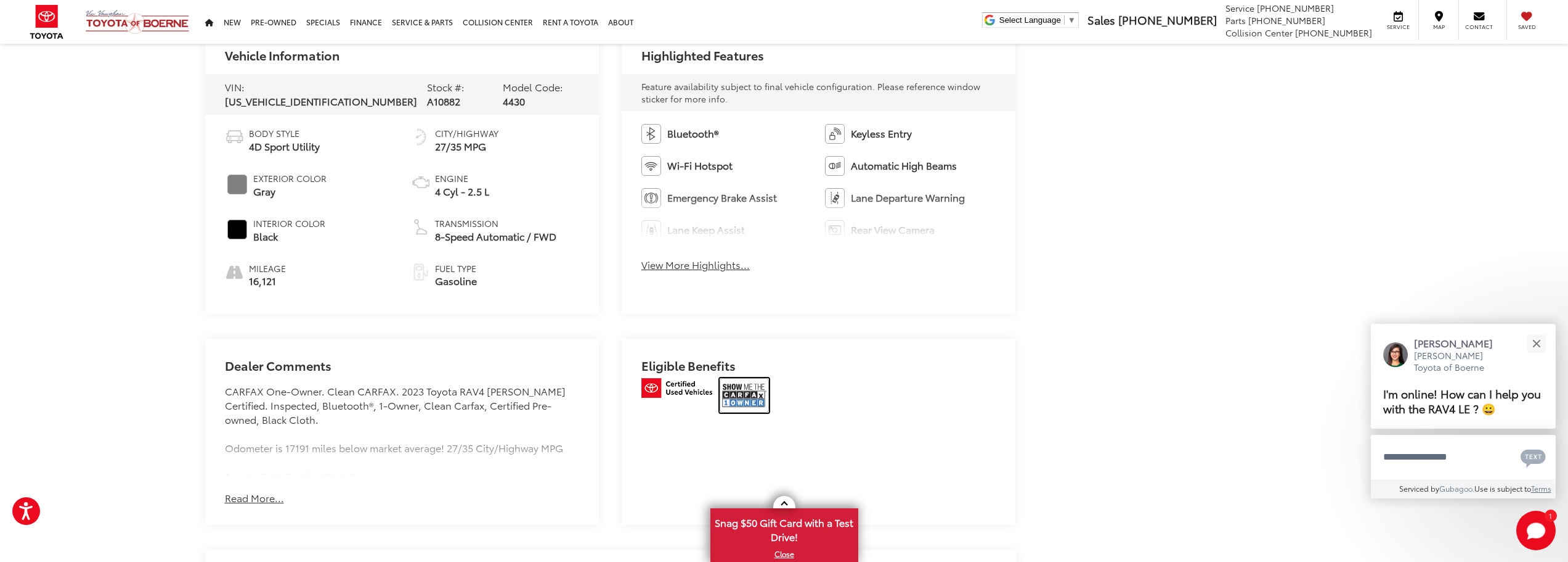
click at [752, 400] on img at bounding box center [744, 395] width 49 height 35
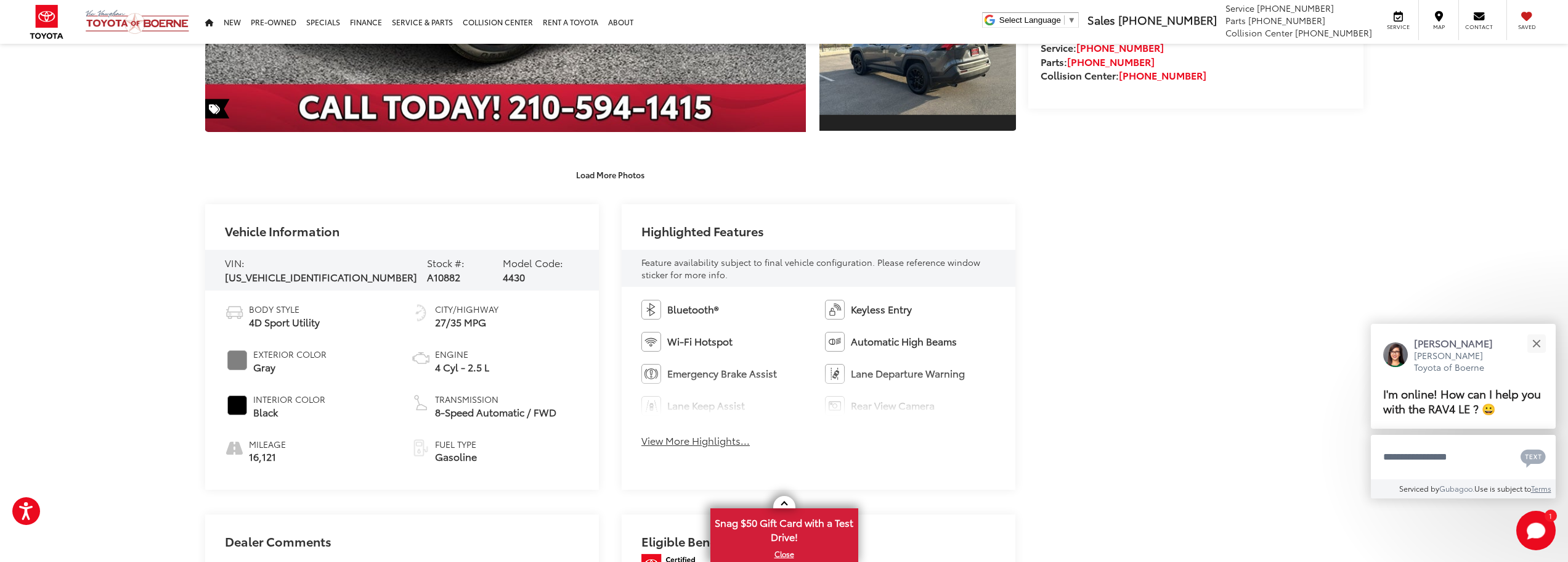
scroll to position [0, 0]
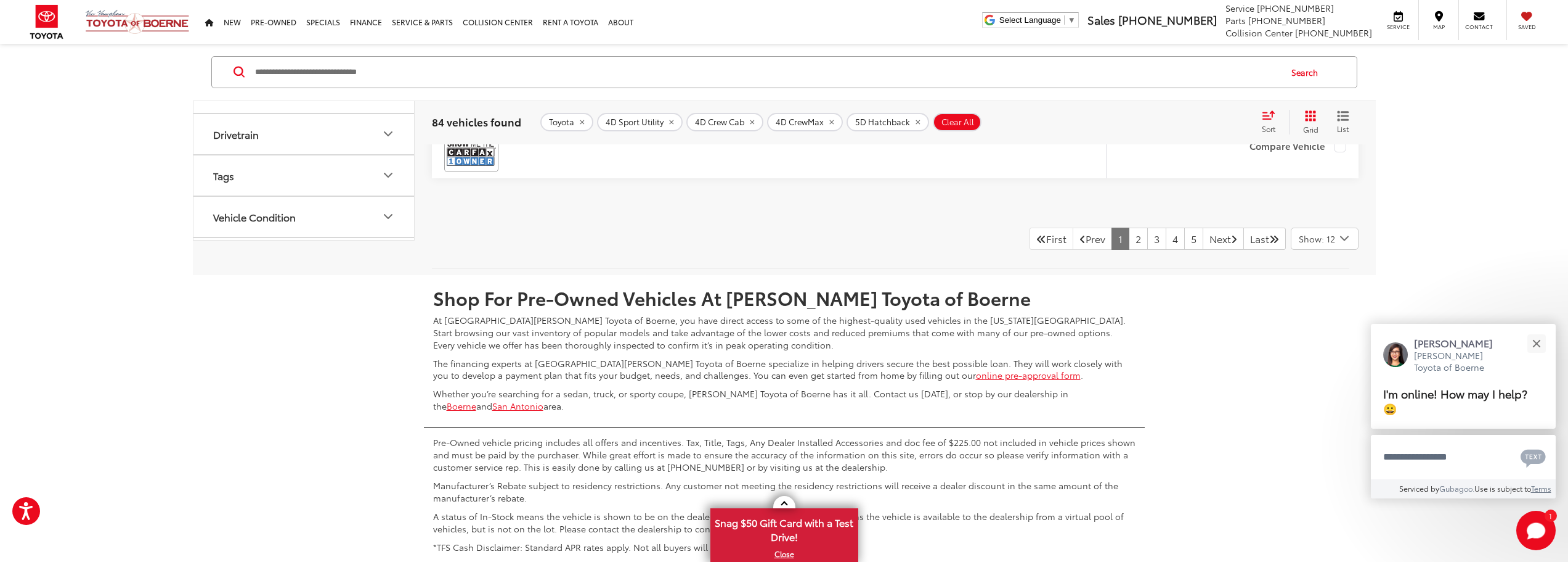
scroll to position [6639, 0]
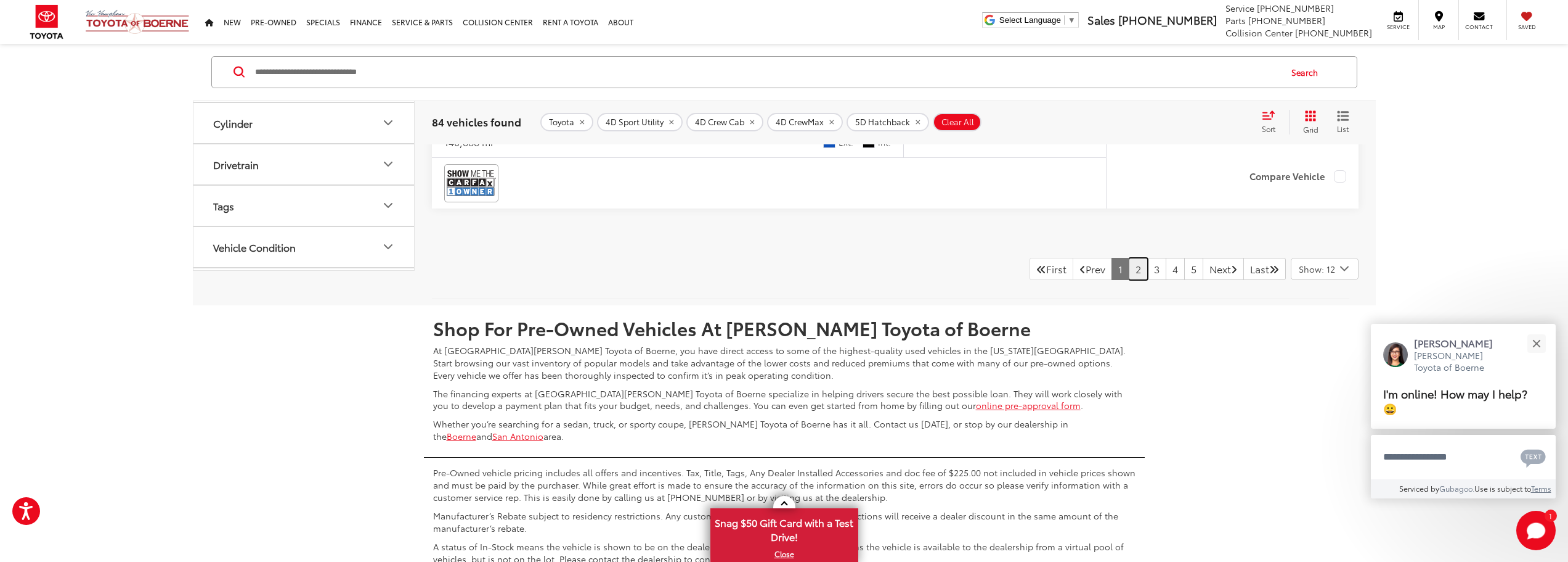
click at [1129, 265] on link "2" at bounding box center [1138, 269] width 19 height 22
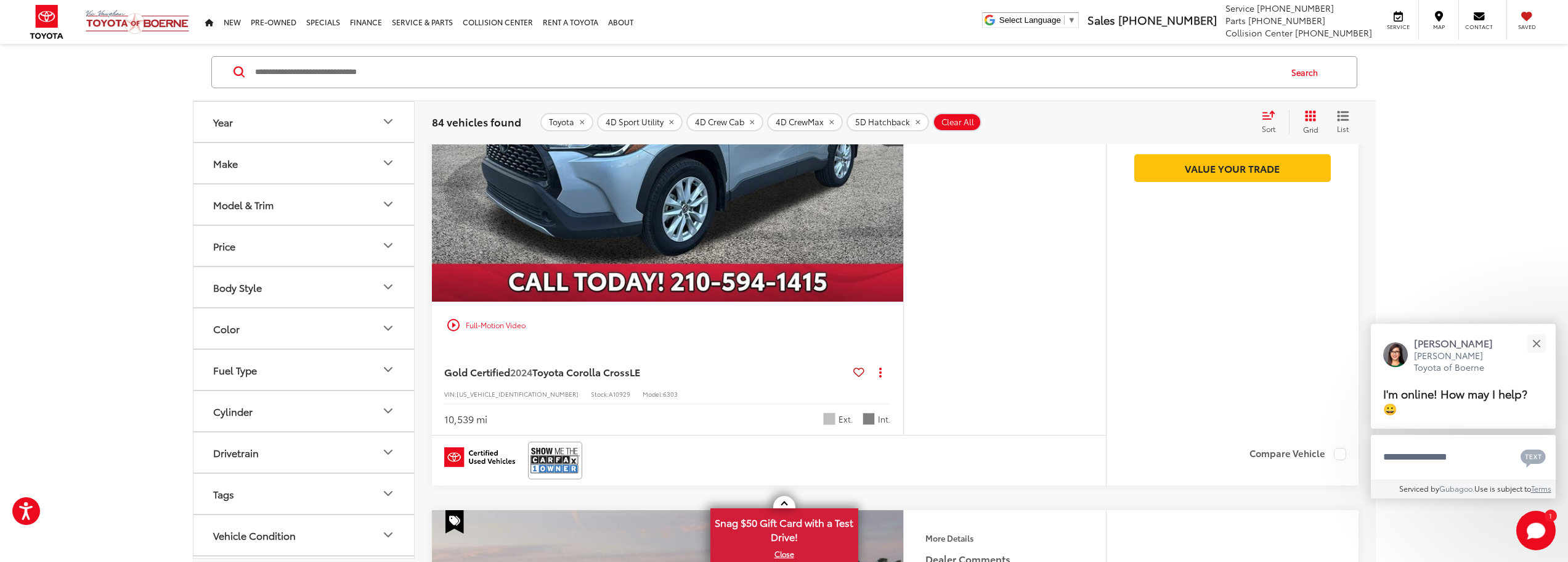
scroll to position [574, 0]
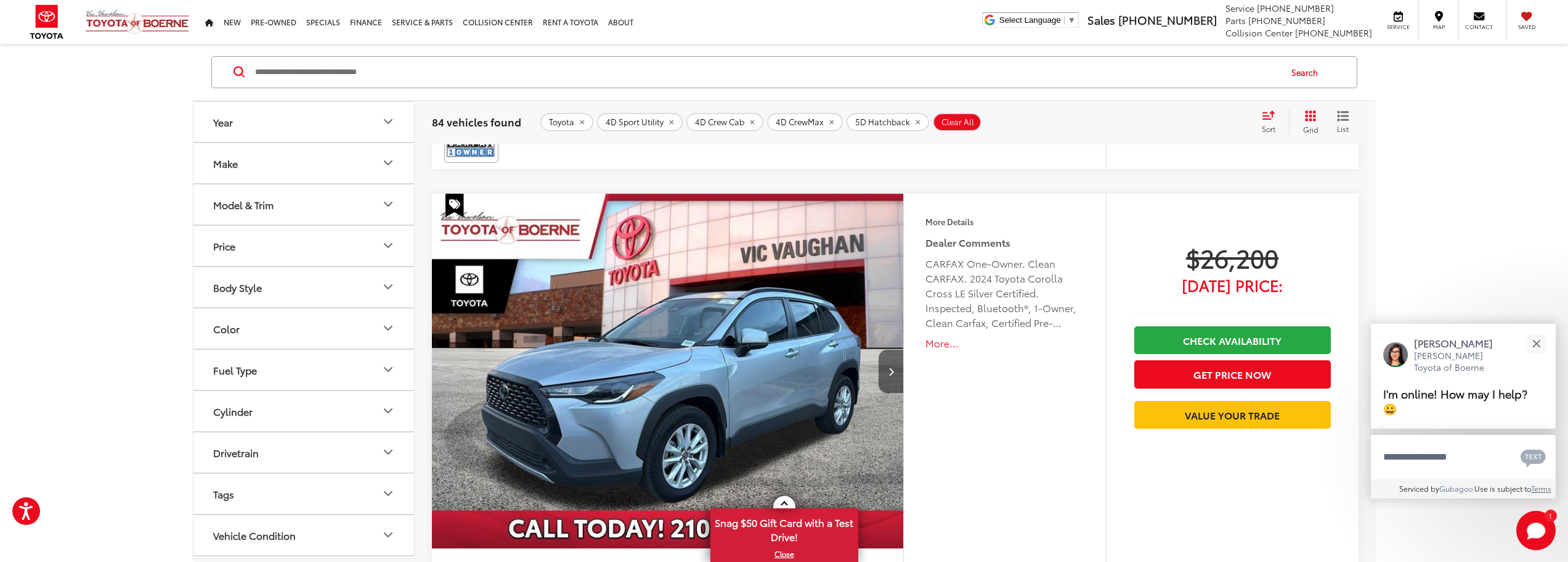
click at [885, 368] on button "Next image" at bounding box center [891, 371] width 24 height 43
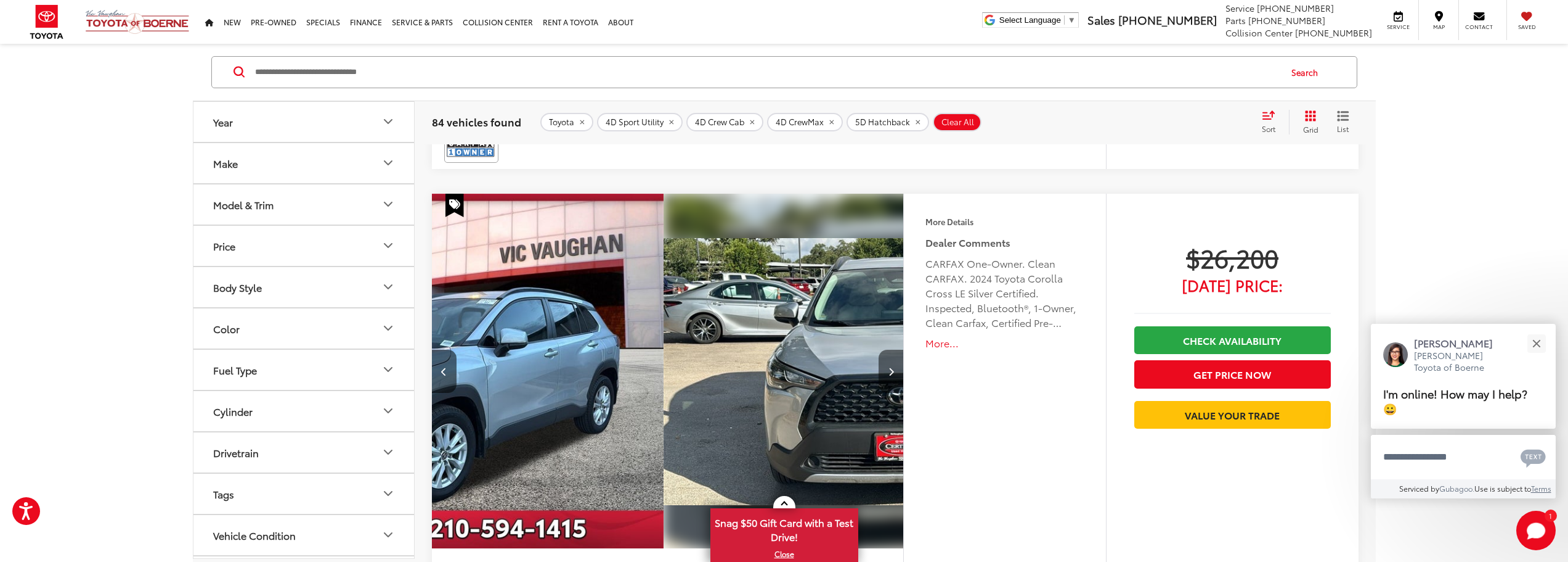
scroll to position [0, 474]
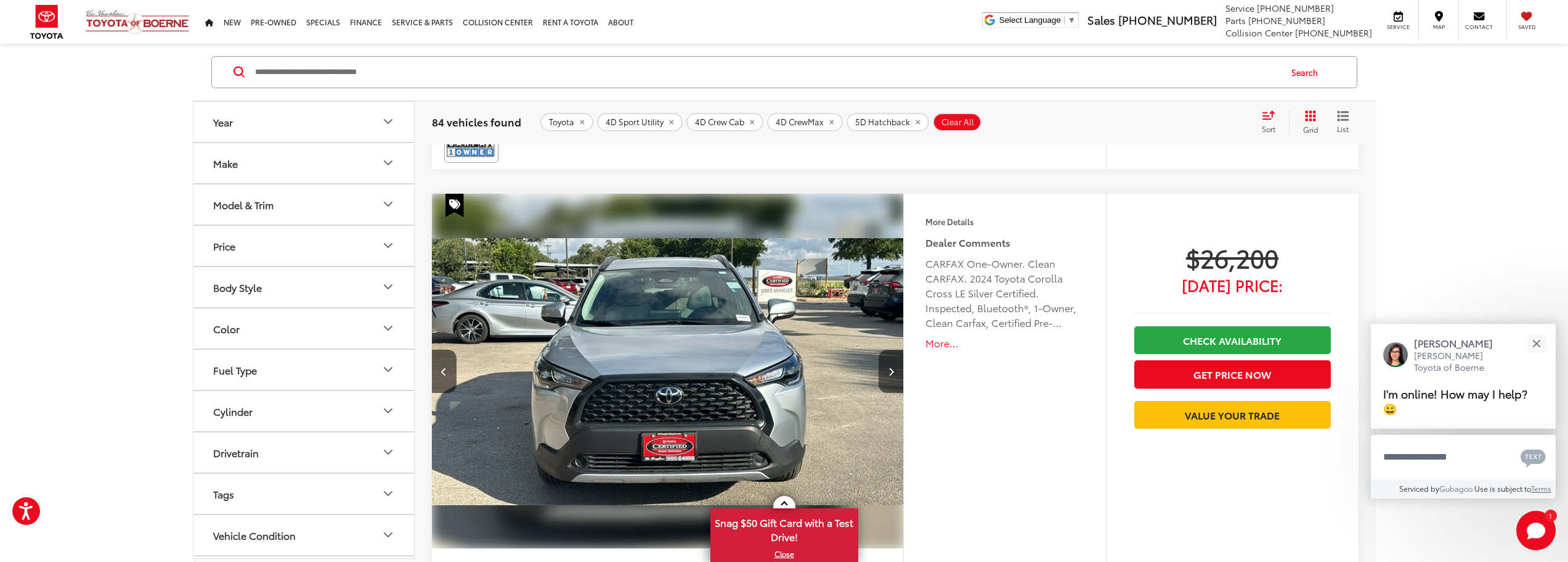
click at [885, 368] on button "Next image" at bounding box center [891, 371] width 24 height 43
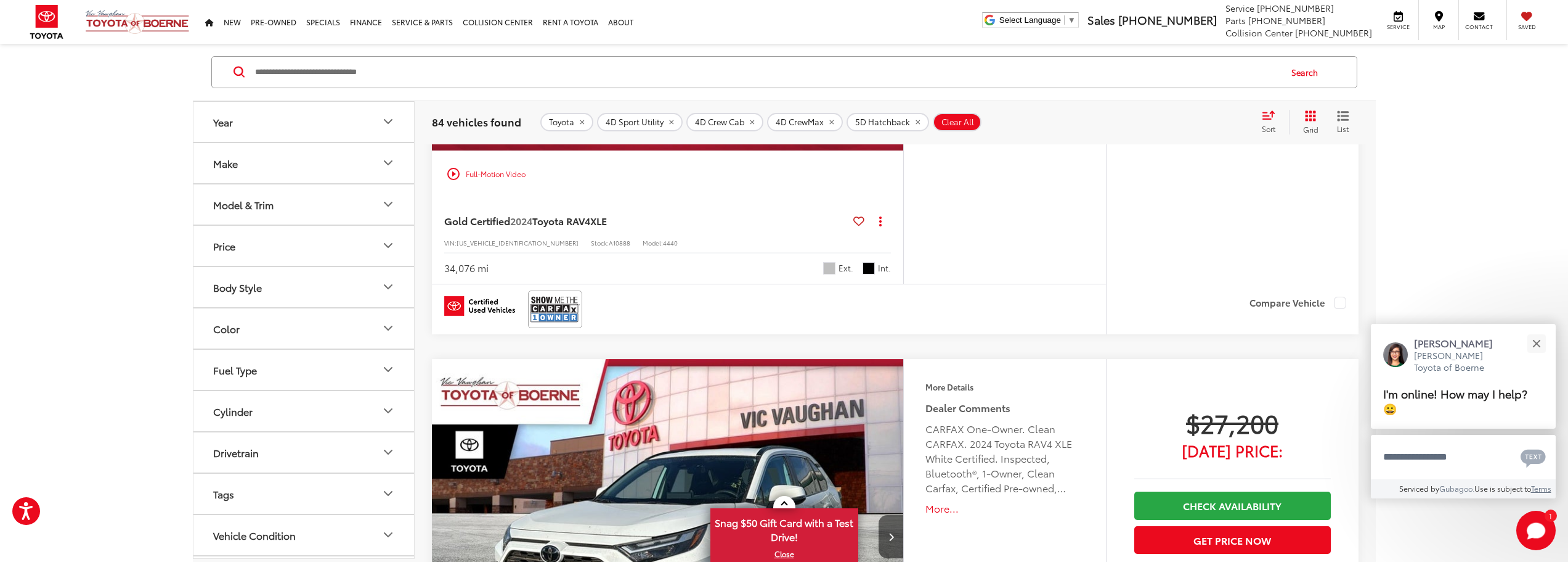
scroll to position [2547, 0]
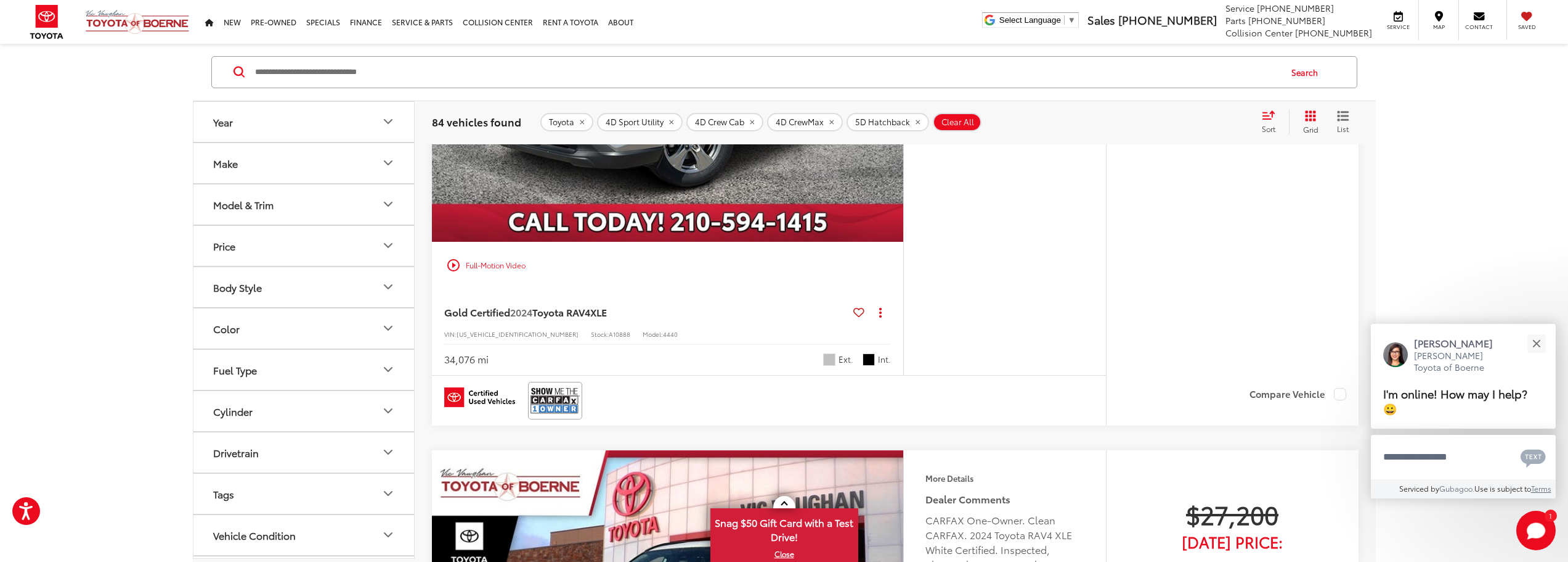
click at [381, 203] on icon "Model & Trim" at bounding box center [388, 205] width 15 height 15
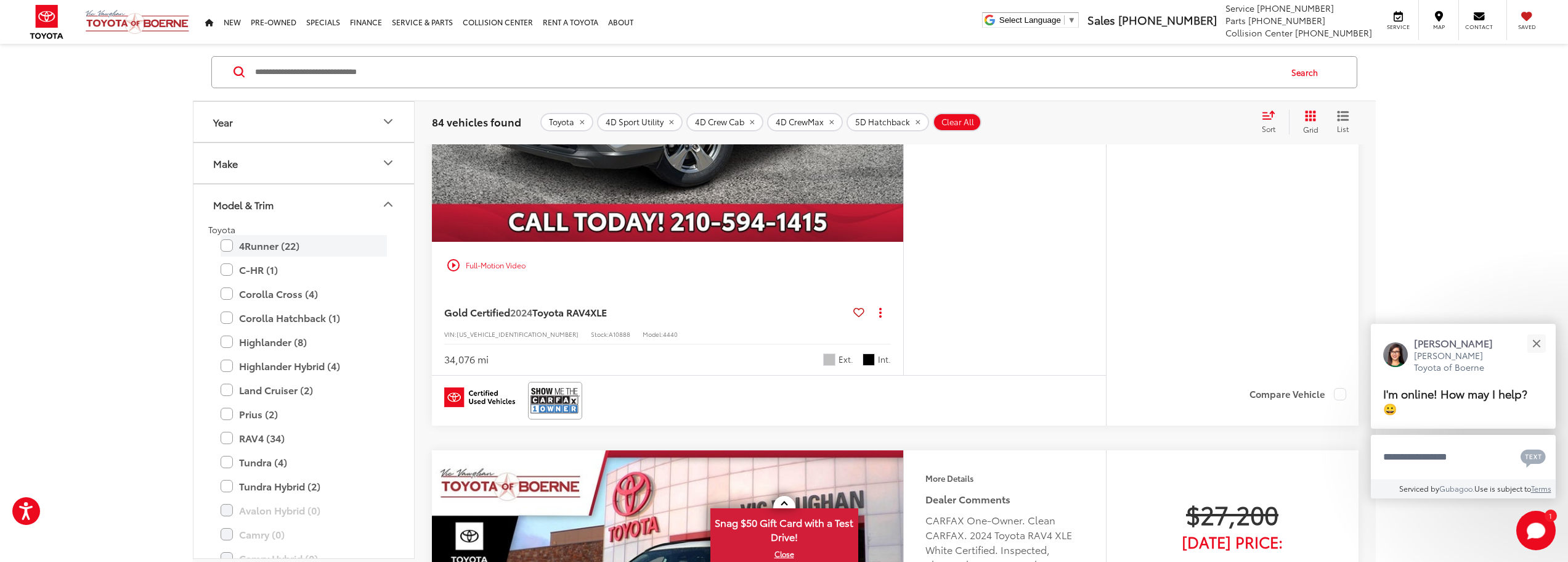
click at [226, 245] on label "4Runner (22)" at bounding box center [304, 246] width 167 height 22
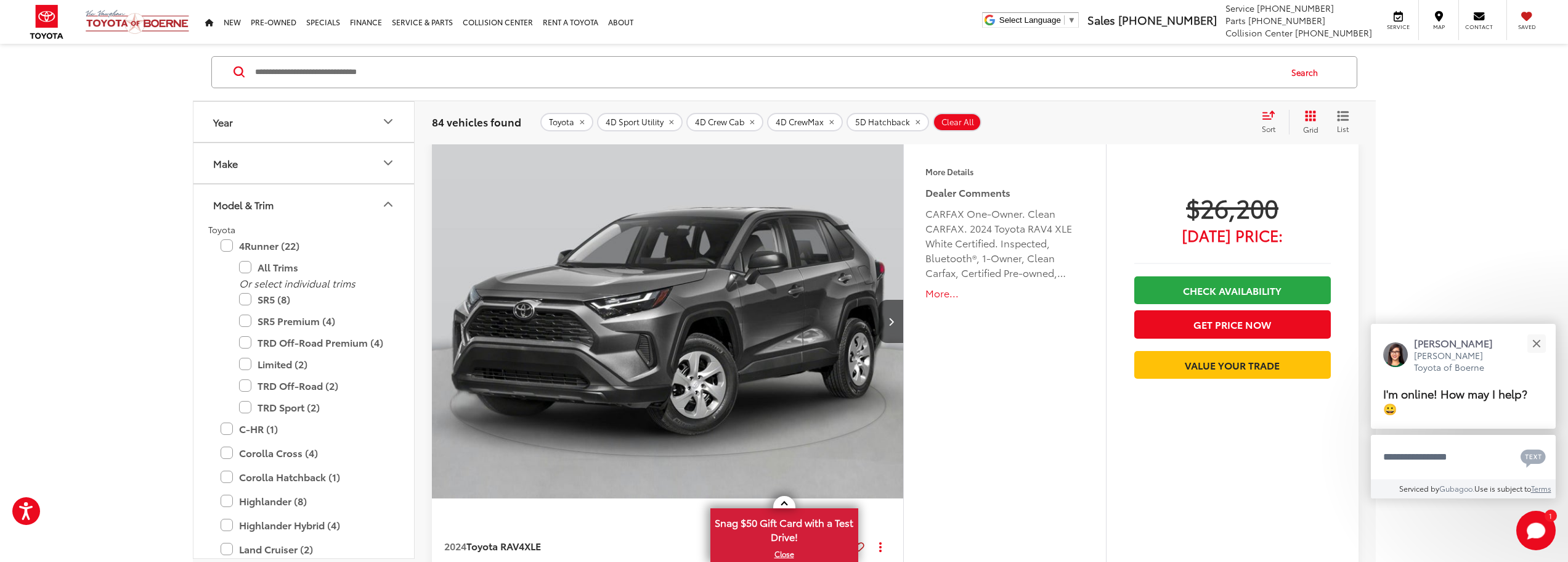
scroll to position [80, 0]
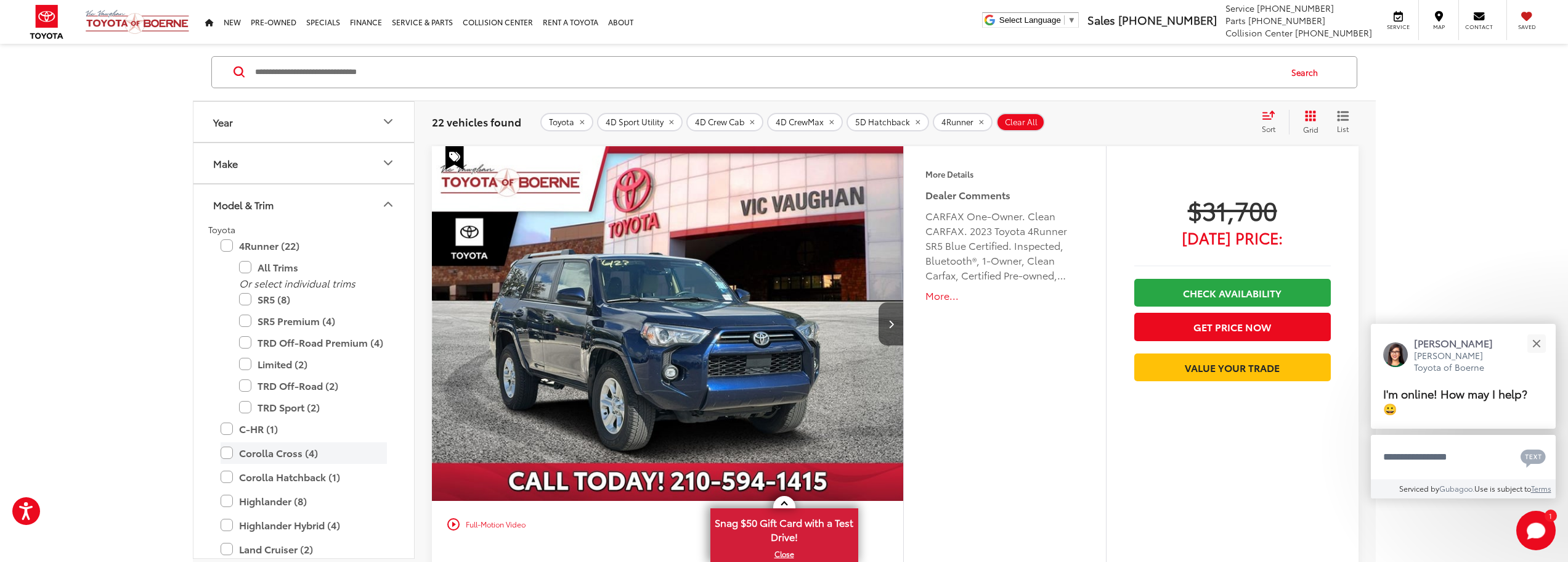
click at [224, 454] on label "Corolla Cross (4)" at bounding box center [304, 453] width 167 height 22
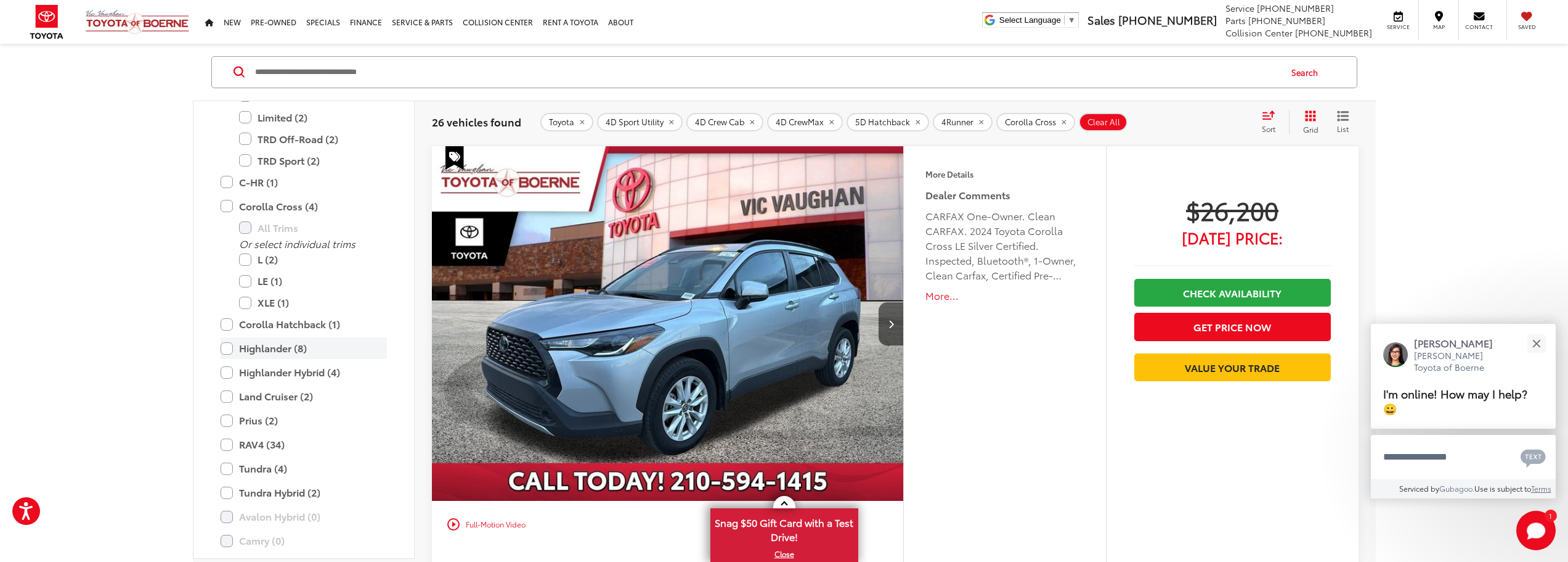
click at [229, 348] on label "Highlander (8)" at bounding box center [304, 348] width 167 height 22
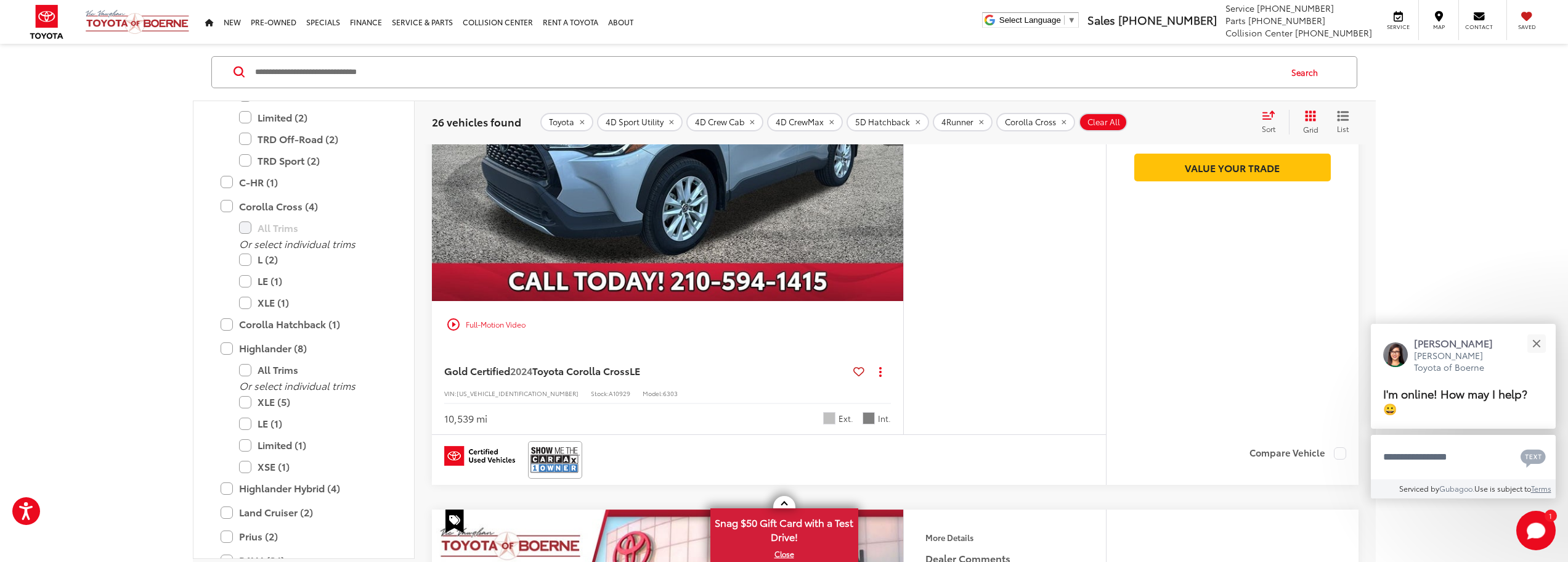
scroll to position [450, 0]
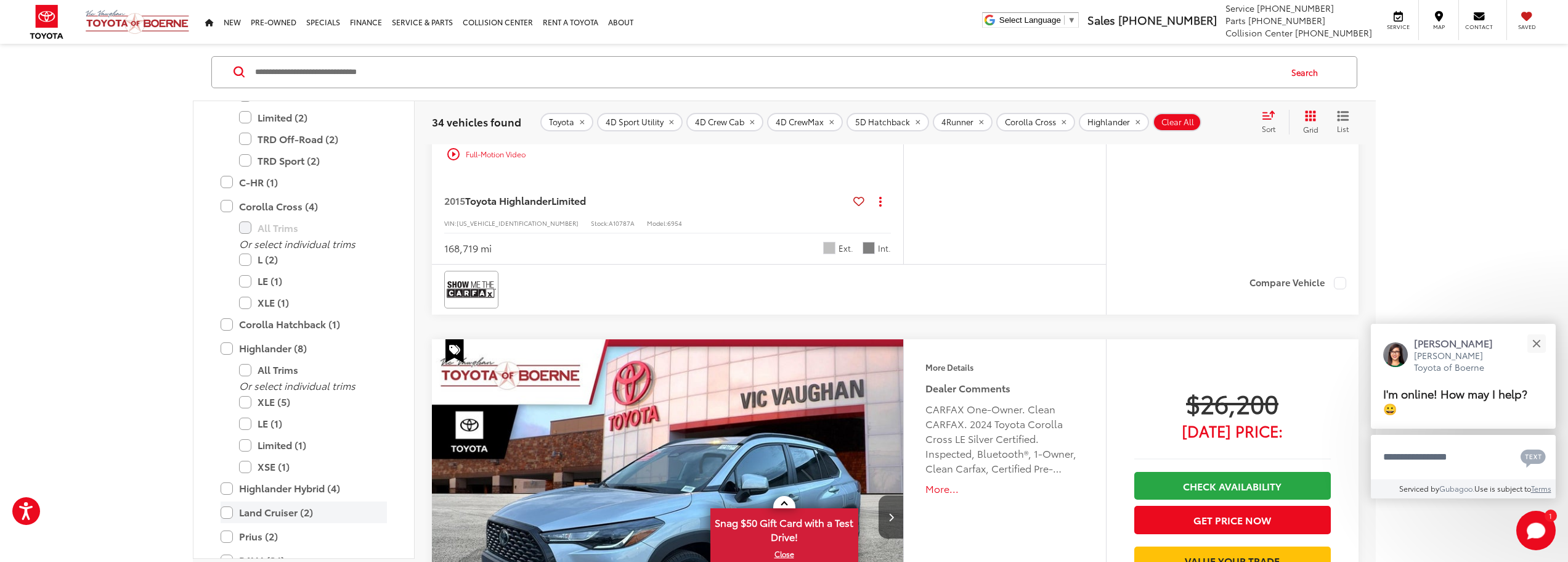
click at [230, 513] on label "Land Cruiser (2)" at bounding box center [304, 513] width 167 height 22
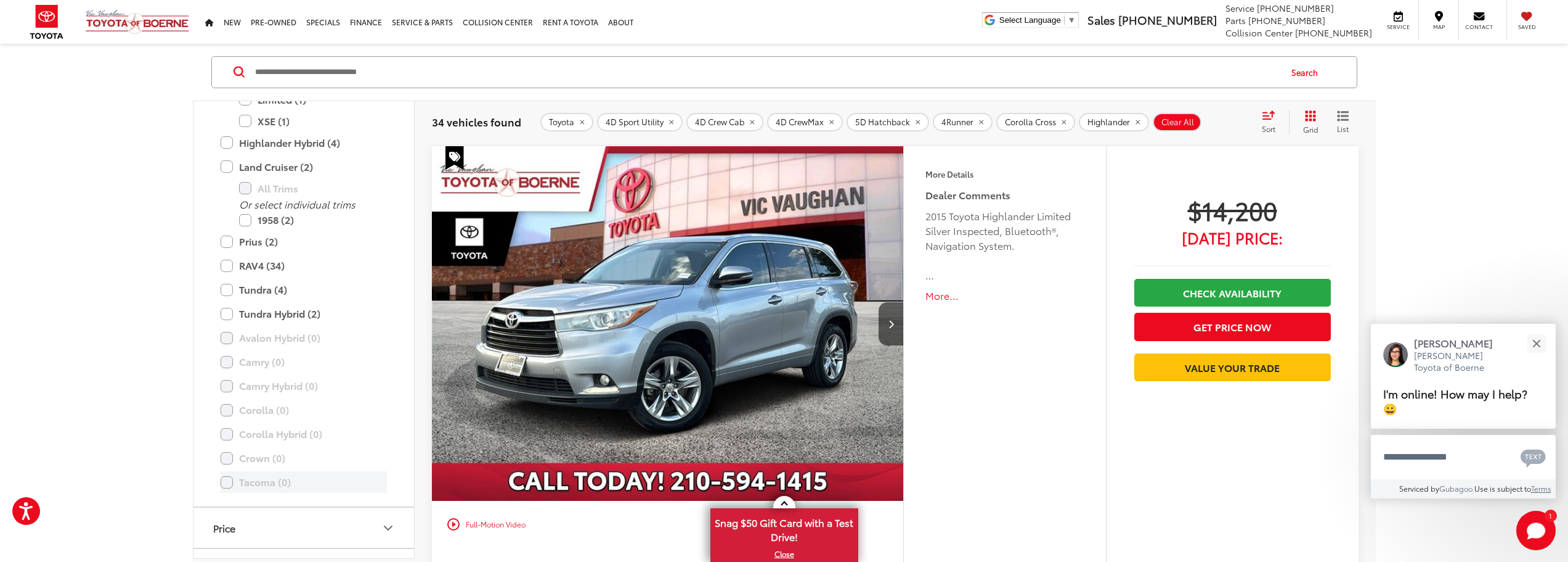
scroll to position [364, 0]
click at [226, 263] on label "Tundra (4)" at bounding box center [304, 265] width 167 height 22
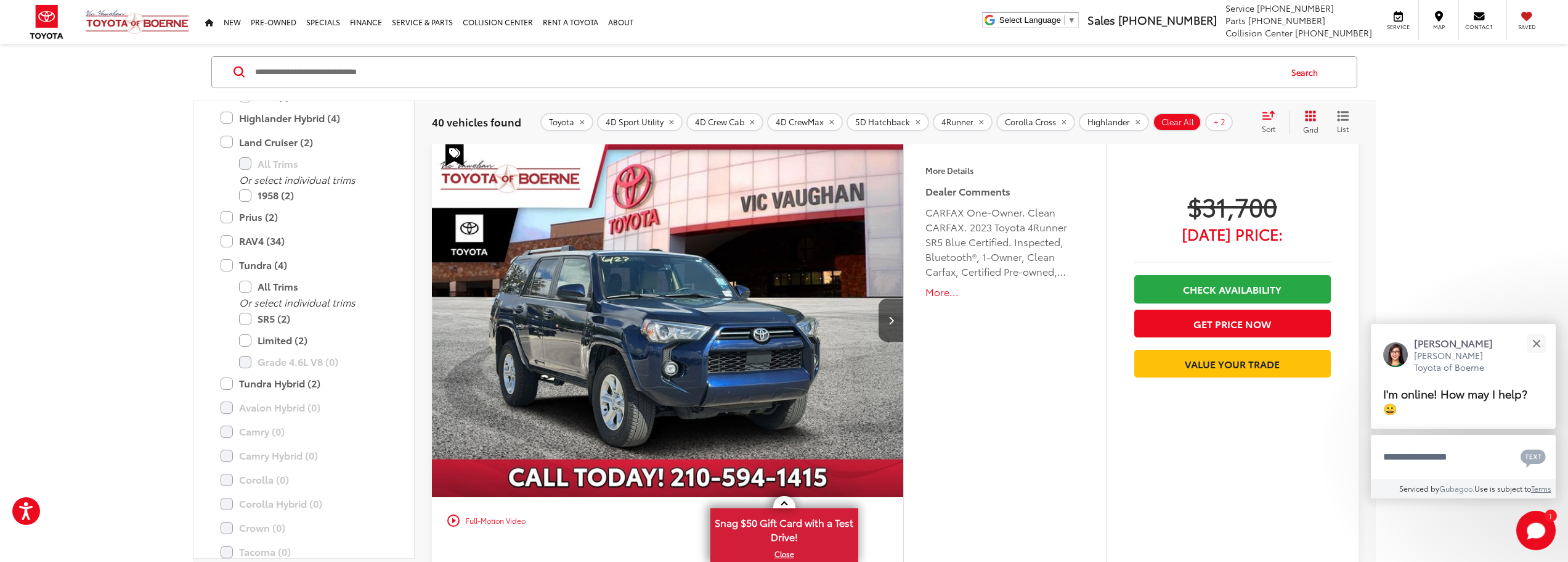
scroll to position [2837, 0]
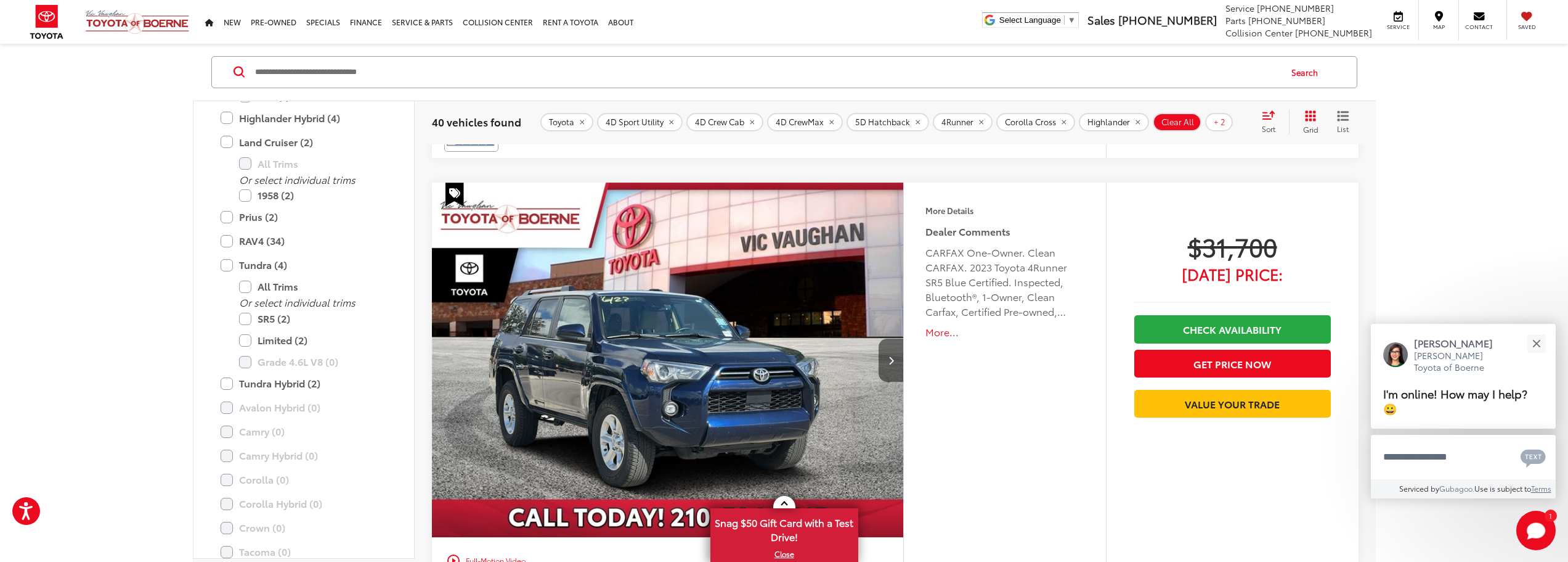
click at [889, 355] on button "Next image" at bounding box center [891, 360] width 24 height 43
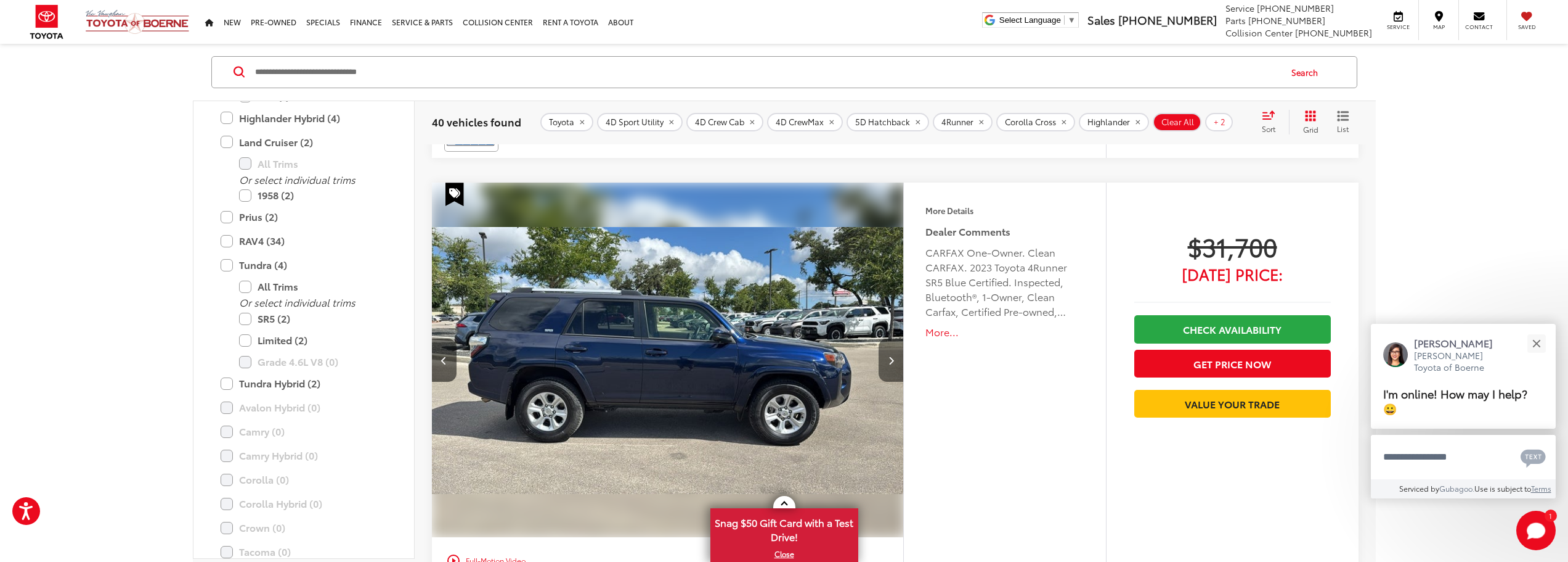
scroll to position [0, 474]
click at [889, 361] on icon "Next image" at bounding box center [891, 360] width 6 height 8
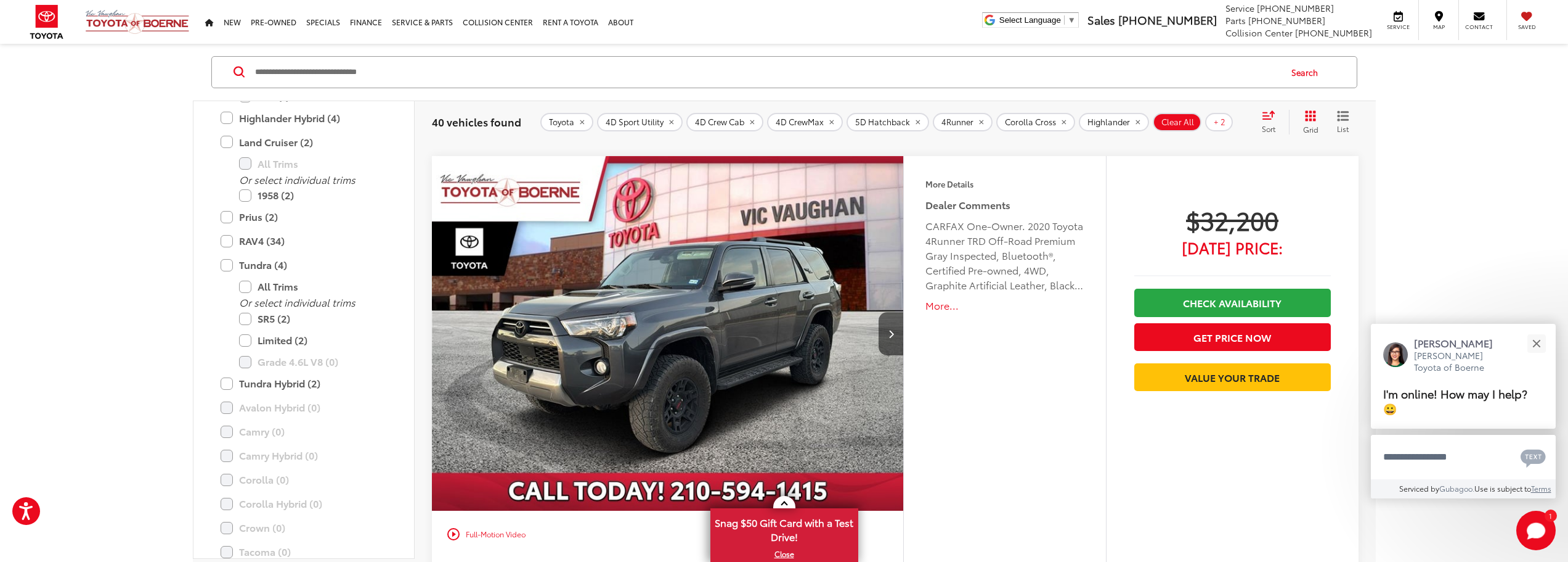
scroll to position [3453, 0]
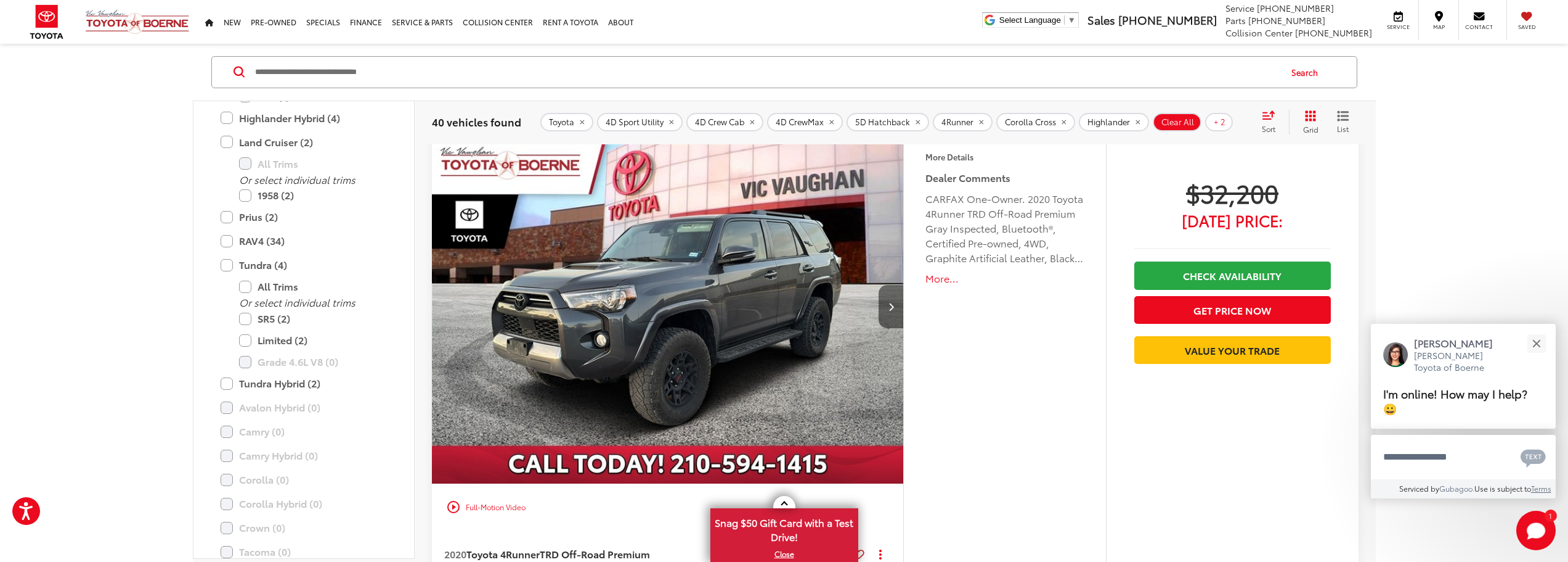
click at [890, 307] on icon "Next image" at bounding box center [891, 306] width 6 height 8
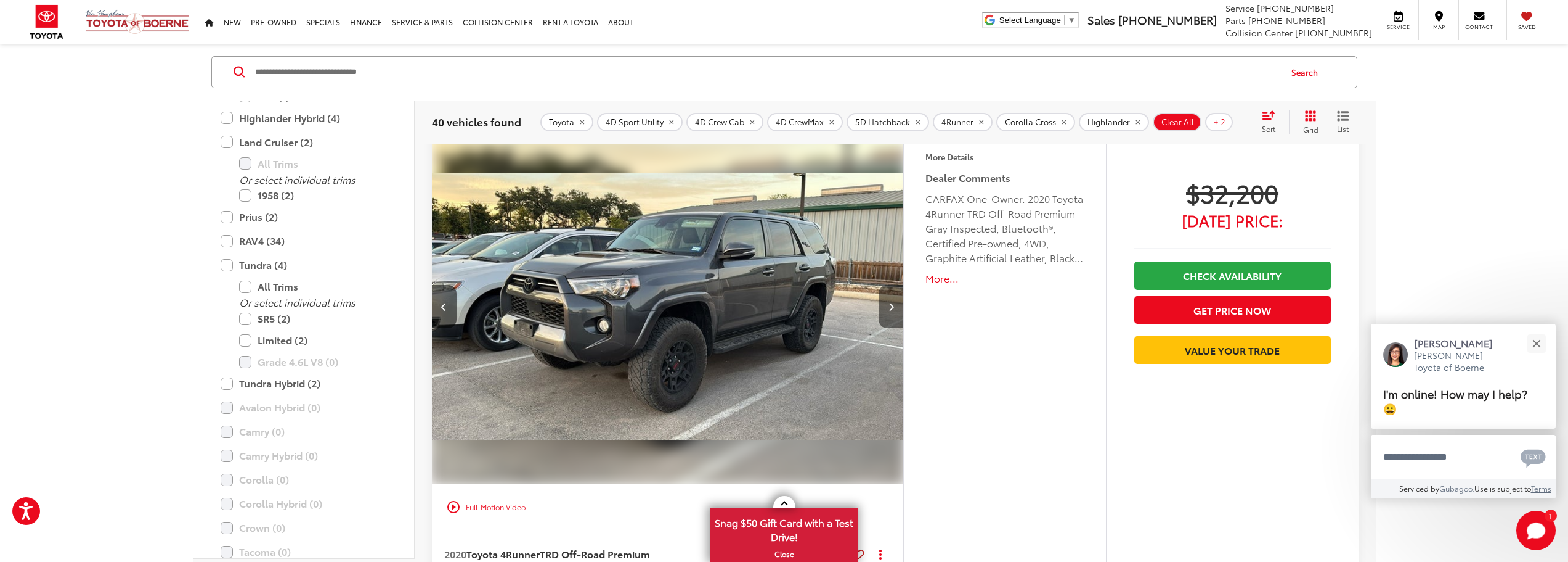
click at [890, 307] on icon "Next image" at bounding box center [891, 306] width 6 height 8
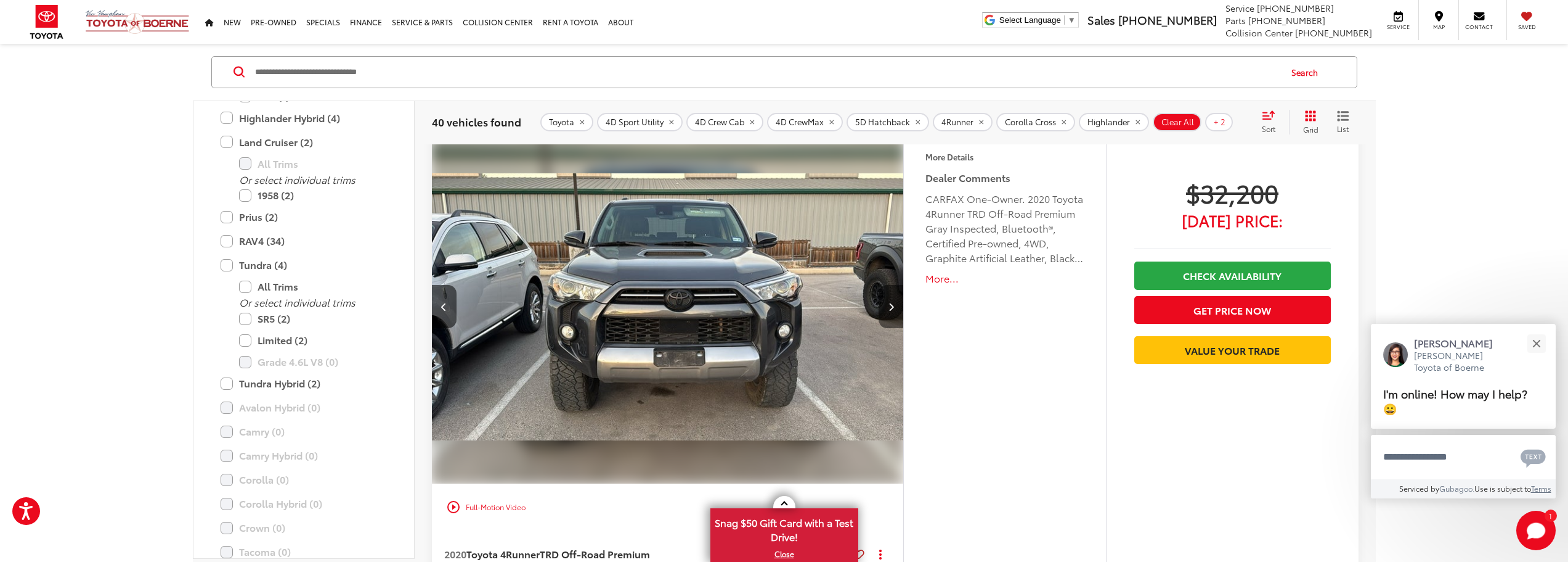
click at [890, 307] on icon "Next image" at bounding box center [891, 306] width 6 height 8
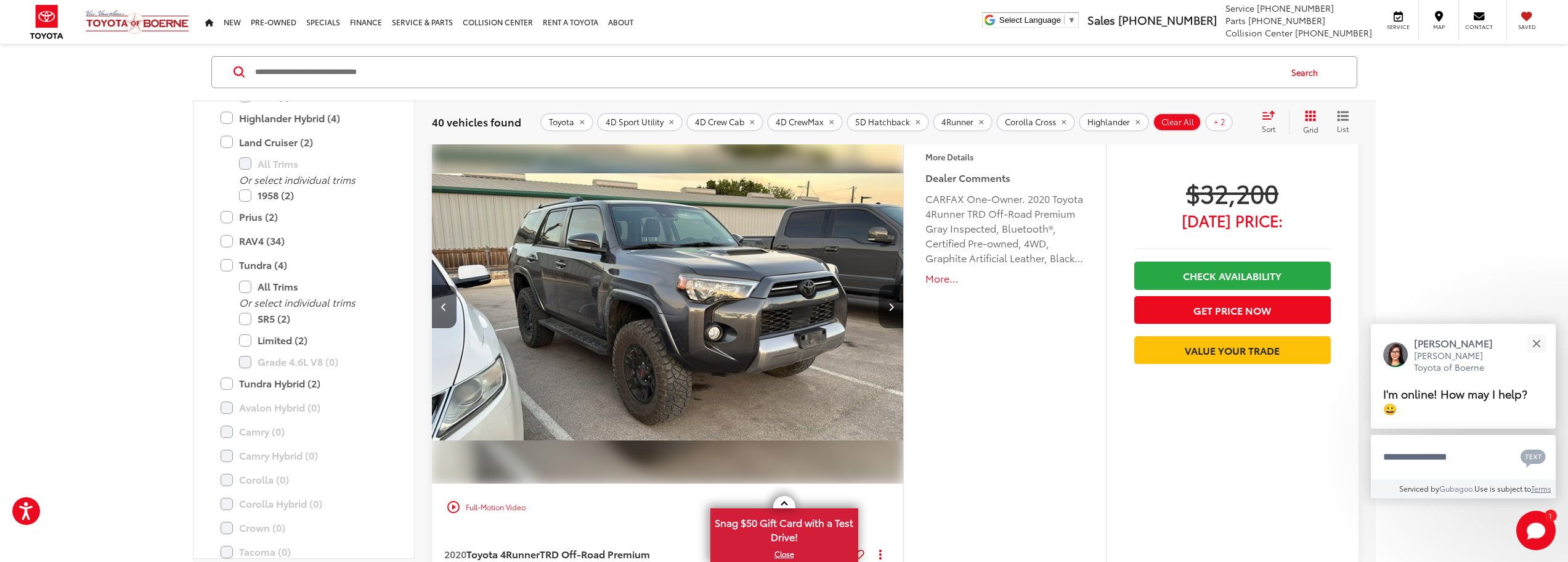
click at [890, 309] on icon "Next image" at bounding box center [891, 306] width 6 height 8
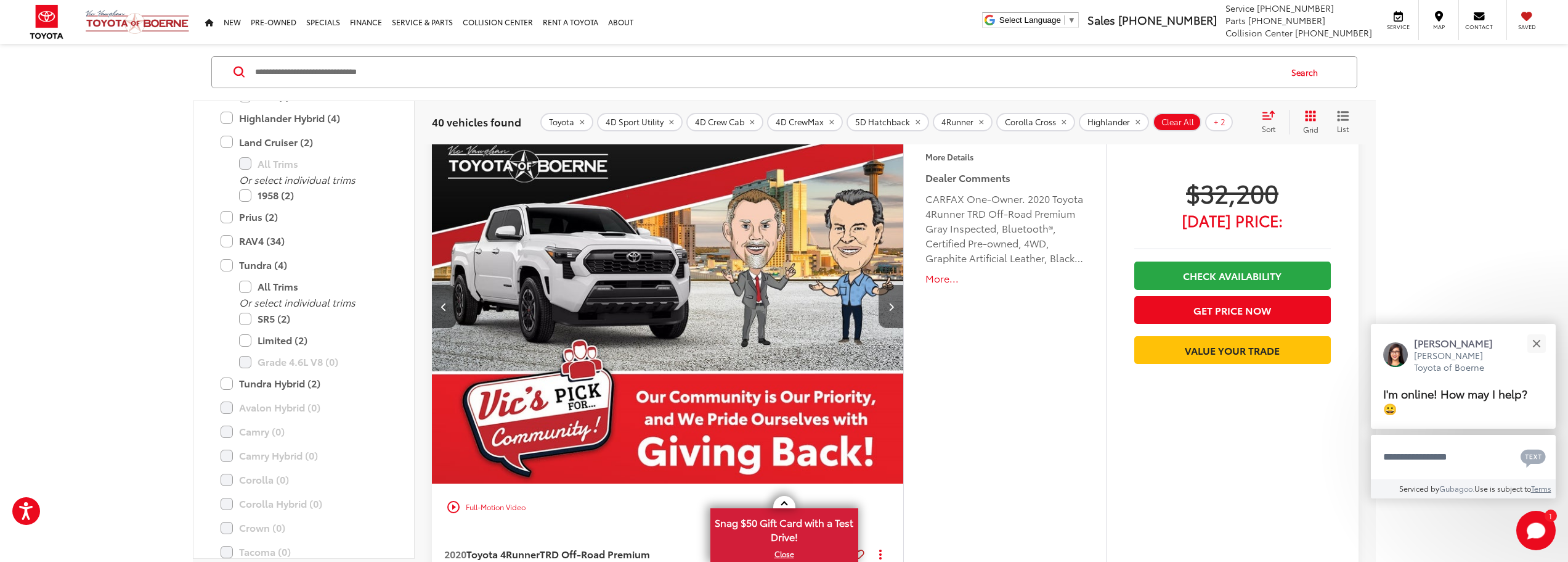
click at [890, 309] on icon "Next image" at bounding box center [891, 306] width 6 height 8
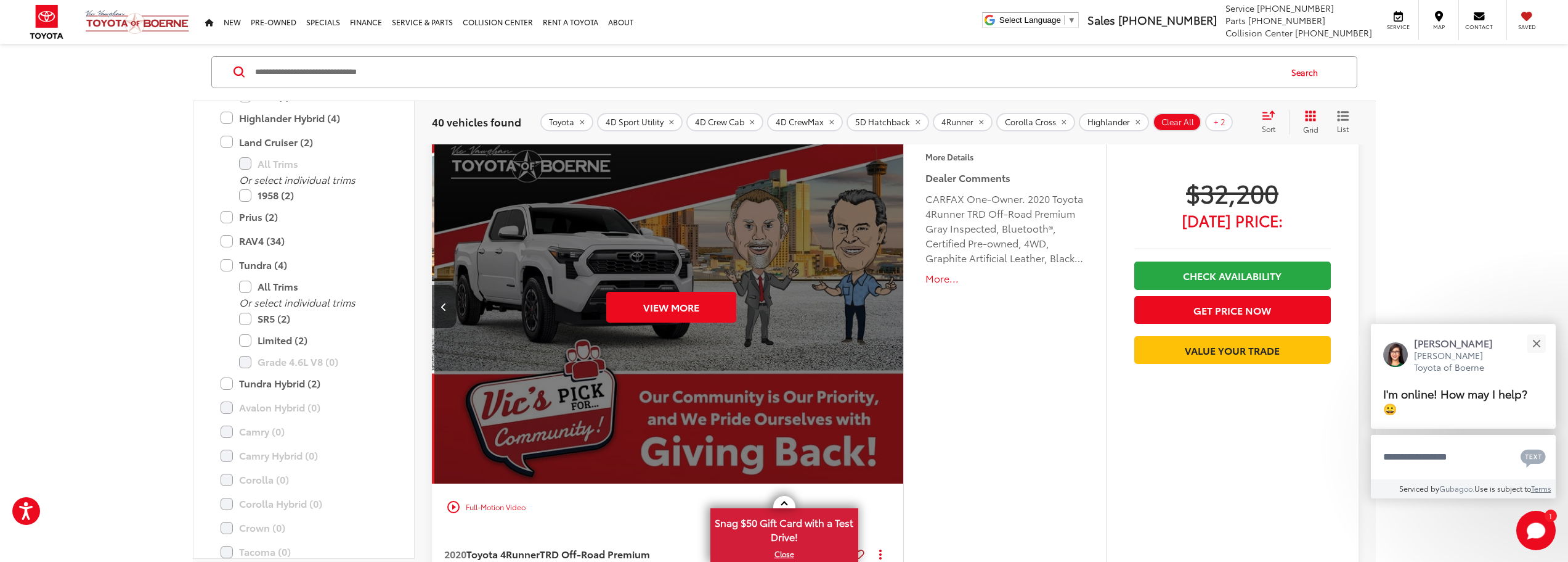
scroll to position [0, 2369]
click at [890, 309] on div "View More" at bounding box center [668, 307] width 474 height 356
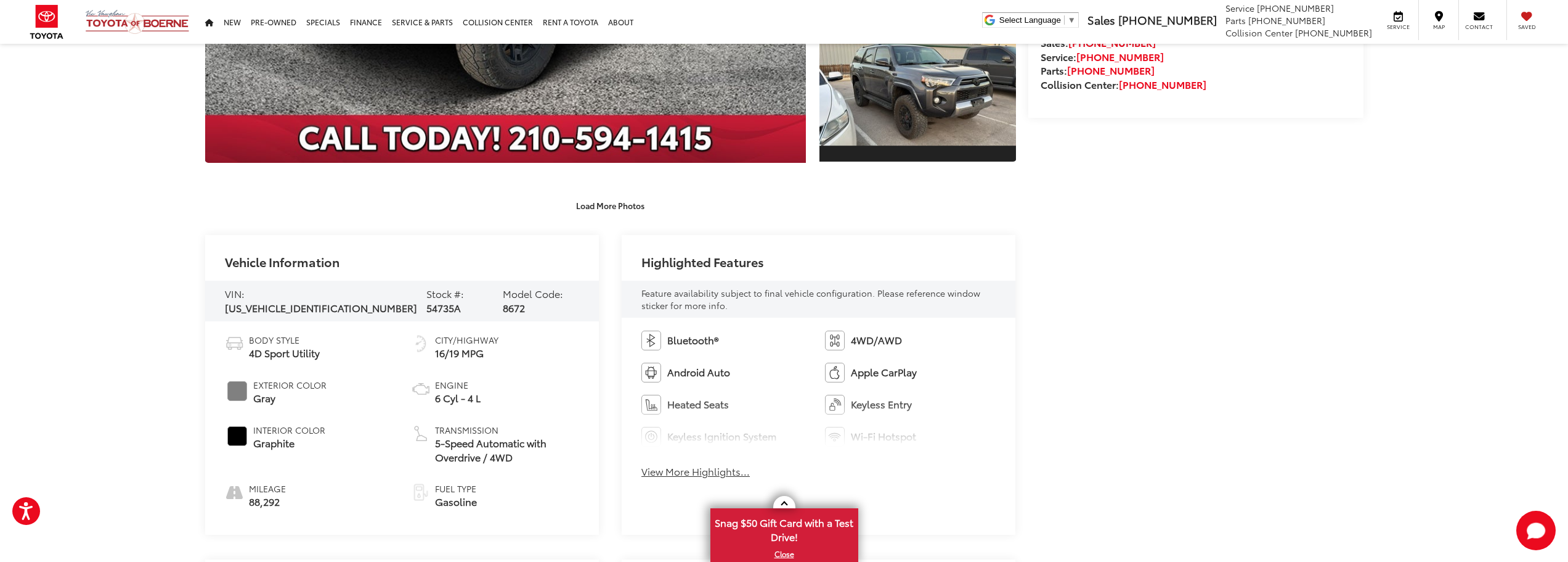
scroll to position [395, 0]
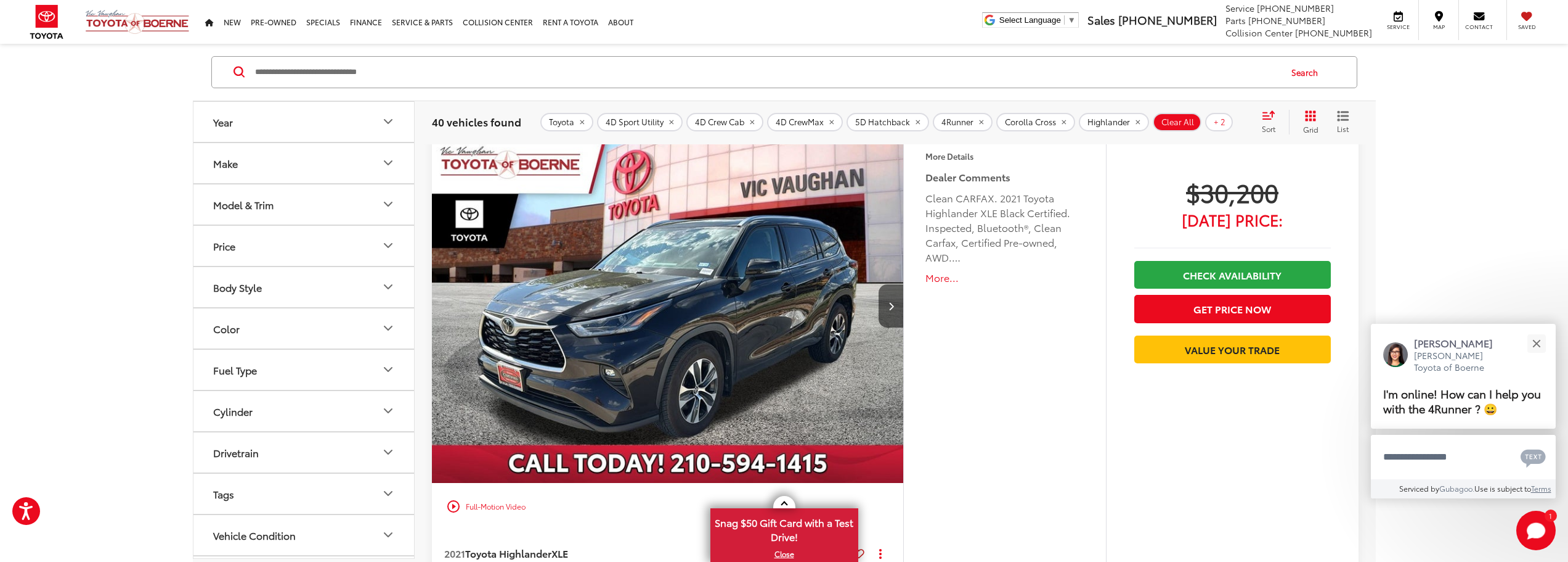
scroll to position [1481, 0]
